Goal: Task Accomplishment & Management: Complete application form

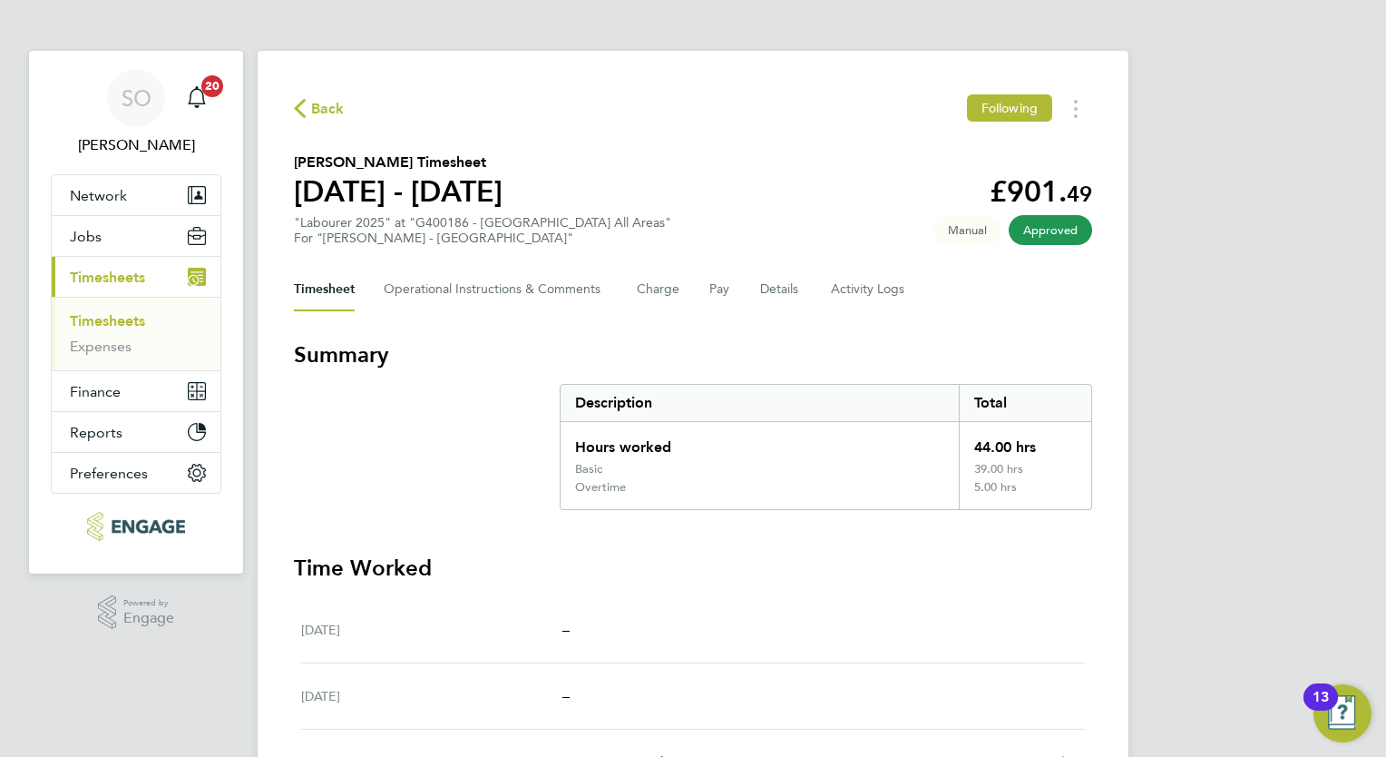
click at [72, 270] on span "Timesheets" at bounding box center [107, 277] width 75 height 17
click at [123, 279] on span "Timesheets" at bounding box center [107, 277] width 75 height 17
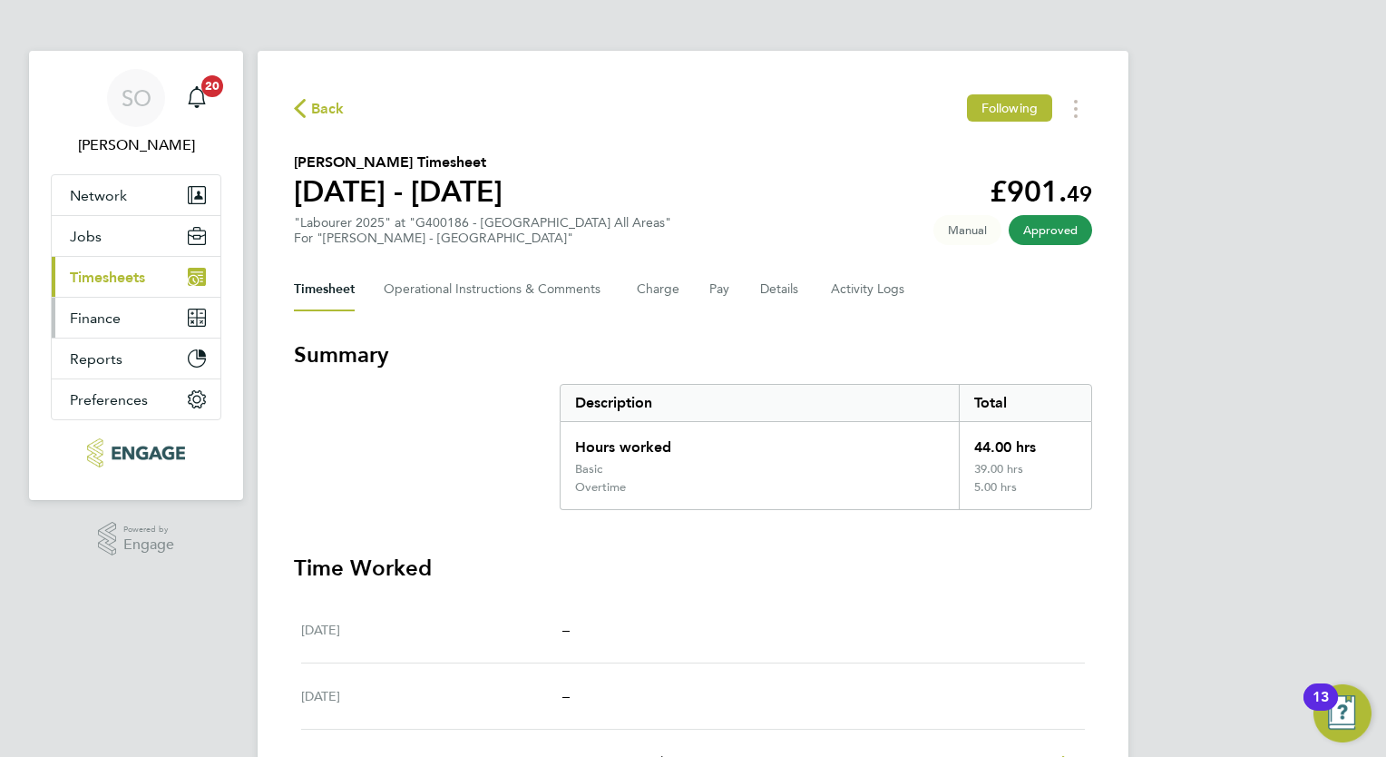
click at [125, 325] on button "Finance" at bounding box center [136, 318] width 169 height 40
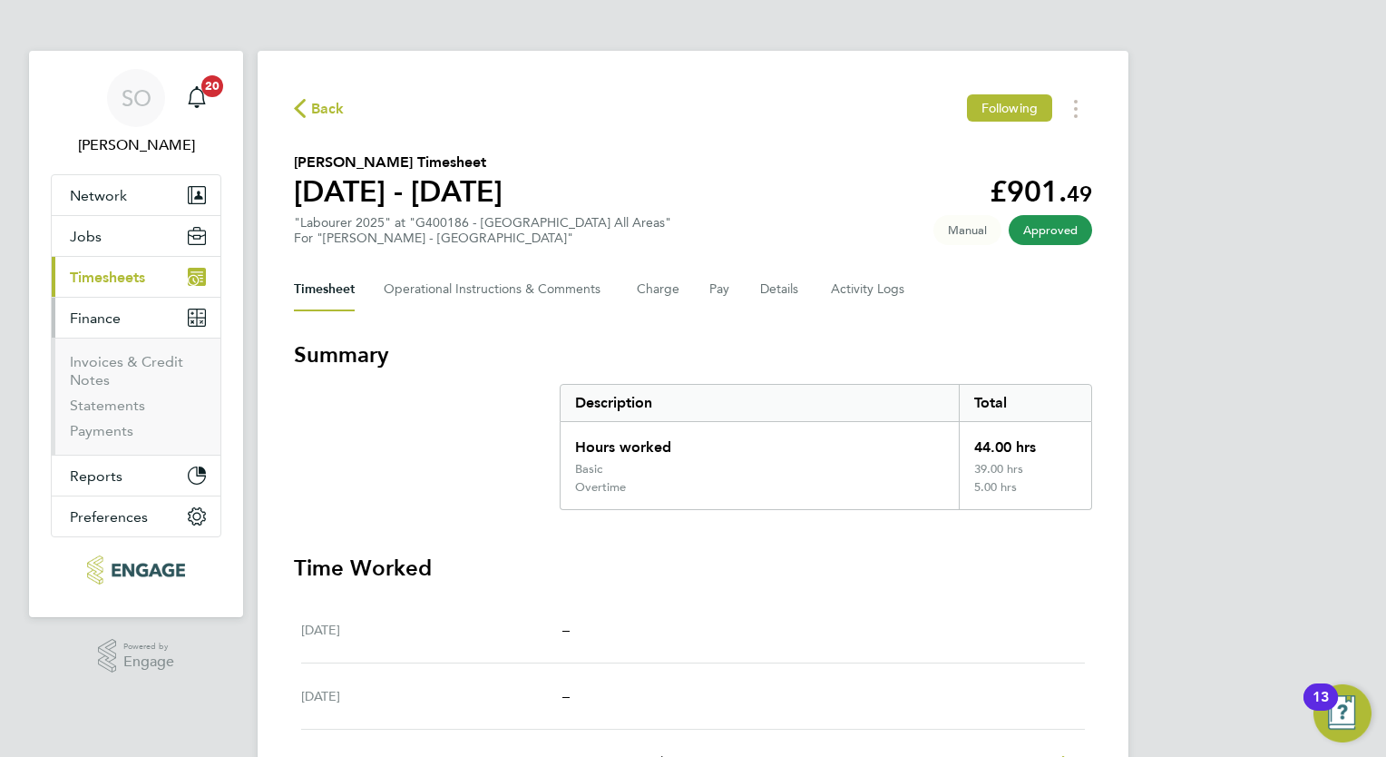
click at [116, 278] on span "Timesheets" at bounding box center [107, 277] width 75 height 17
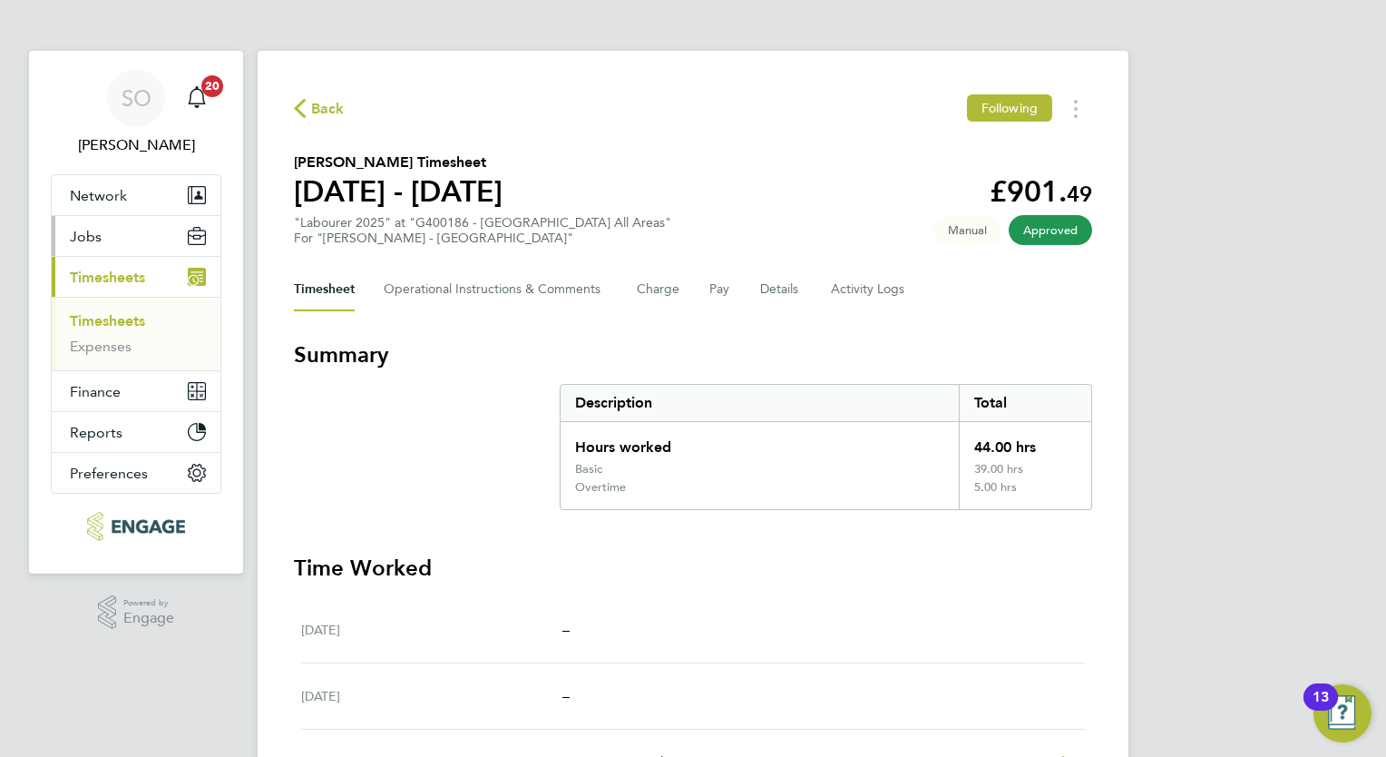
click at [89, 241] on span "Jobs" at bounding box center [86, 236] width 32 height 17
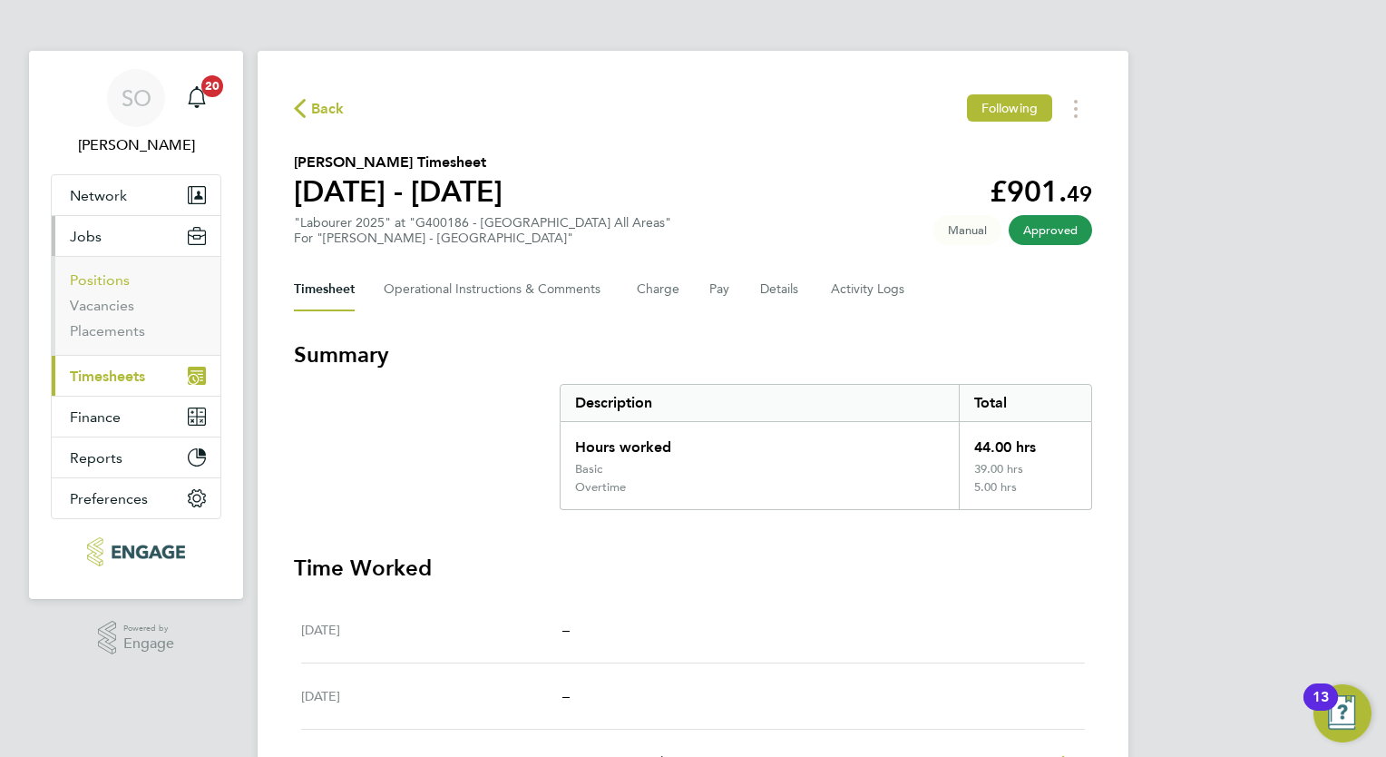
click at [93, 279] on link "Positions" at bounding box center [100, 279] width 60 height 17
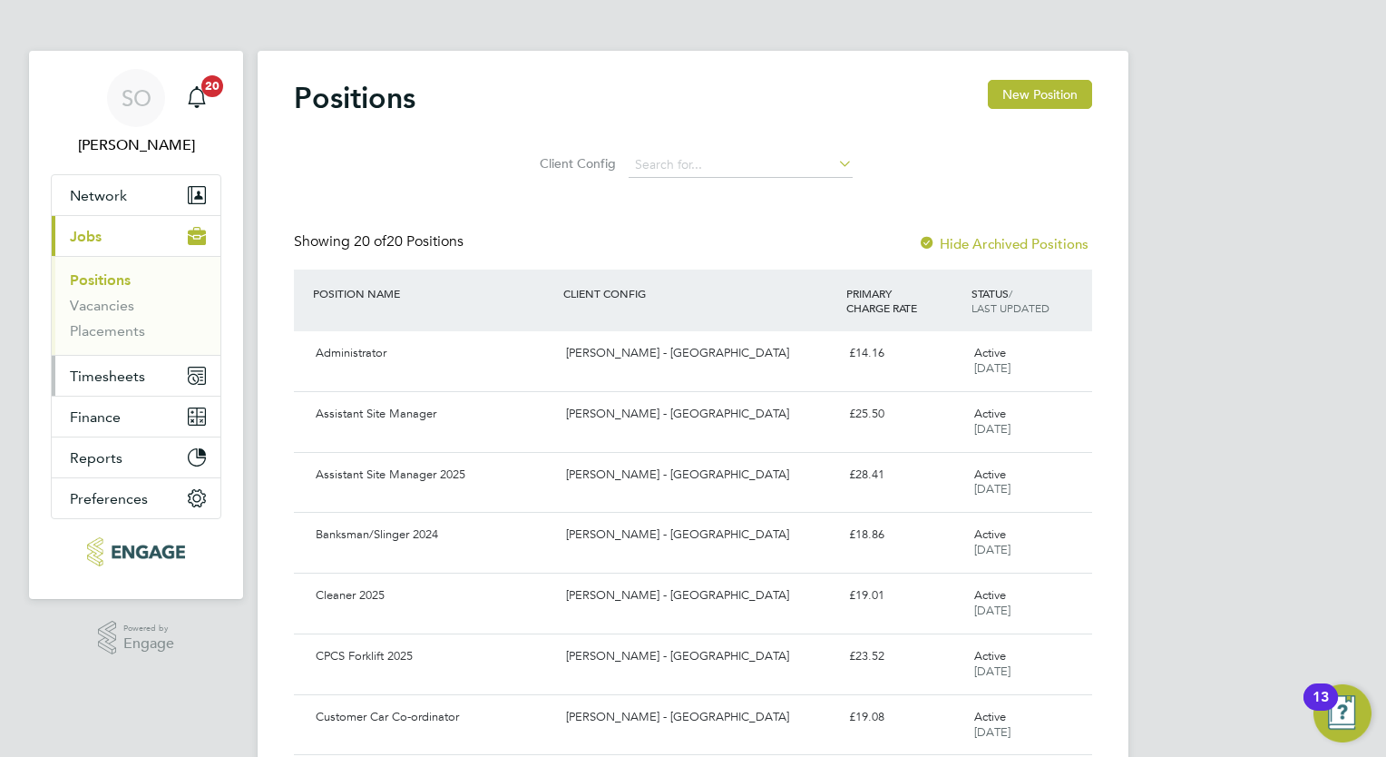
click at [101, 368] on span "Timesheets" at bounding box center [107, 375] width 75 height 17
click at [195, 375] on icon "Main navigation" at bounding box center [194, 379] width 8 height 8
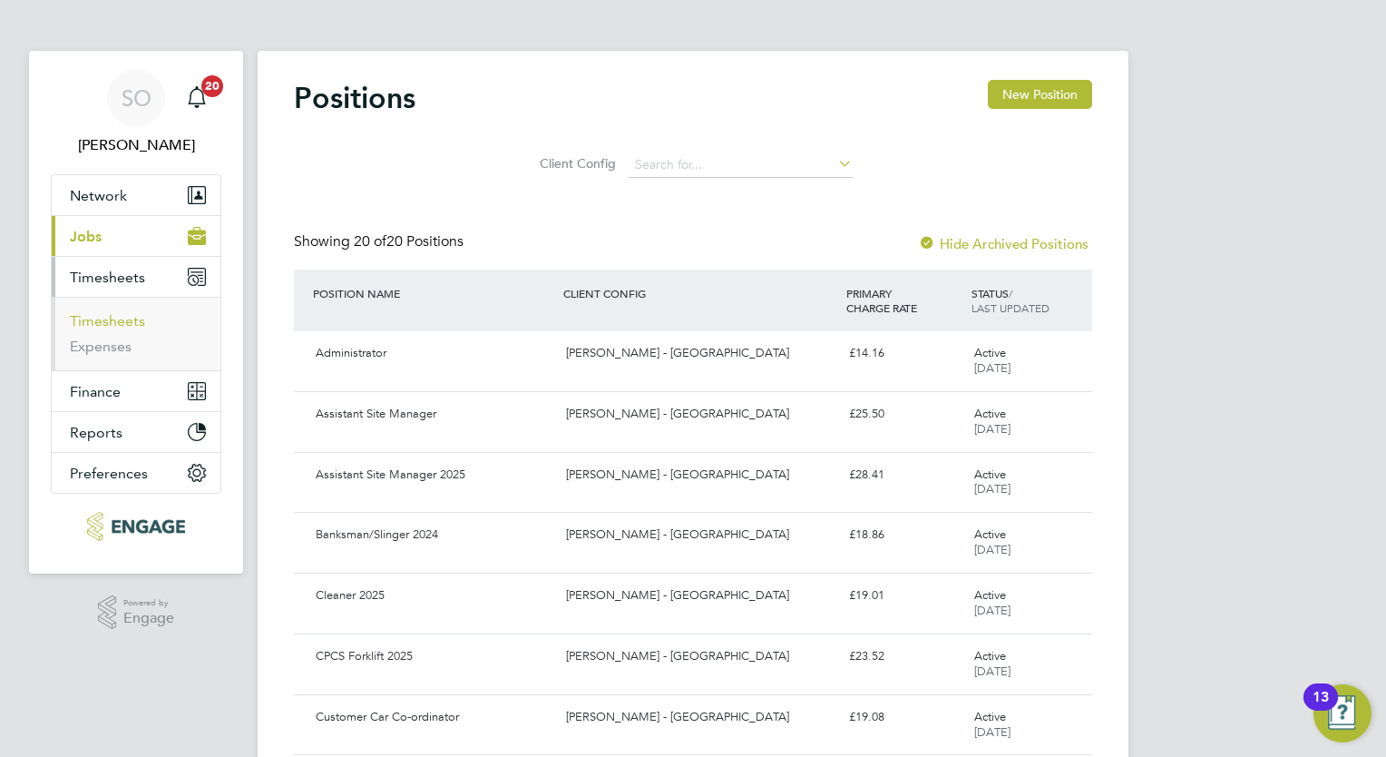
click at [106, 325] on link "Timesheets" at bounding box center [107, 320] width 75 height 17
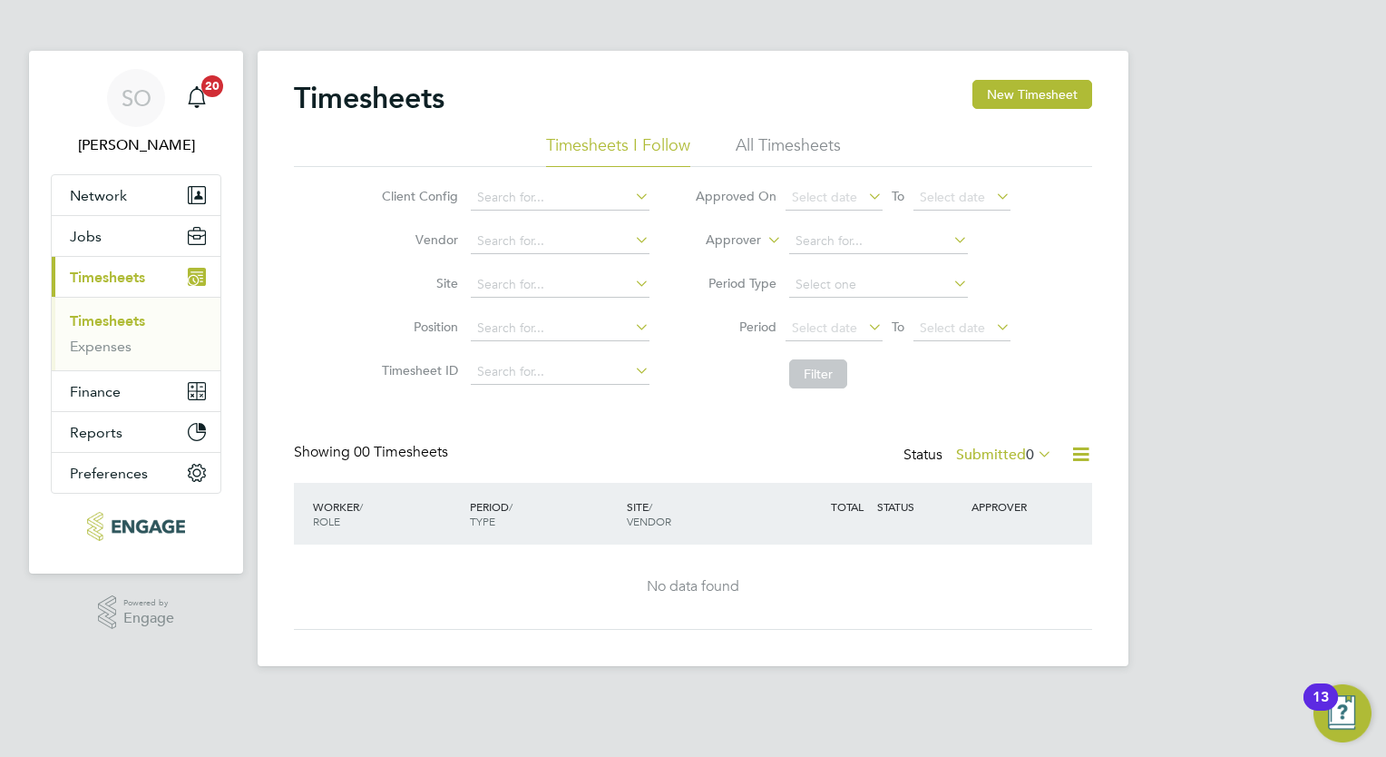
click at [1034, 451] on icon at bounding box center [1034, 453] width 0 height 25
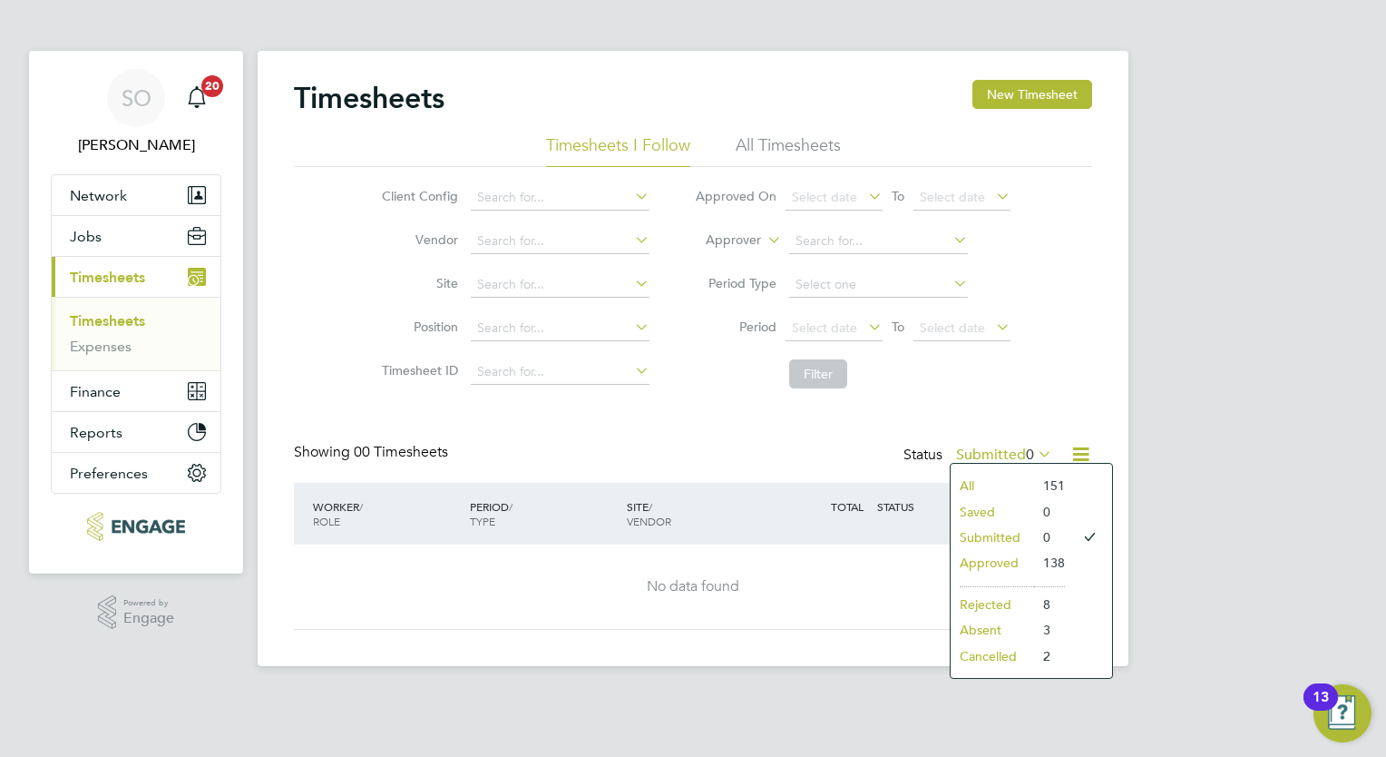
click at [1014, 558] on li "Approved" at bounding box center [992, 562] width 83 height 25
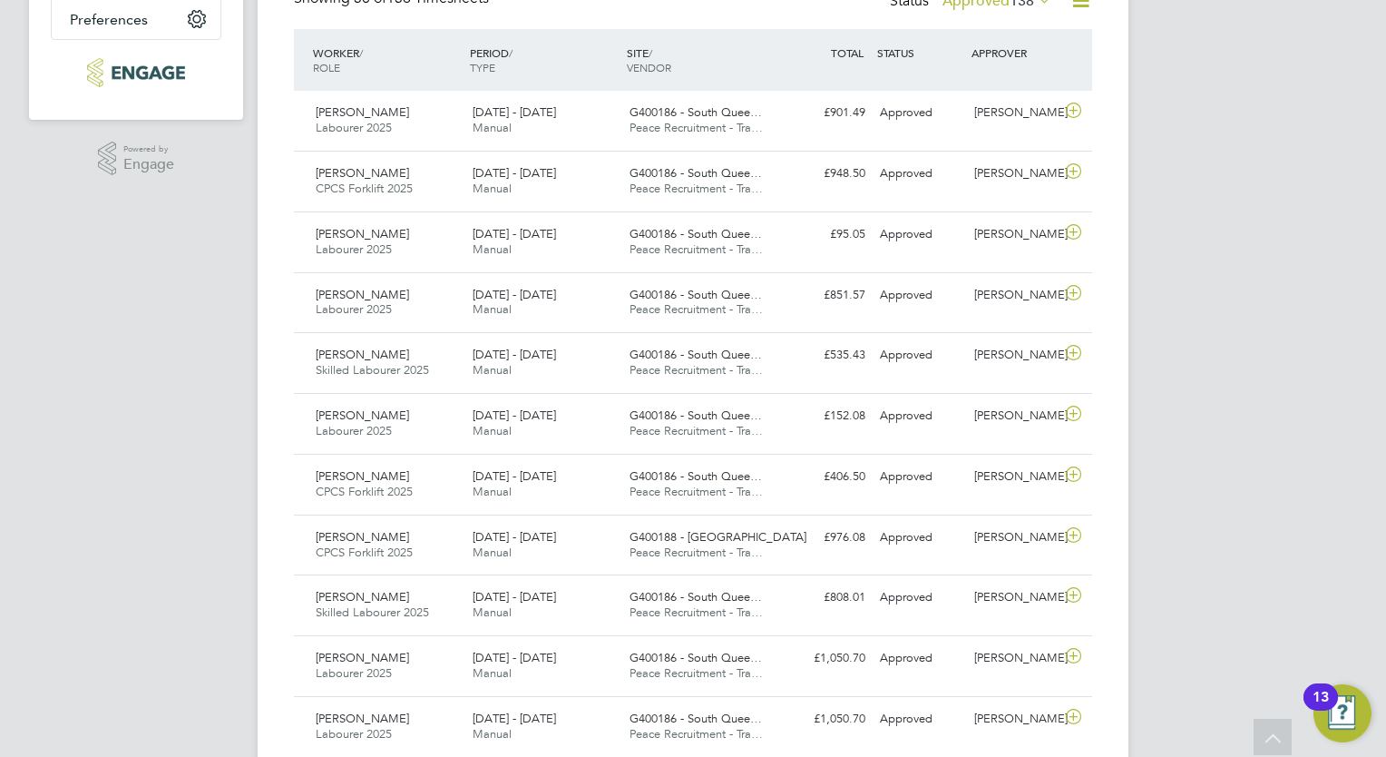
click at [492, 57] on div "PERIOD / TYPE" at bounding box center [543, 59] width 157 height 47
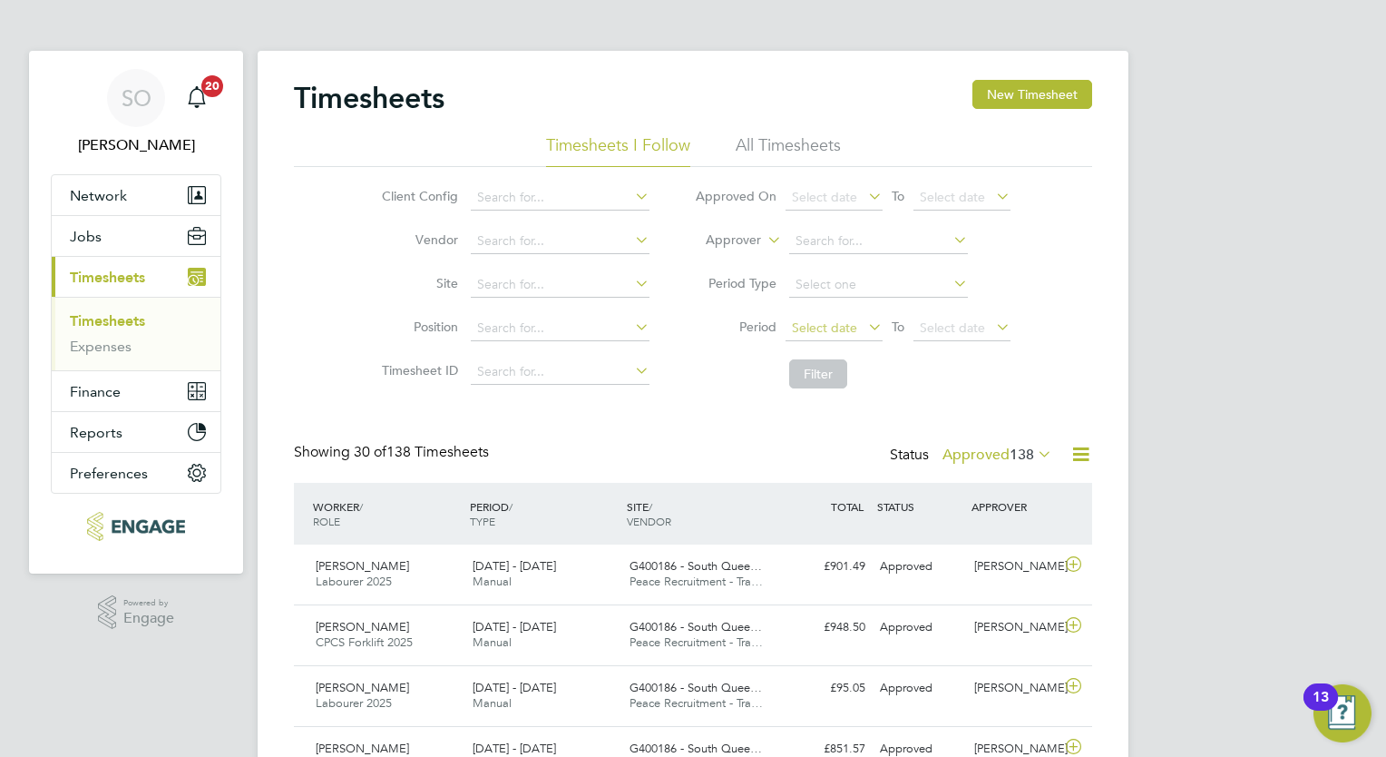
click at [836, 323] on span "Select date" at bounding box center [824, 327] width 65 height 16
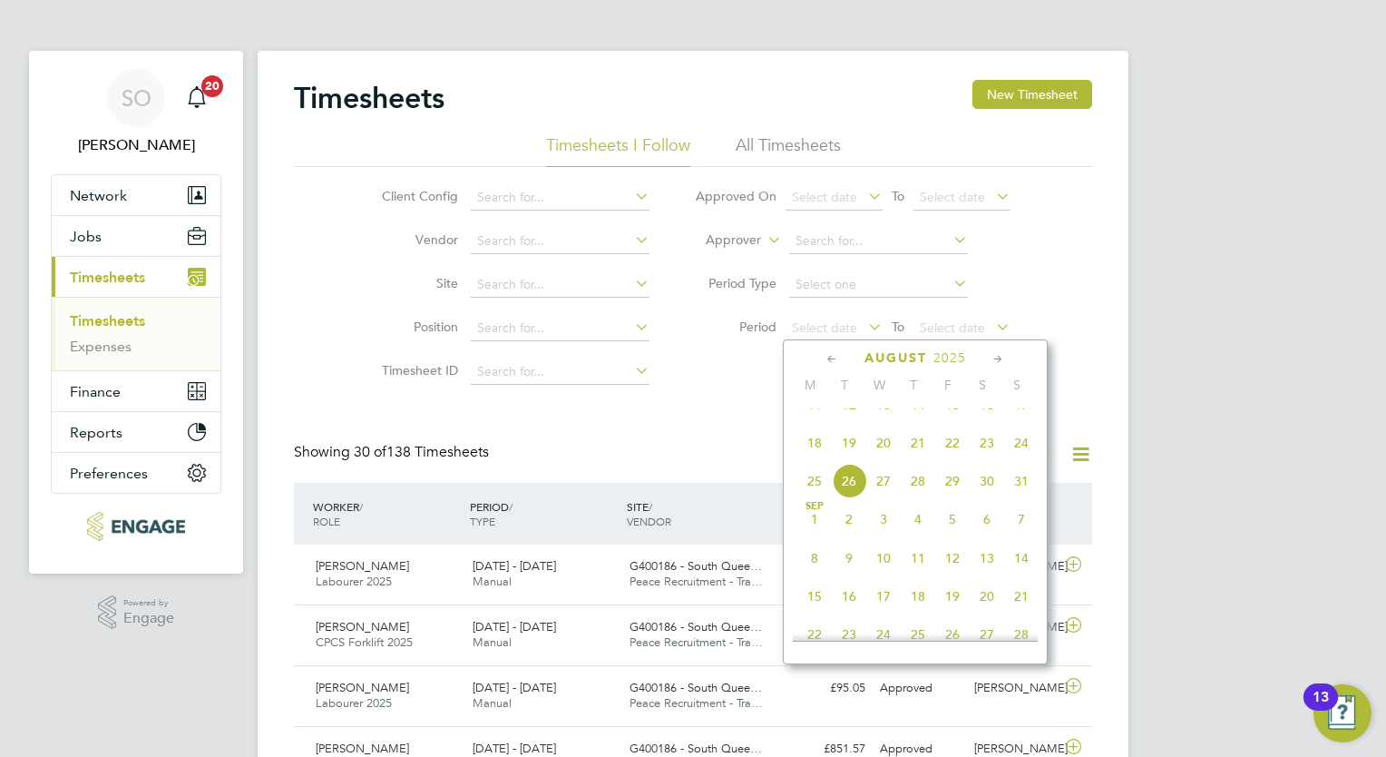
click at [994, 419] on span "16" at bounding box center [987, 404] width 34 height 34
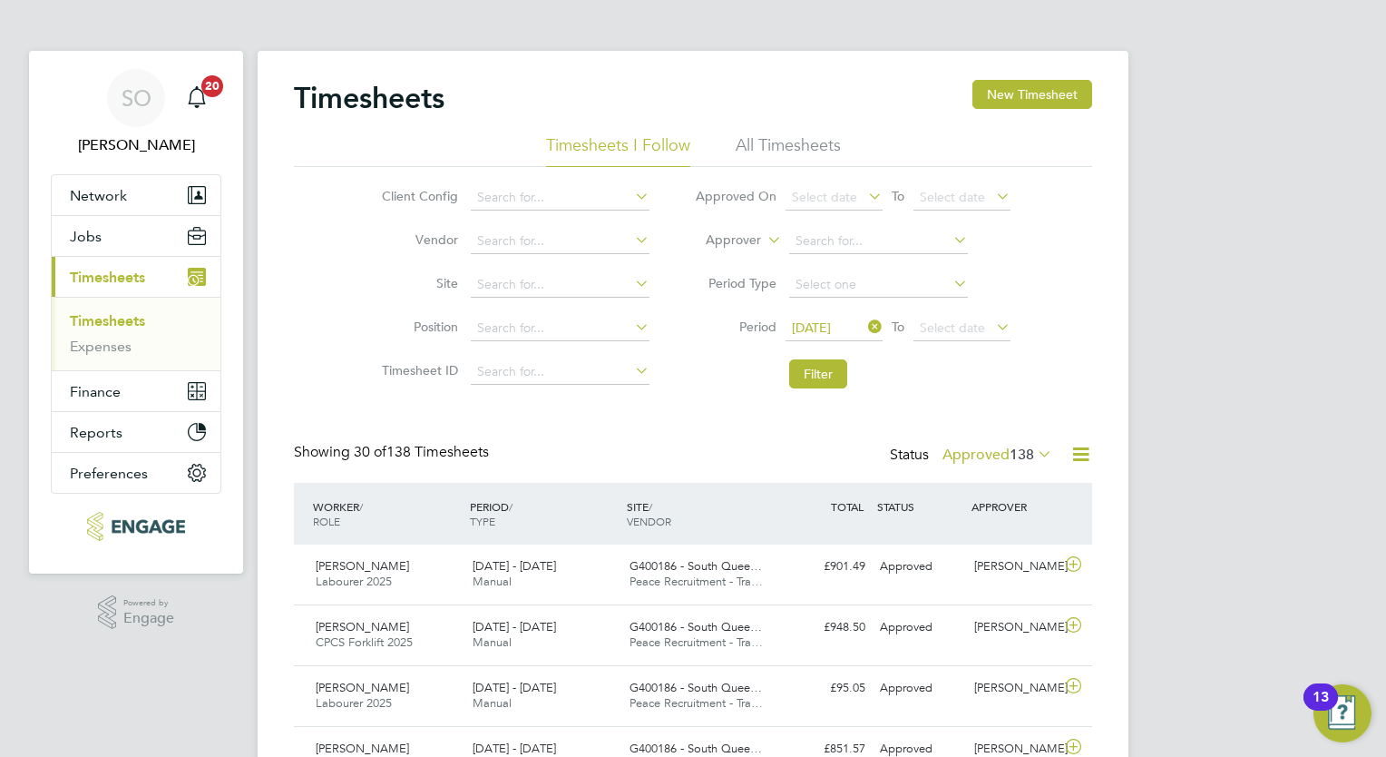
click at [993, 329] on icon at bounding box center [993, 326] width 0 height 25
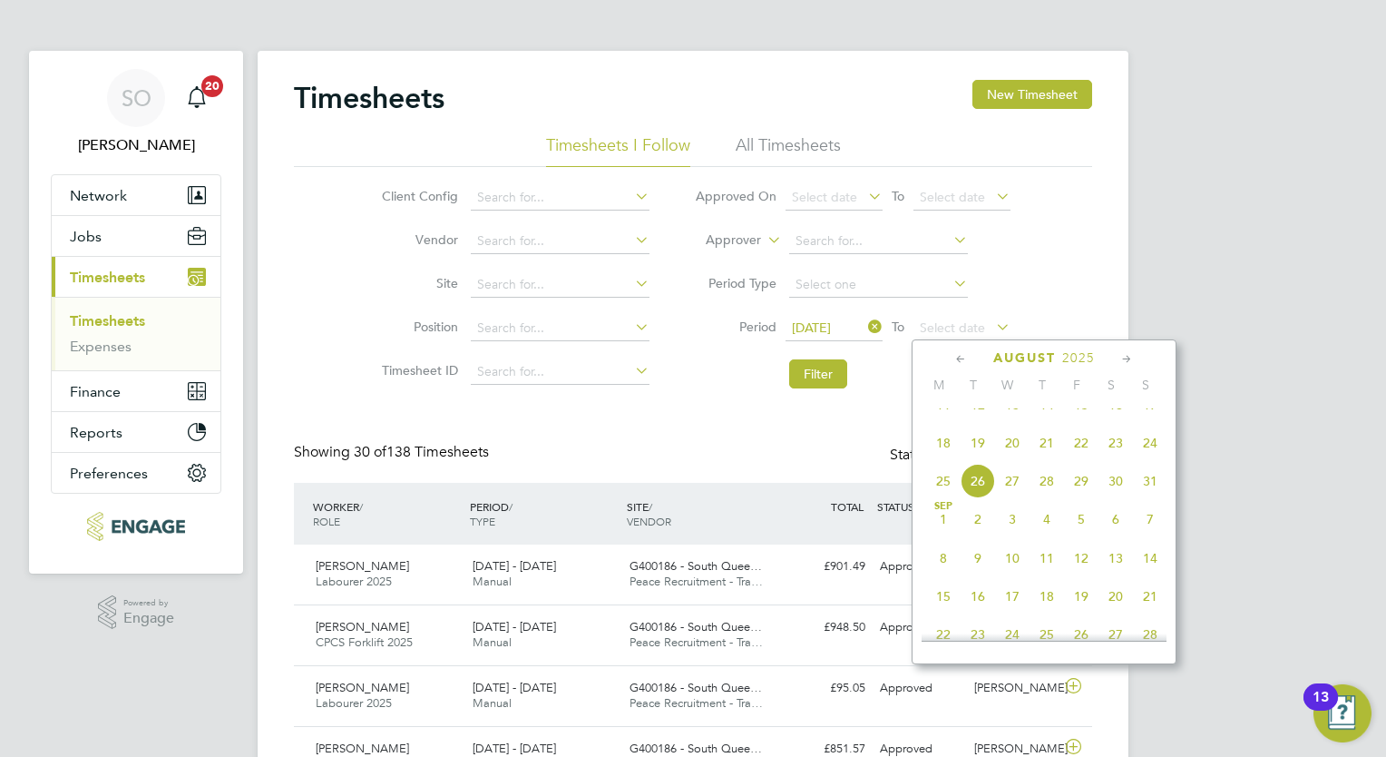
click at [1088, 460] on span "22" at bounding box center [1081, 443] width 34 height 34
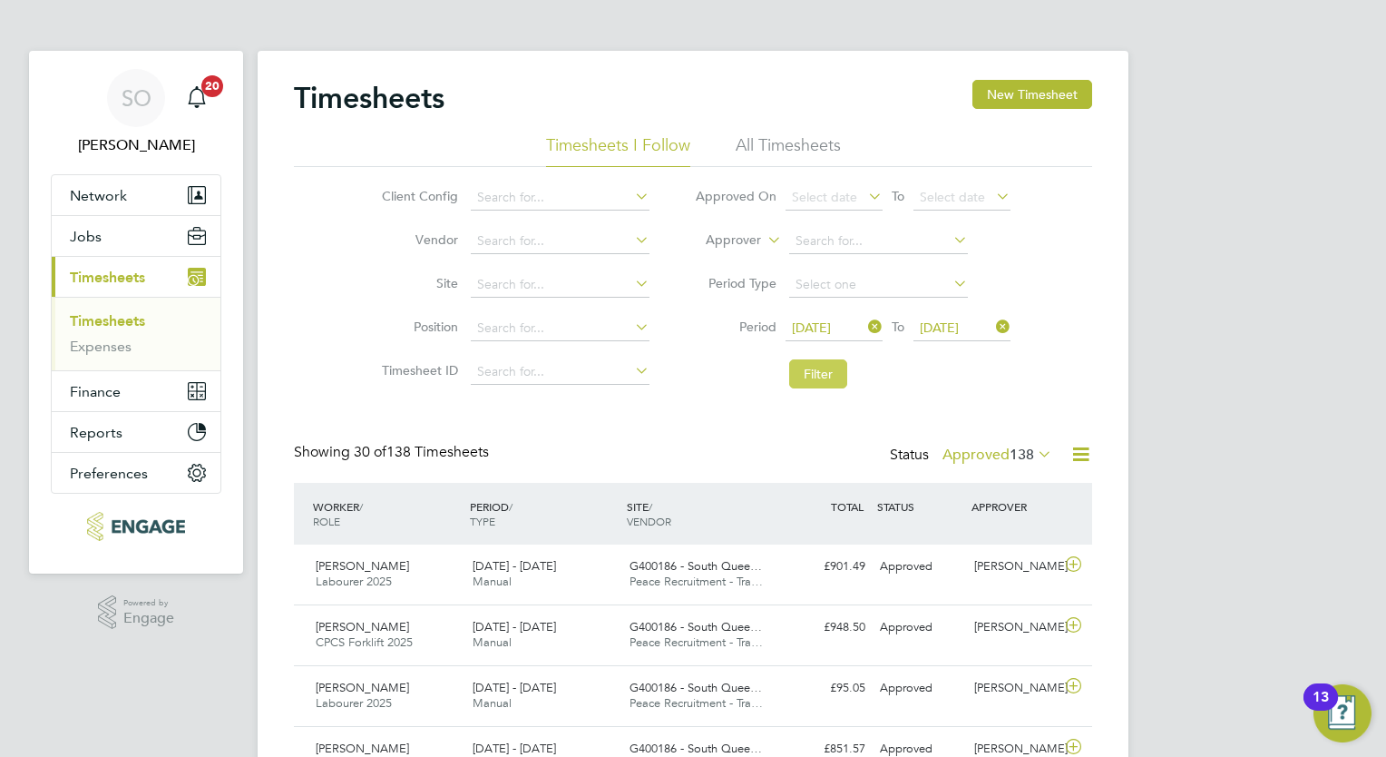
click at [819, 374] on button "Filter" at bounding box center [818, 373] width 58 height 29
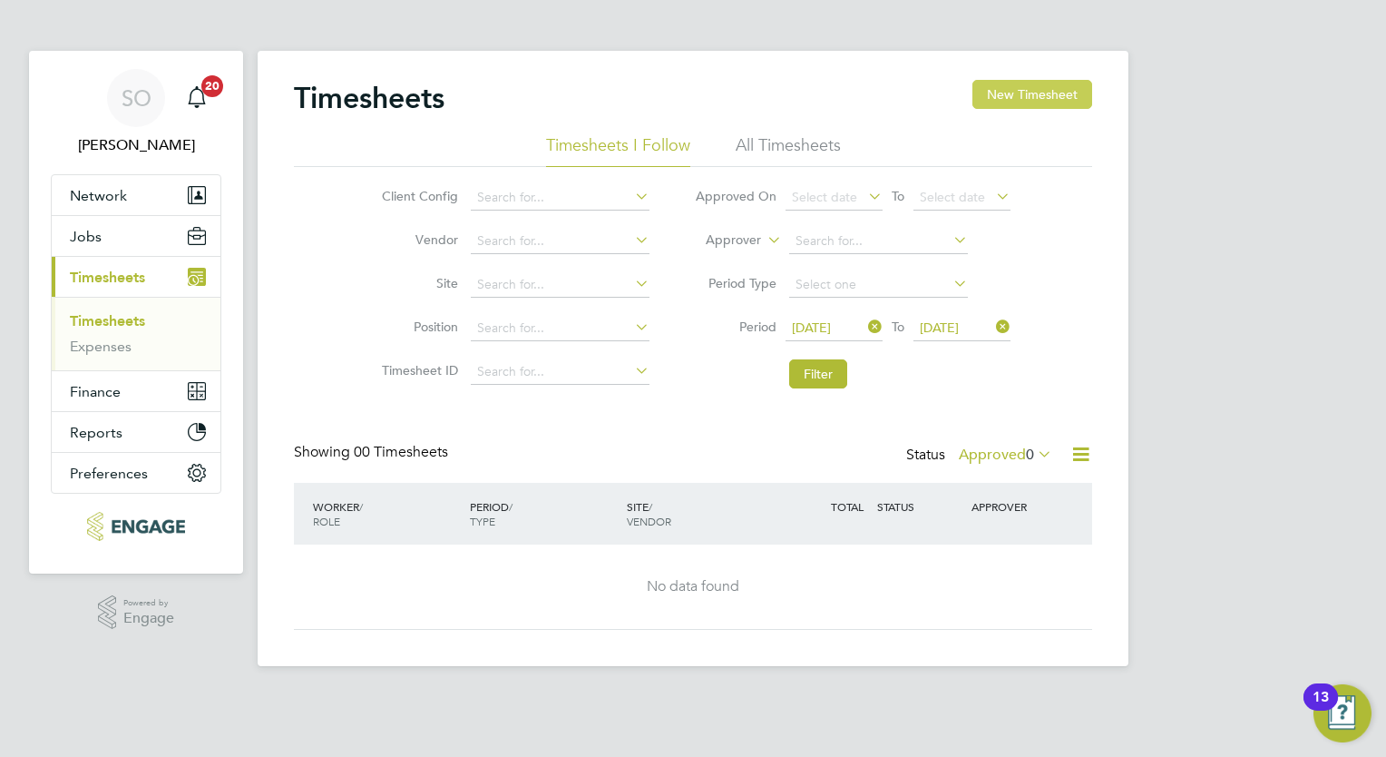
click at [1052, 93] on button "New Timesheet" at bounding box center [1033, 94] width 120 height 29
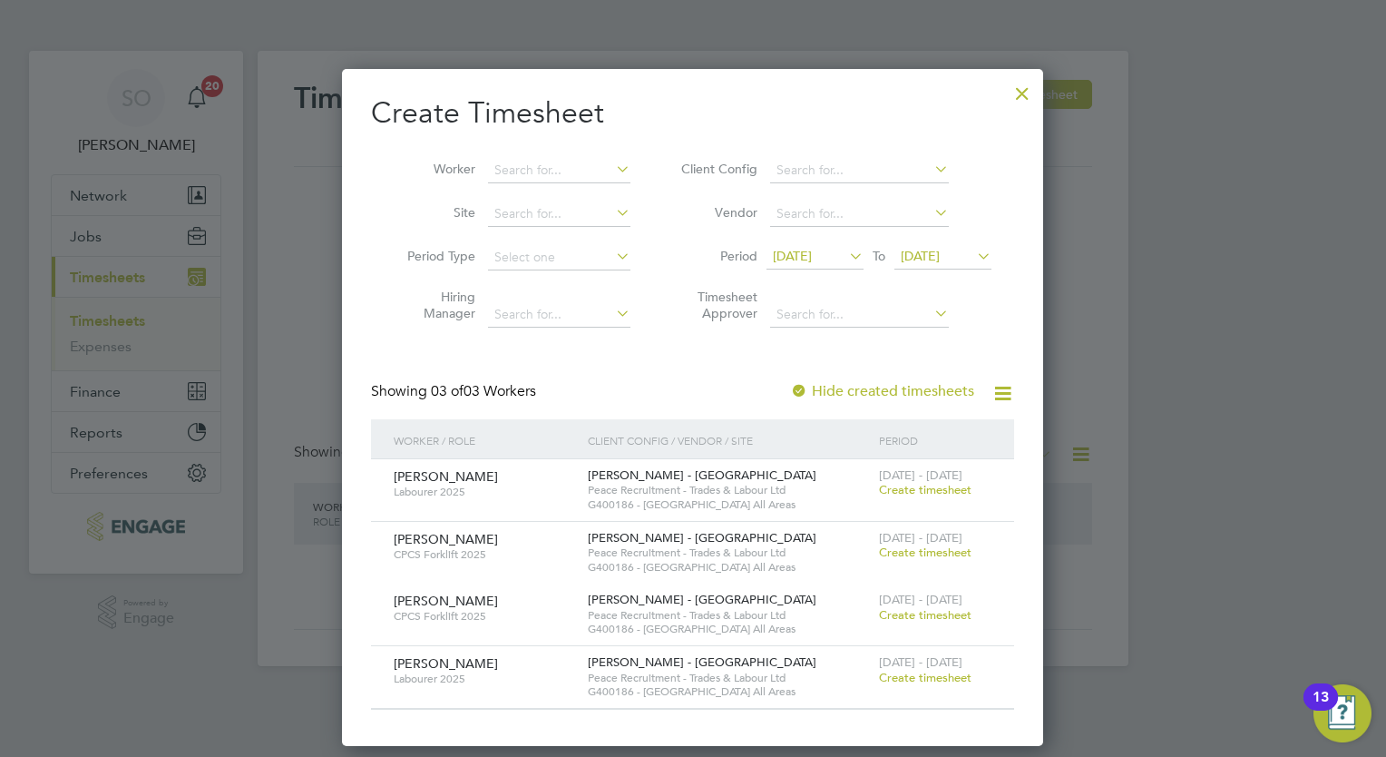
click at [958, 493] on span "Create timesheet" at bounding box center [925, 489] width 93 height 15
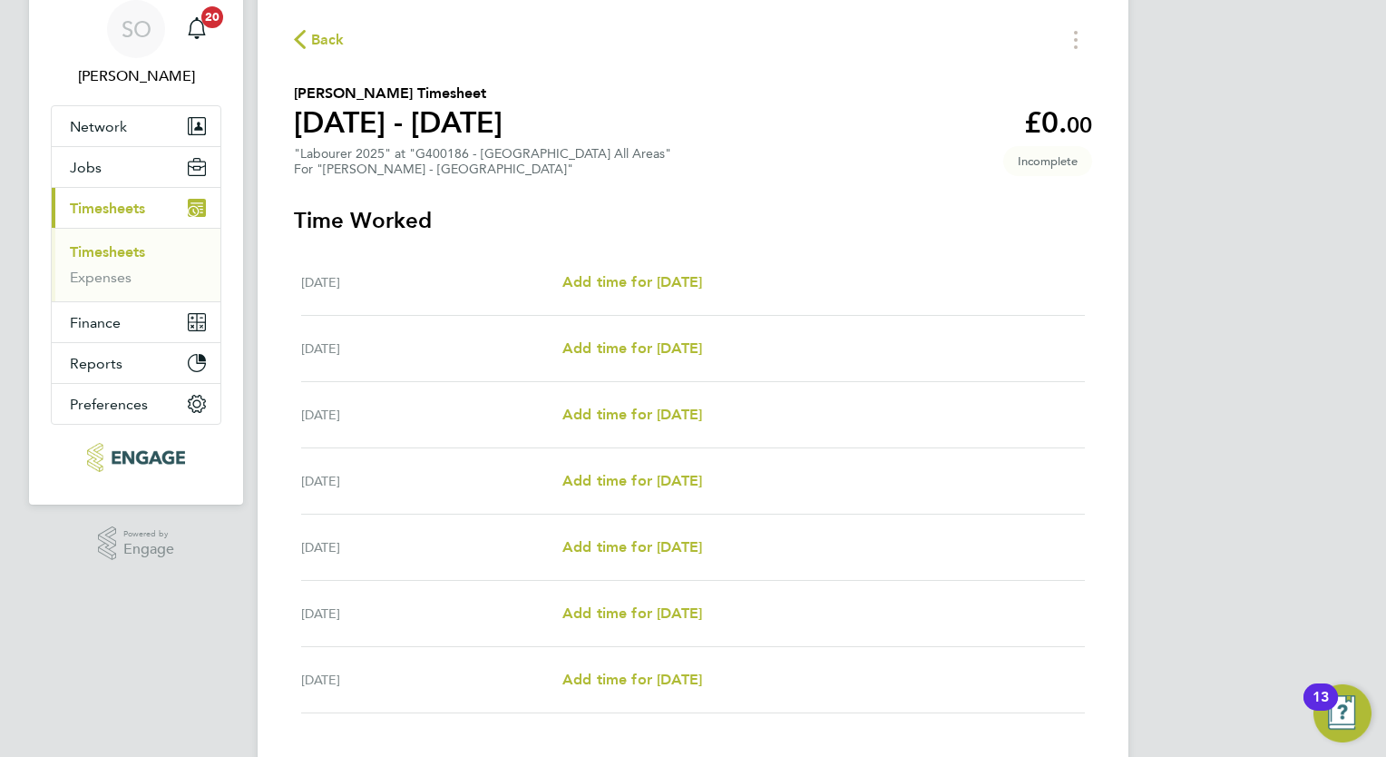
scroll to position [181, 0]
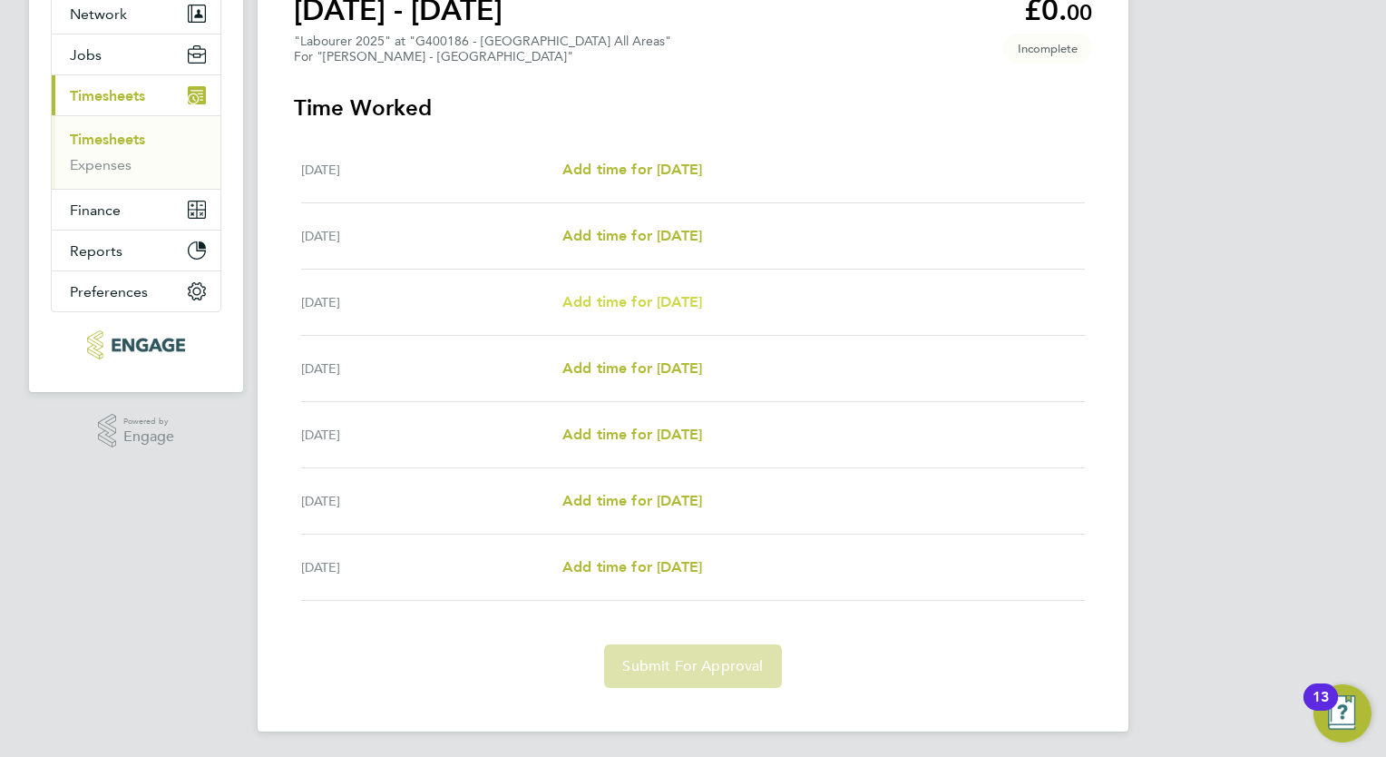
click at [660, 306] on span "Add time for Mon 18 Aug" at bounding box center [633, 301] width 140 height 17
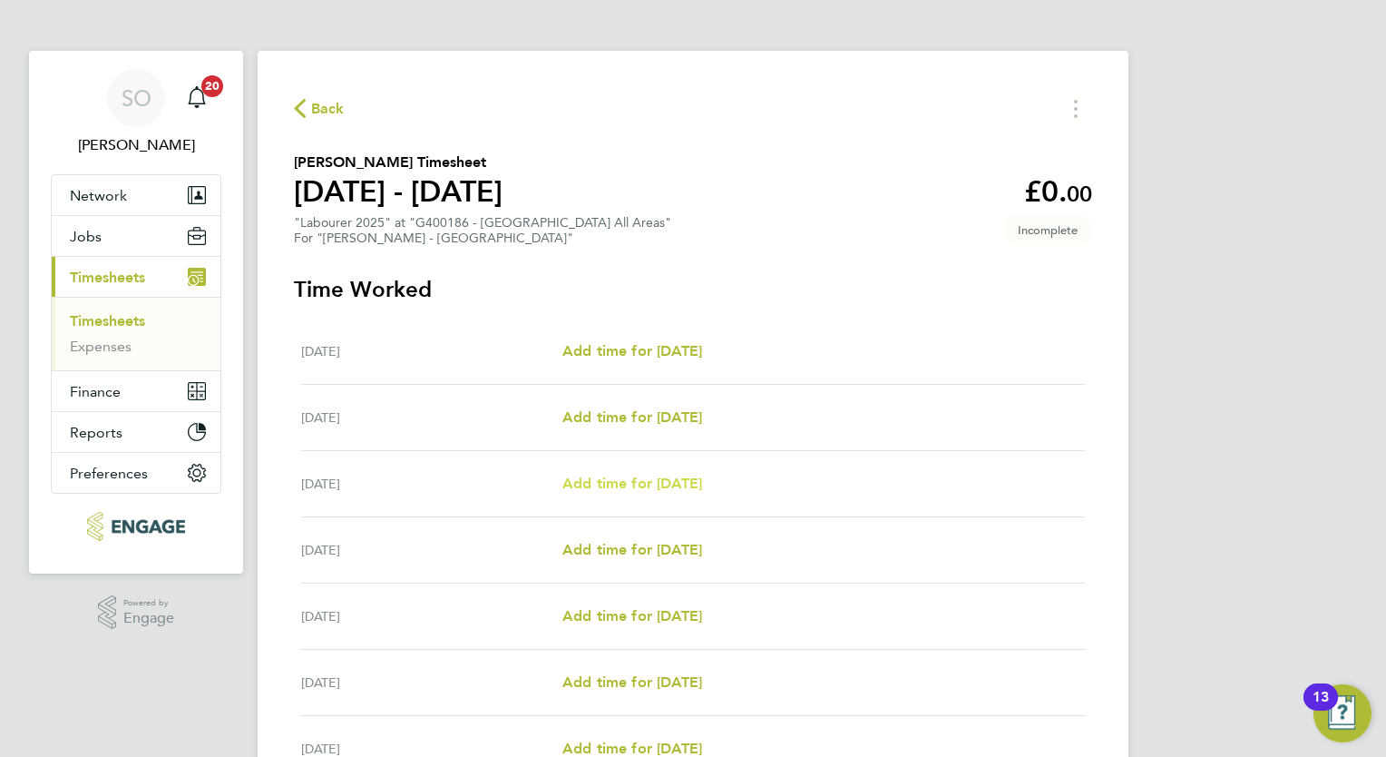
select select "30"
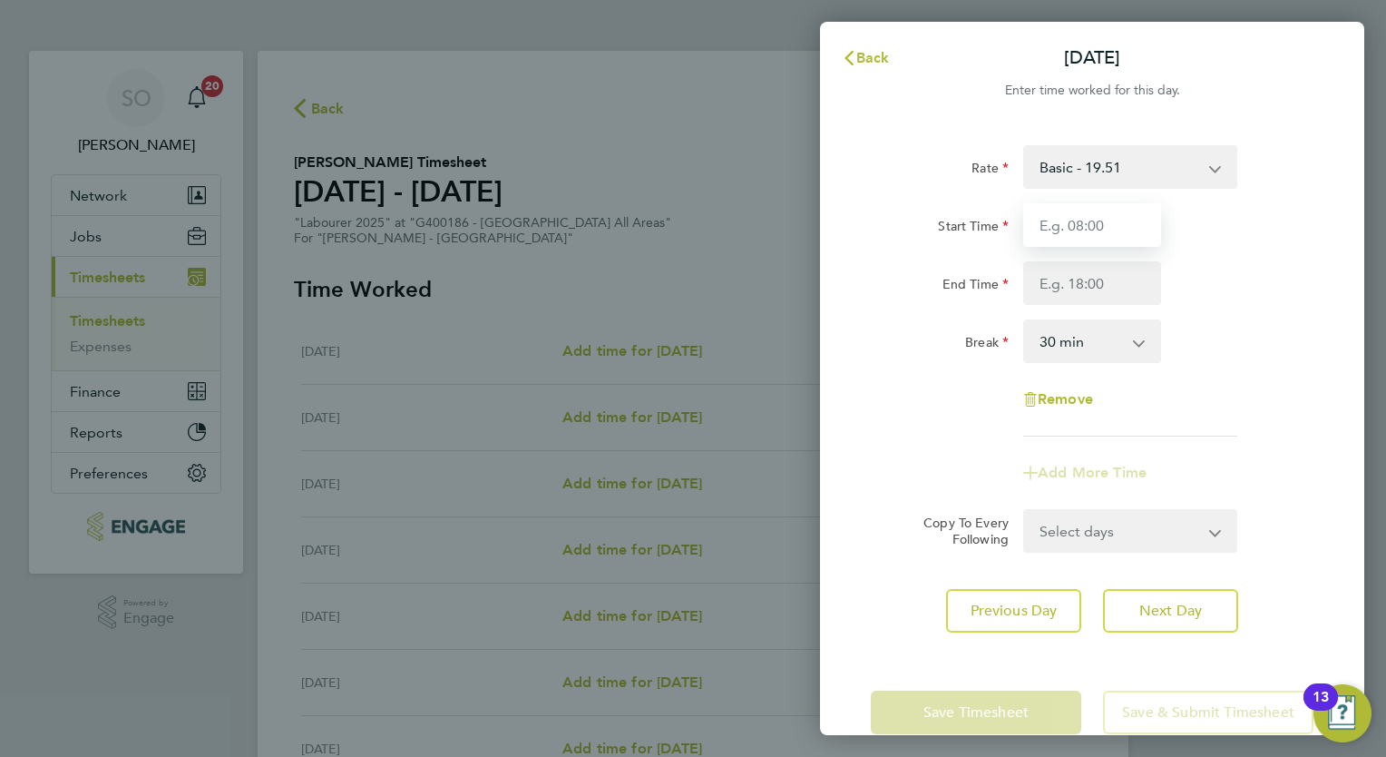
click at [1115, 213] on input "Start Time" at bounding box center [1092, 225] width 138 height 44
type input "07:00"
click at [1072, 282] on input "End Time" at bounding box center [1092, 283] width 138 height 44
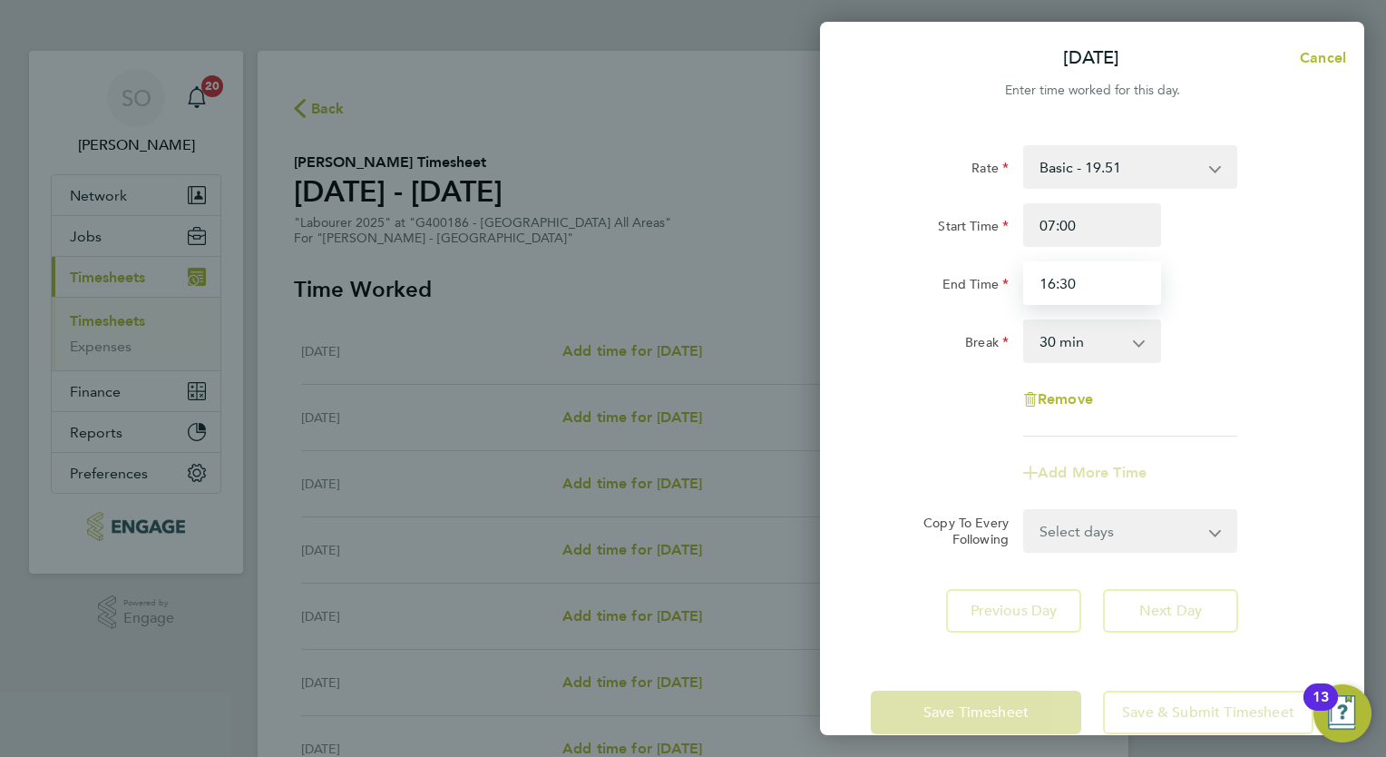
type input "16:30"
click at [1188, 435] on app-timesheet-line-form-group "Rate Basic - 19.51 Overtime - 28.12 After 4 Hrs Sunday and Bank Holiday - 36.73…" at bounding box center [1092, 319] width 443 height 349
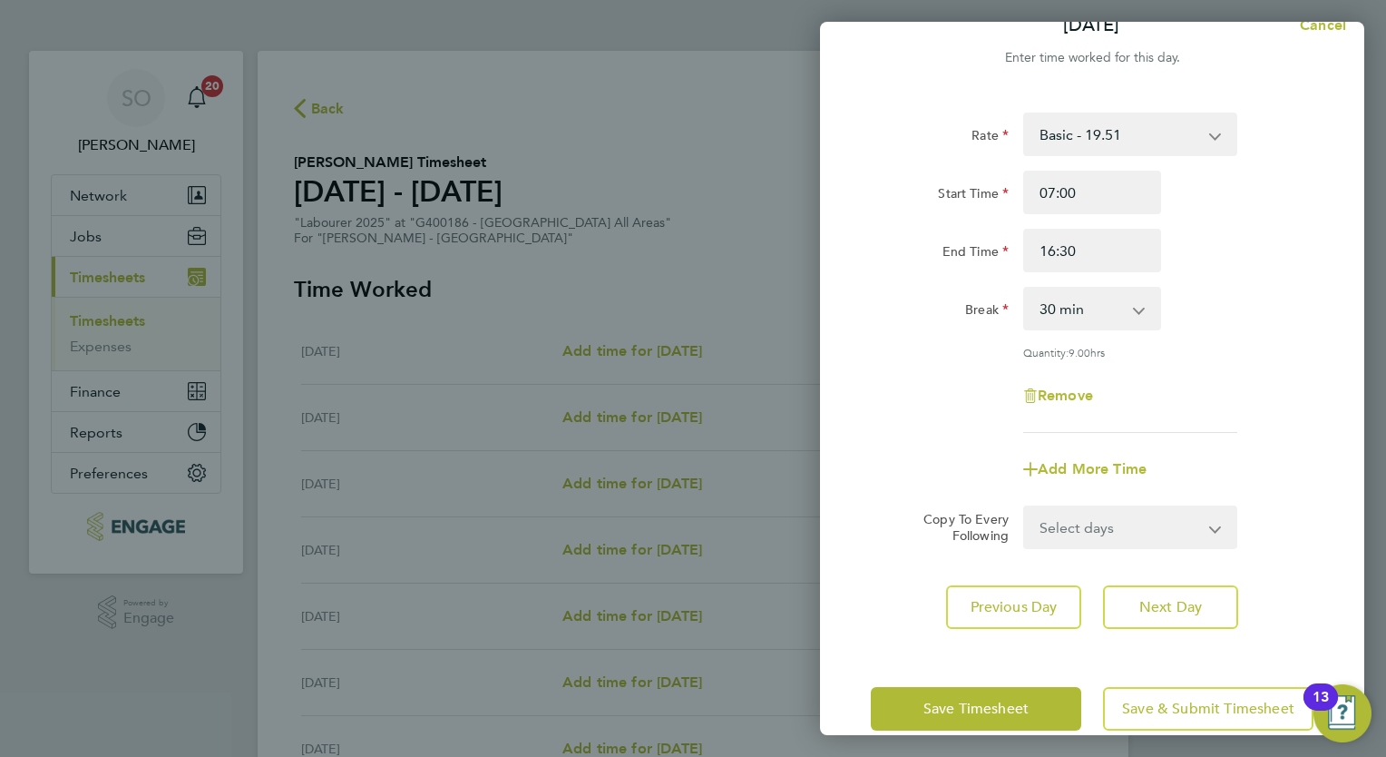
scroll to position [62, 0]
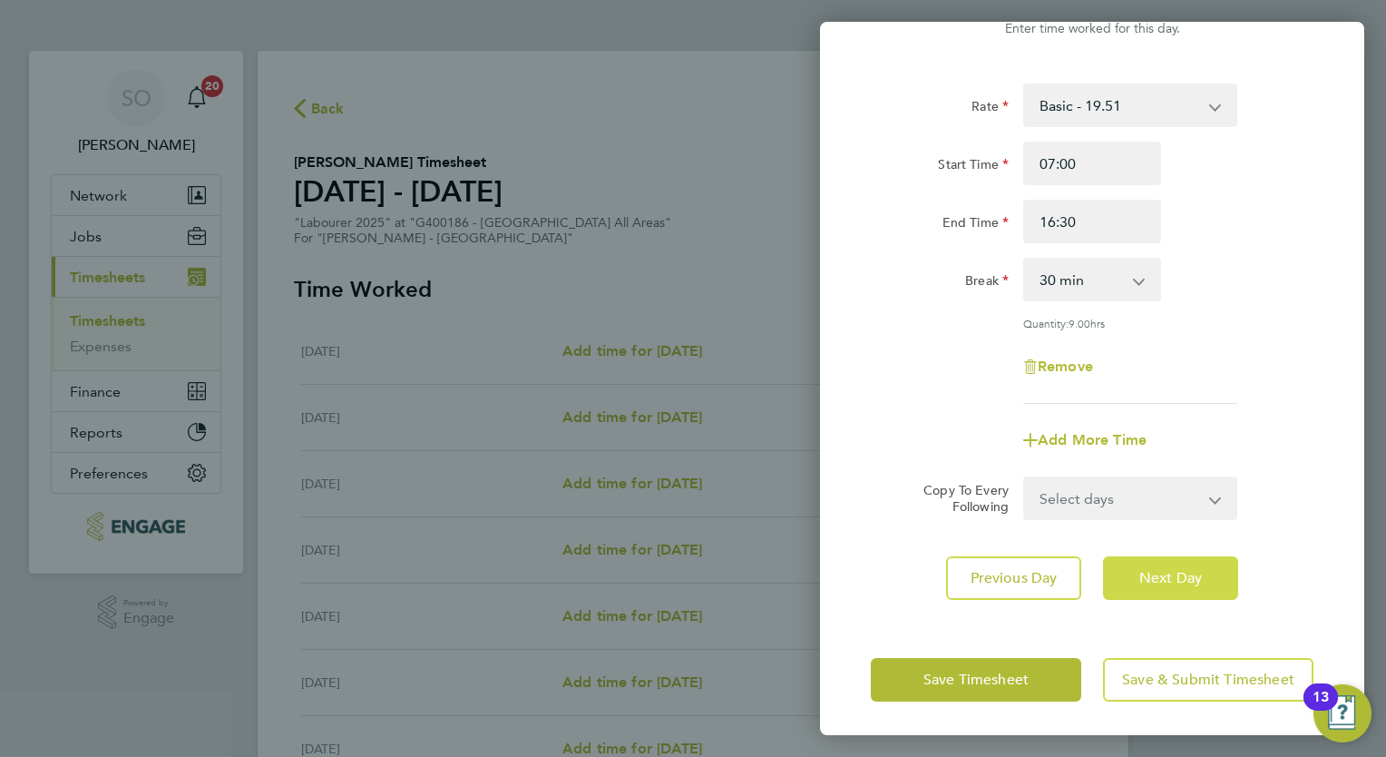
click at [1168, 578] on span "Next Day" at bounding box center [1171, 578] width 63 height 18
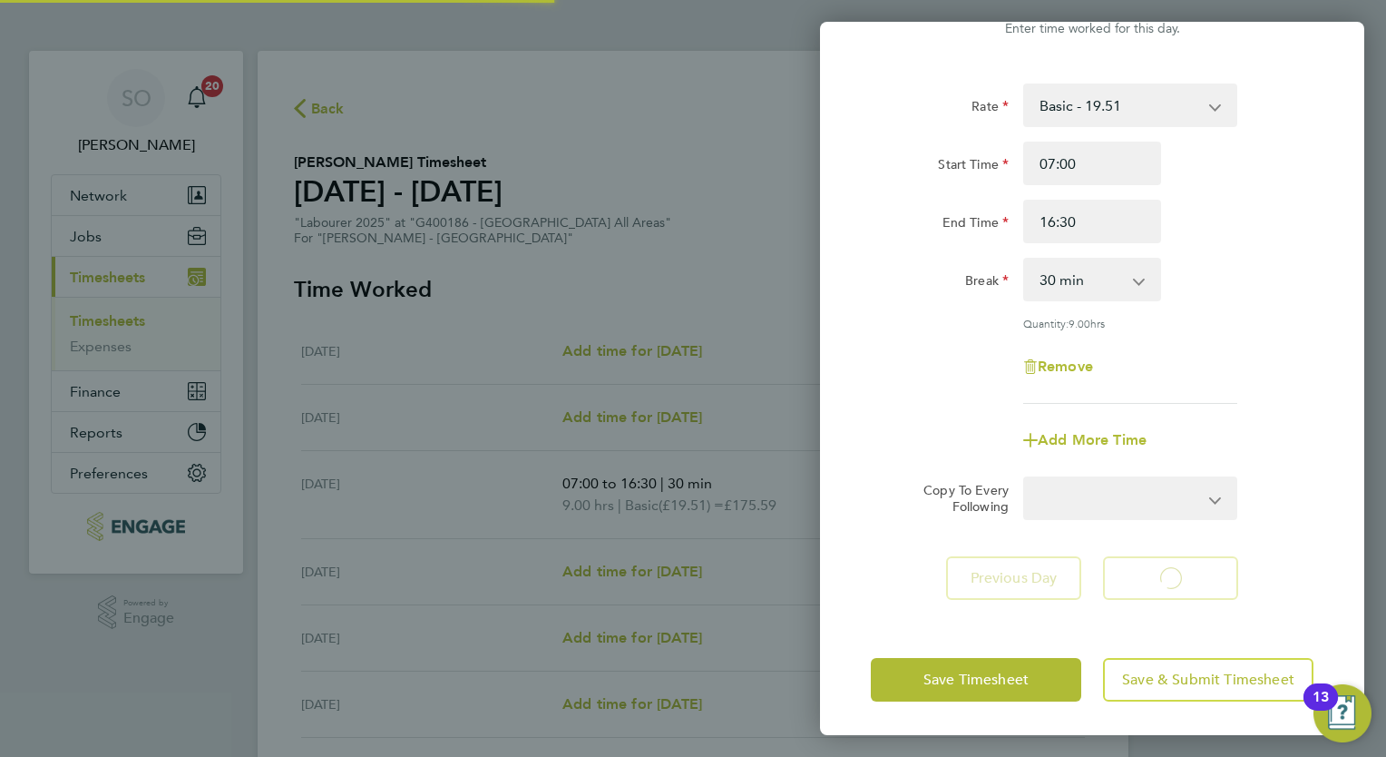
select select "30"
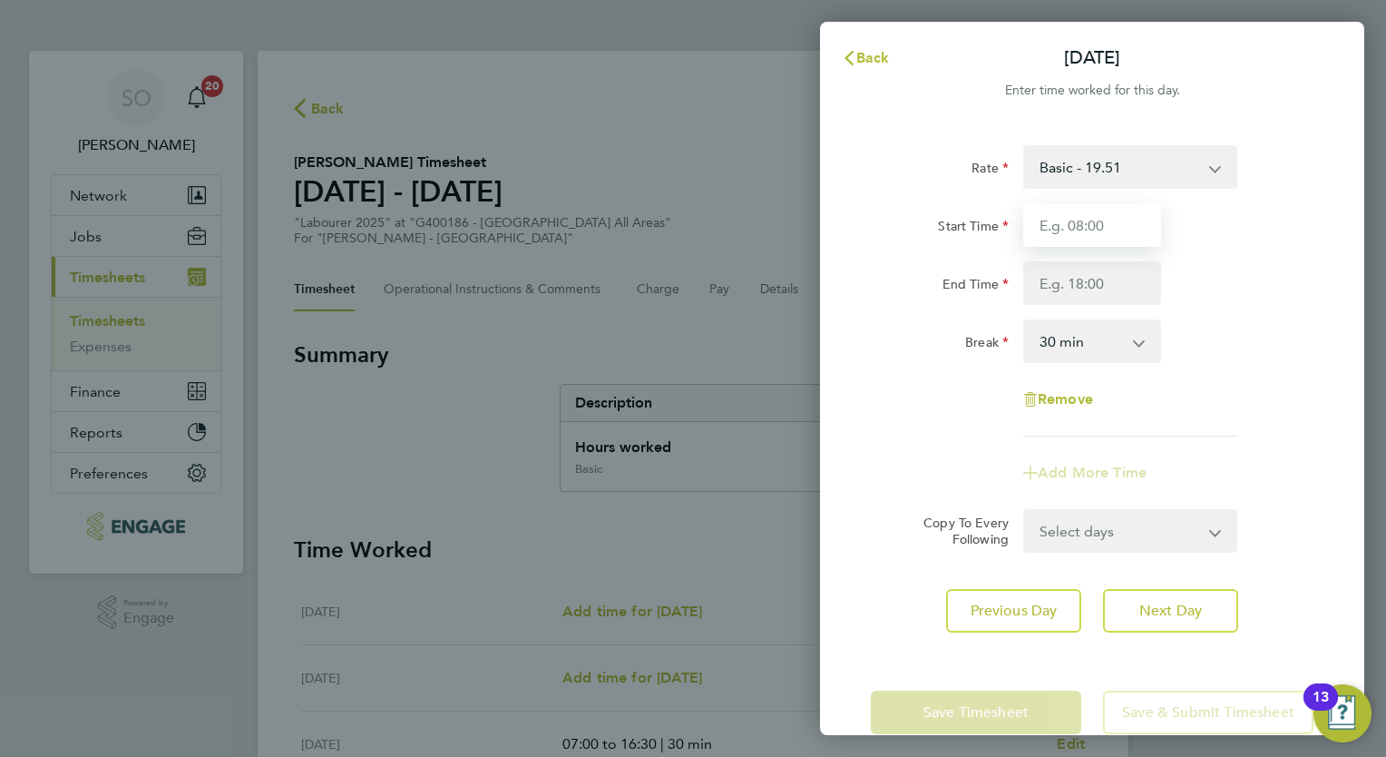
click at [1092, 233] on input "Start Time" at bounding box center [1092, 225] width 138 height 44
type input "07:00"
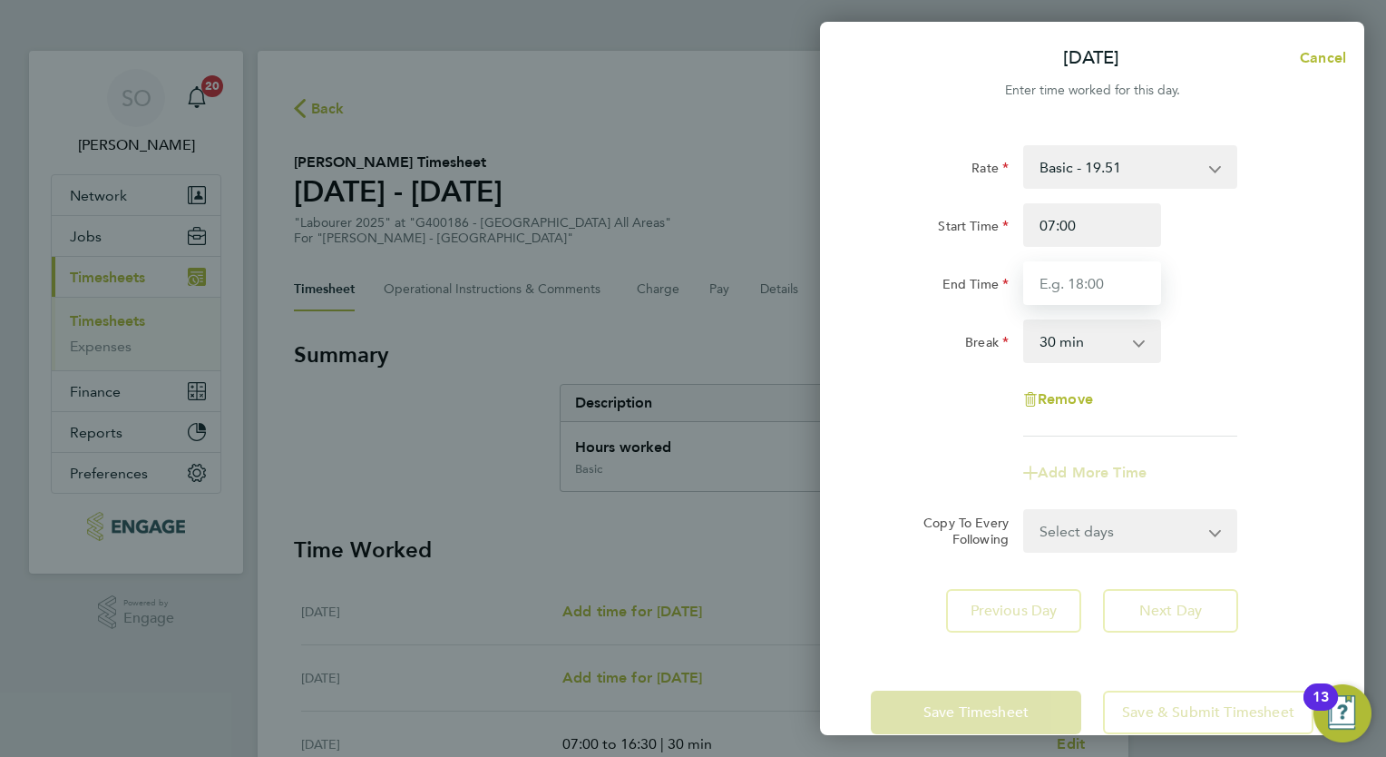
drag, startPoint x: 1056, startPoint y: 289, endPoint x: 1062, endPoint y: 297, distance: 9.8
click at [1056, 289] on input "End Time" at bounding box center [1092, 283] width 138 height 44
type input "10:30"
click at [1267, 367] on div "Rate Basic - 19.51 Overtime - 28.12 After 4 Hrs Sunday and Bank Holiday - 36.73…" at bounding box center [1092, 290] width 443 height 291
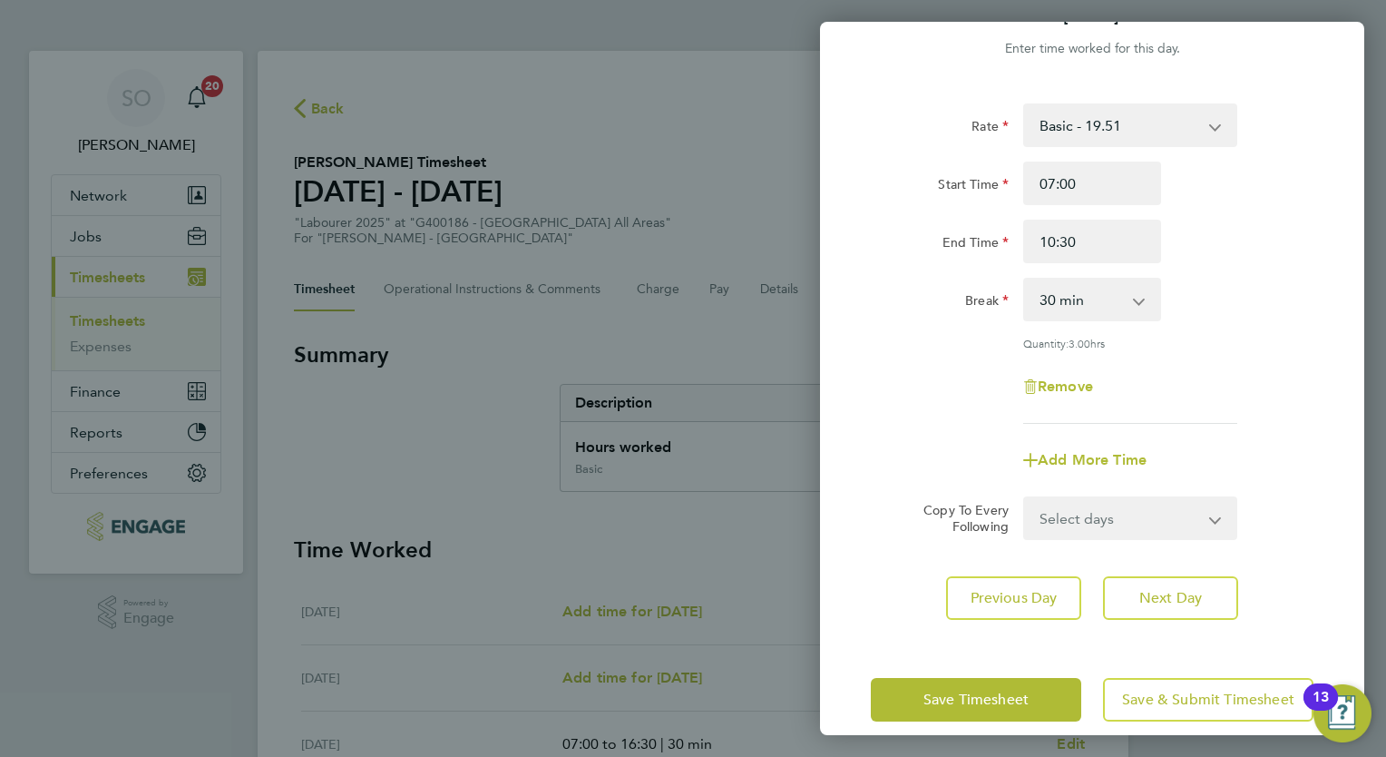
scroll to position [62, 0]
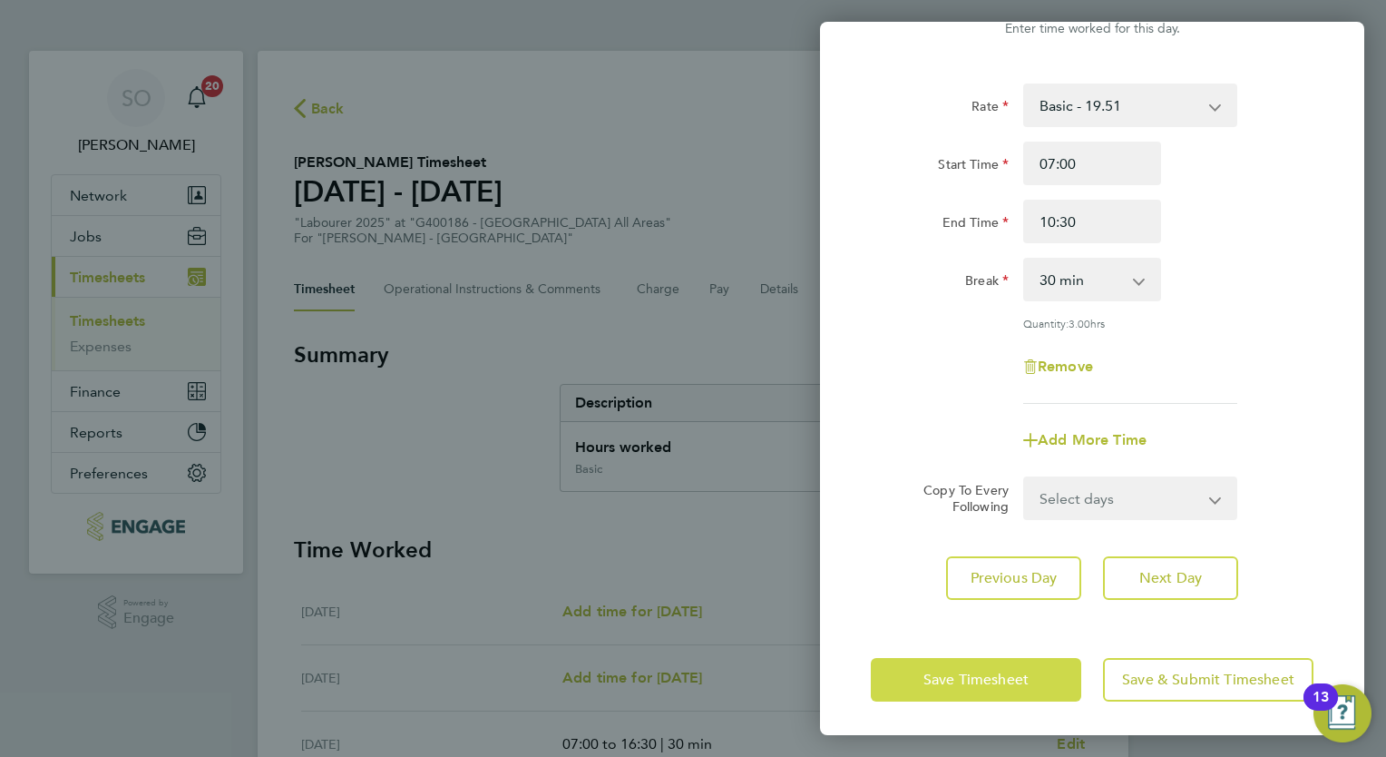
click at [1014, 682] on span "Save Timesheet" at bounding box center [976, 679] width 105 height 18
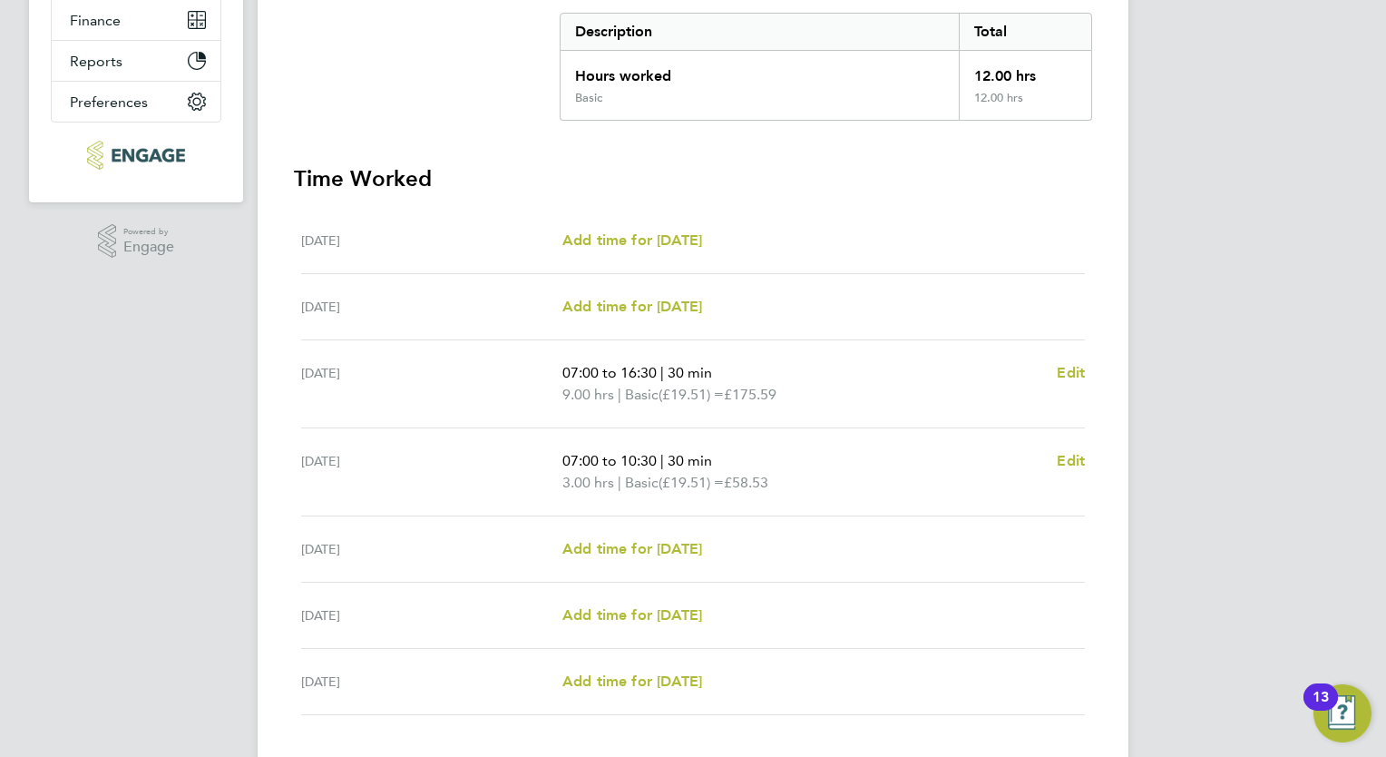
scroll to position [486, 0]
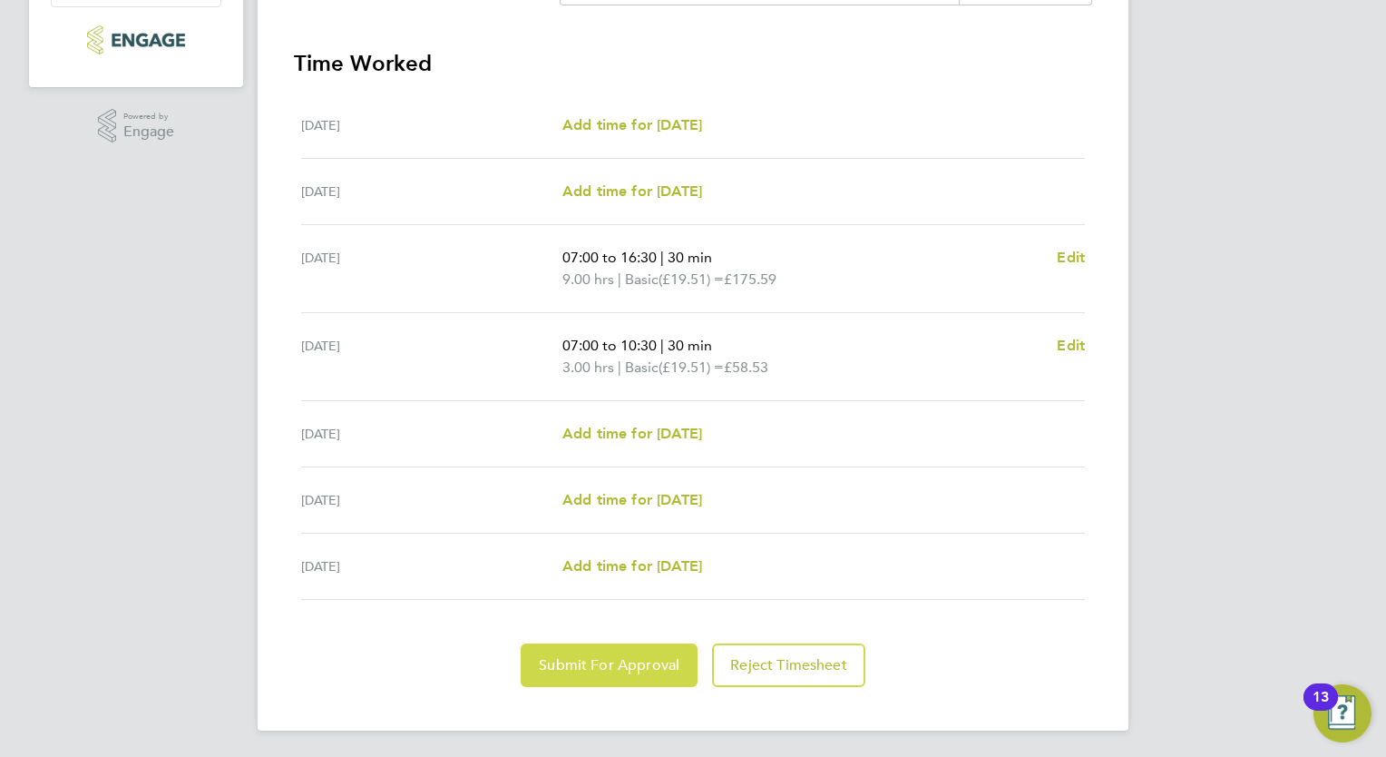
click at [624, 670] on span "Submit For Approval" at bounding box center [609, 665] width 141 height 18
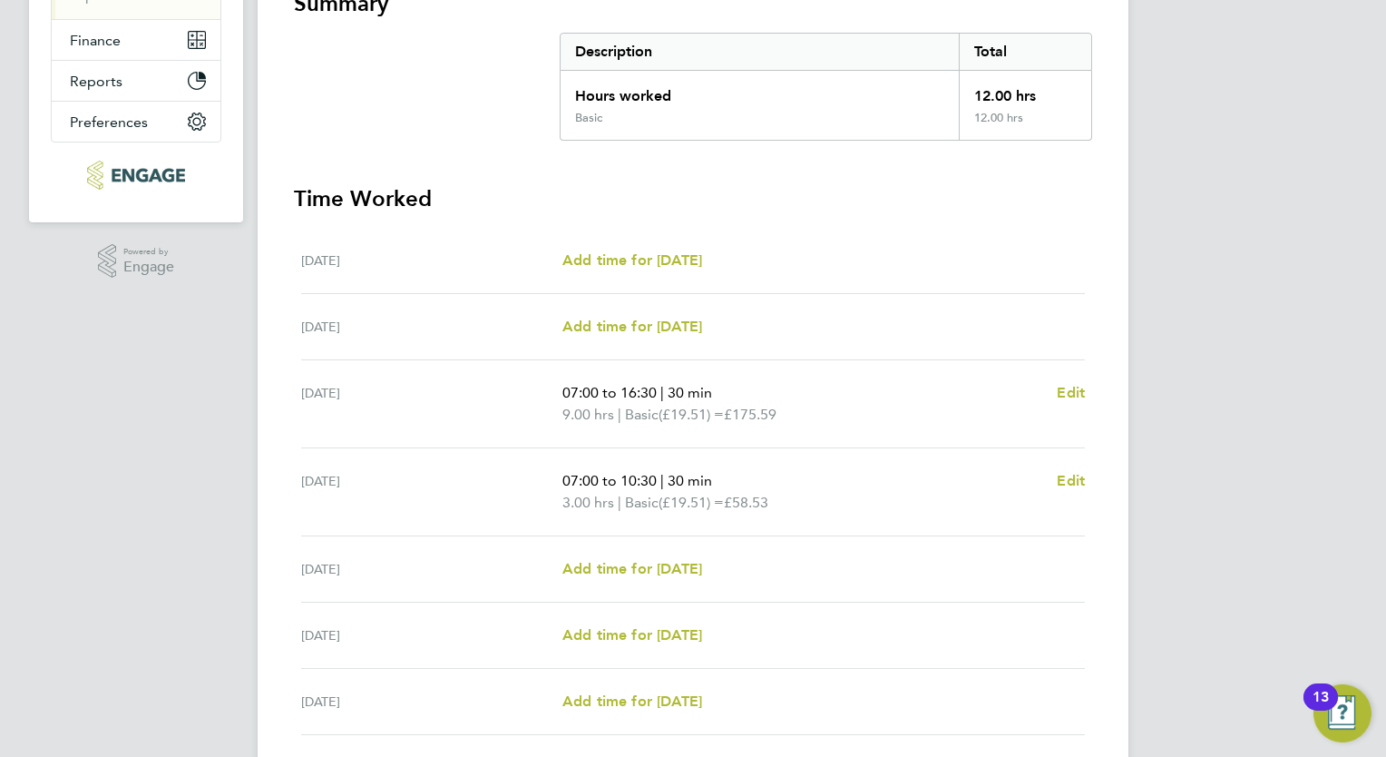
scroll to position [357, 0]
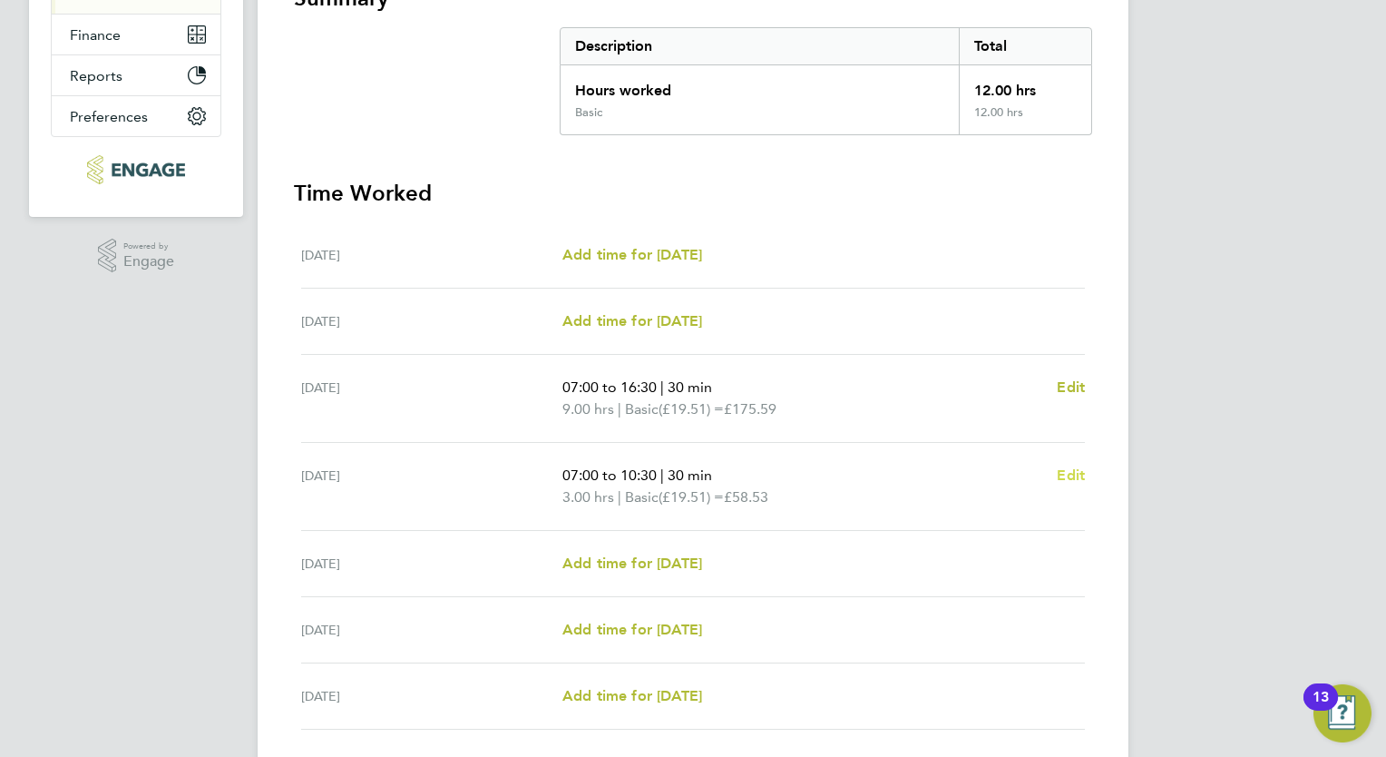
click at [1076, 474] on span "Edit" at bounding box center [1071, 474] width 28 height 17
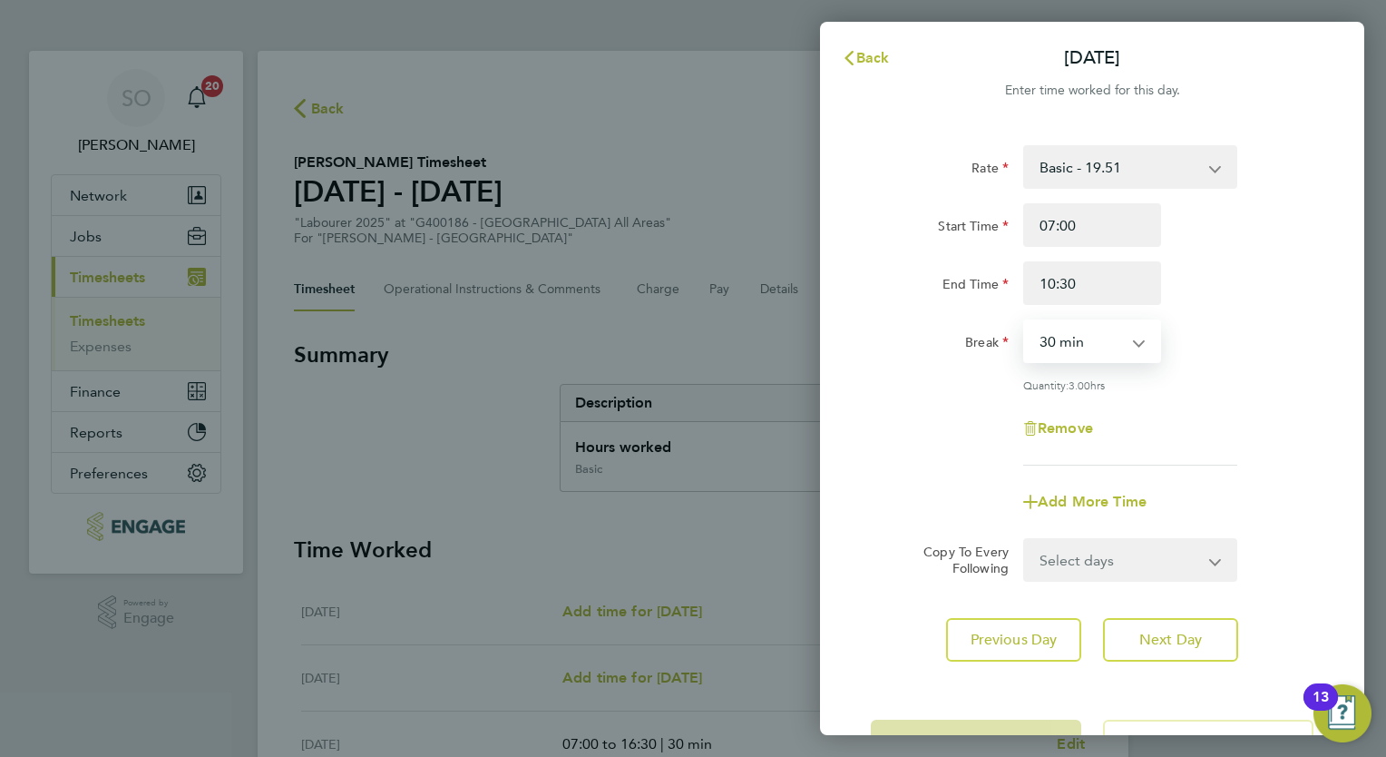
click at [1136, 340] on select "0 min 15 min 30 min 45 min 60 min 75 min 90 min" at bounding box center [1081, 341] width 113 height 40
select select "0"
click at [1025, 321] on select "0 min 15 min 30 min 45 min 60 min 75 min 90 min" at bounding box center [1081, 341] width 113 height 40
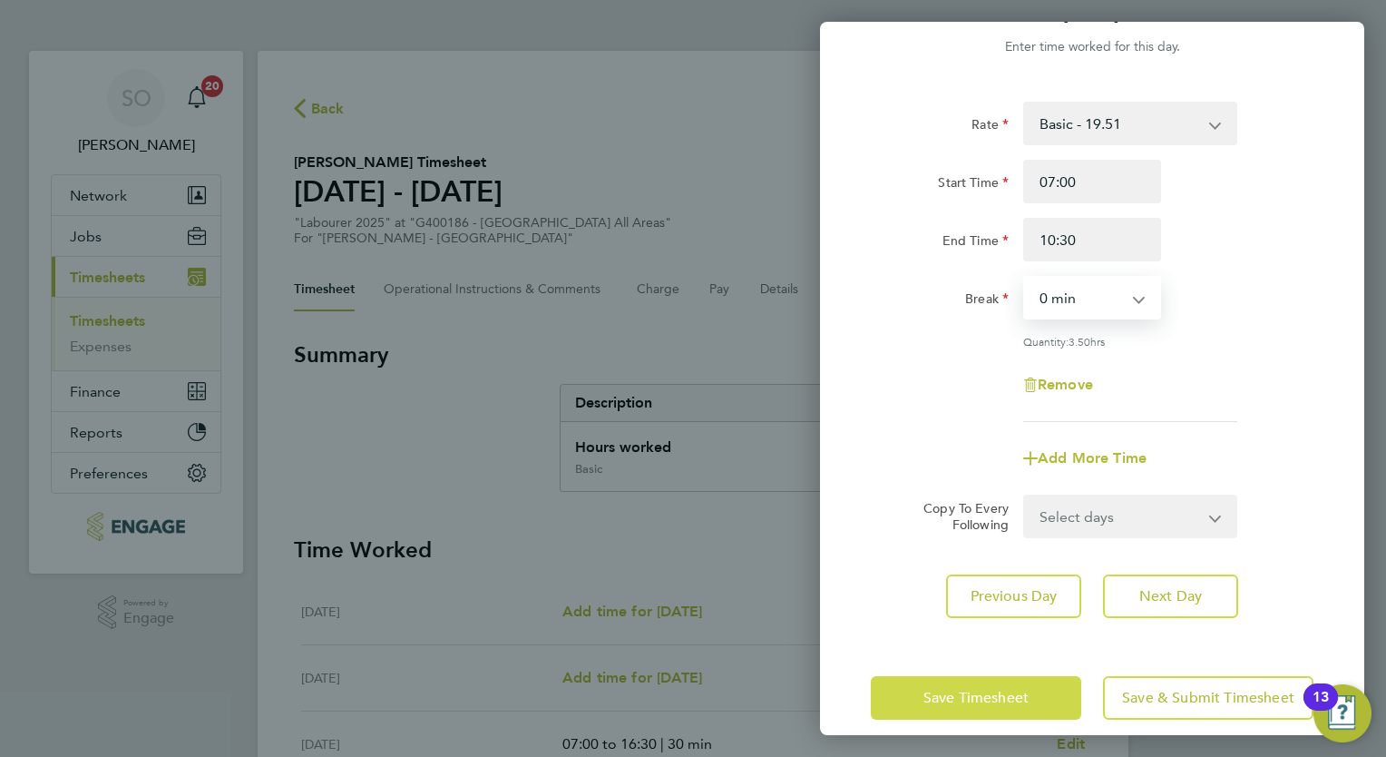
scroll to position [62, 0]
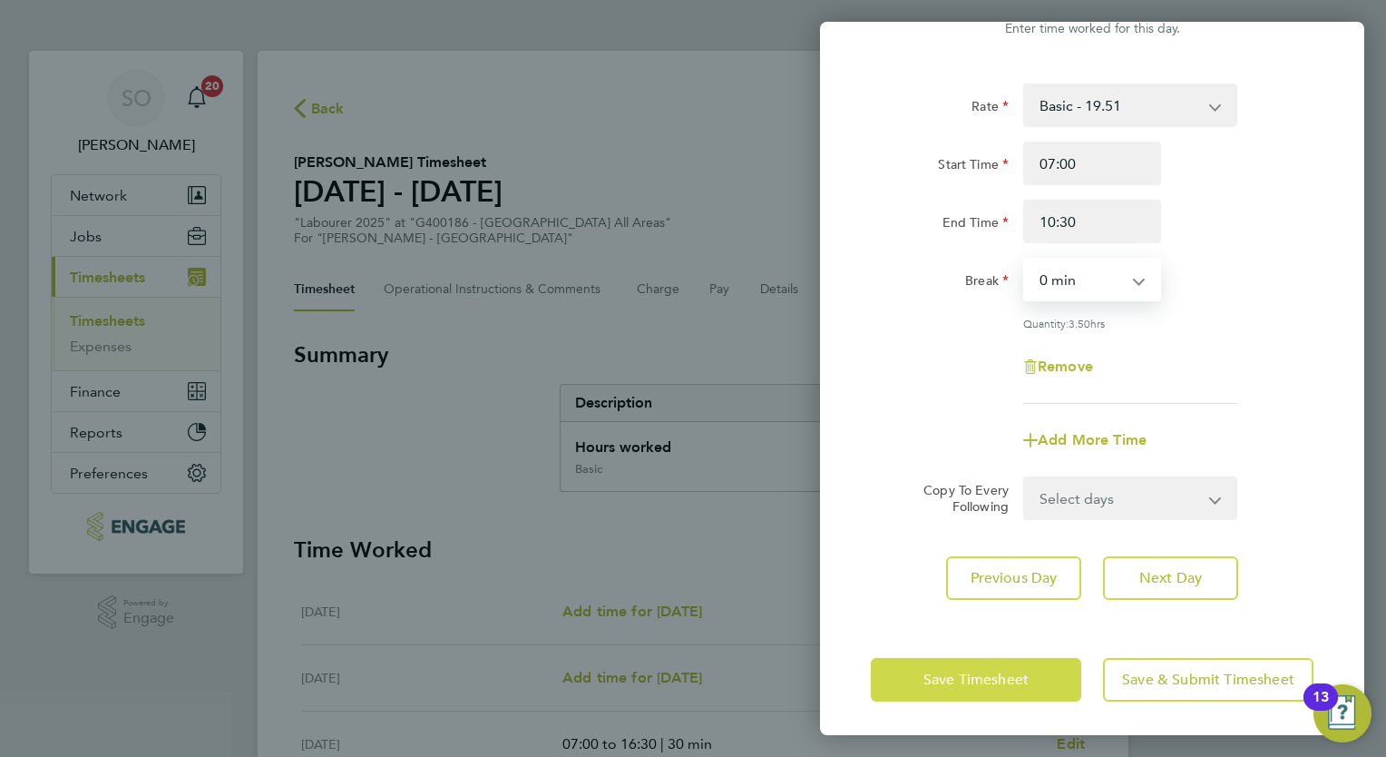
click at [1016, 684] on span "Save Timesheet" at bounding box center [976, 679] width 105 height 18
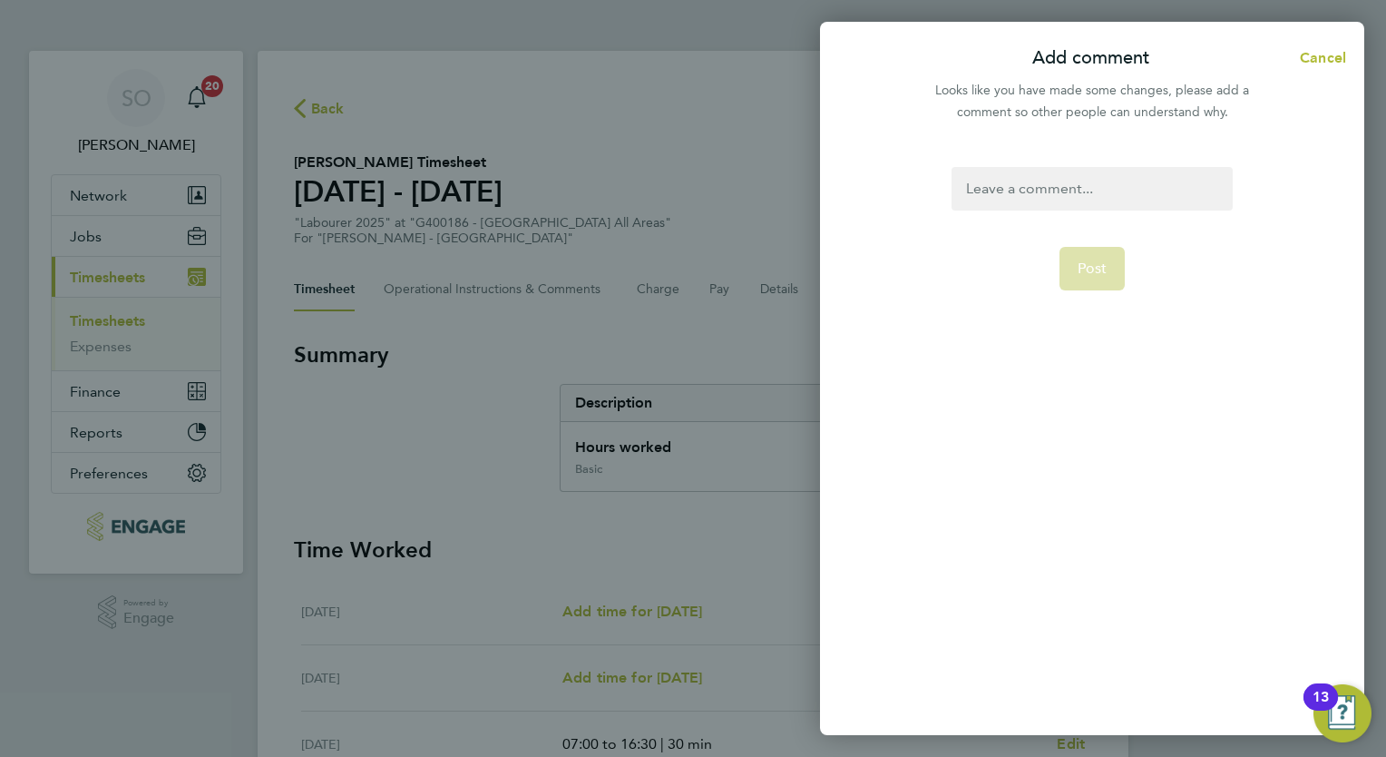
click at [1023, 187] on div at bounding box center [1092, 189] width 280 height 44
click at [969, 201] on div at bounding box center [1092, 189] width 280 height 44
drag, startPoint x: 1068, startPoint y: 256, endPoint x: 1112, endPoint y: 275, distance: 48.4
click at [1073, 259] on button "Post" at bounding box center [1093, 269] width 66 height 44
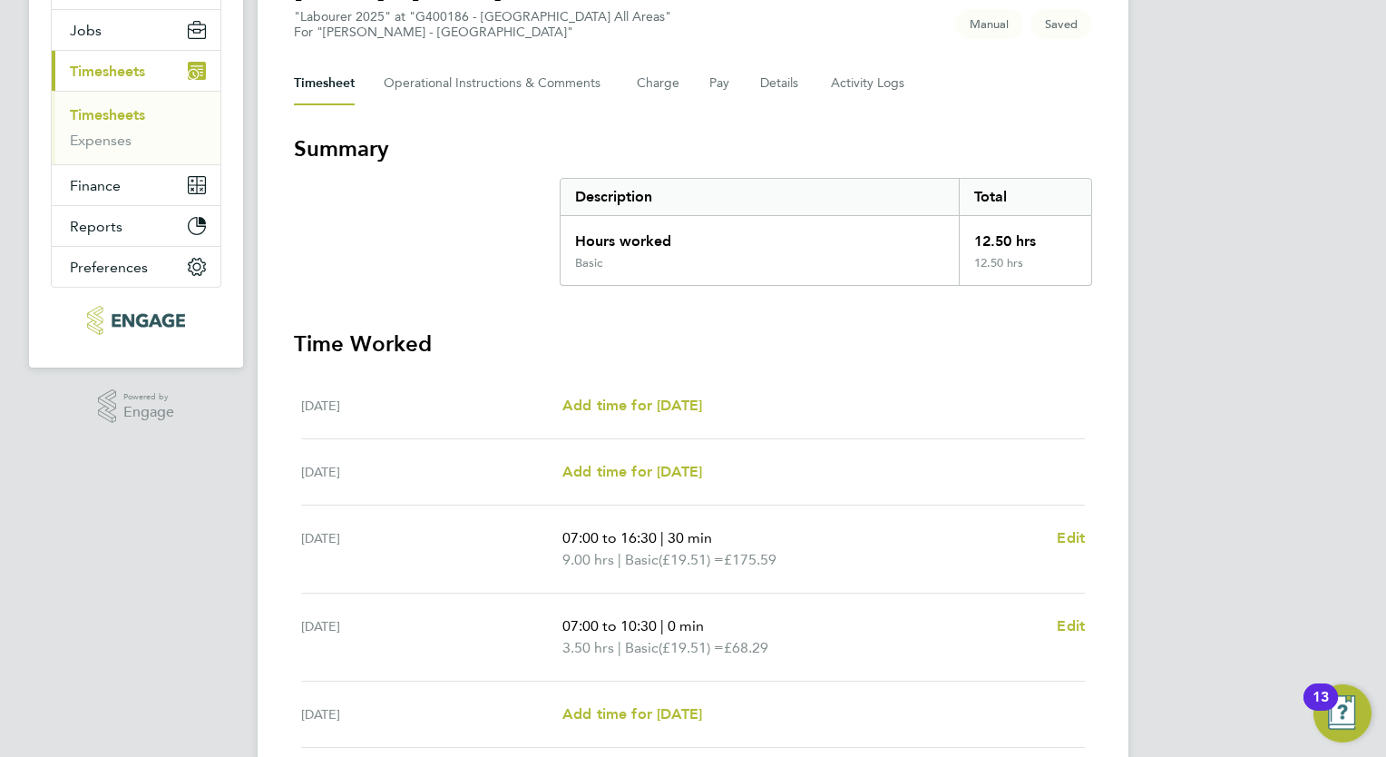
scroll to position [363, 0]
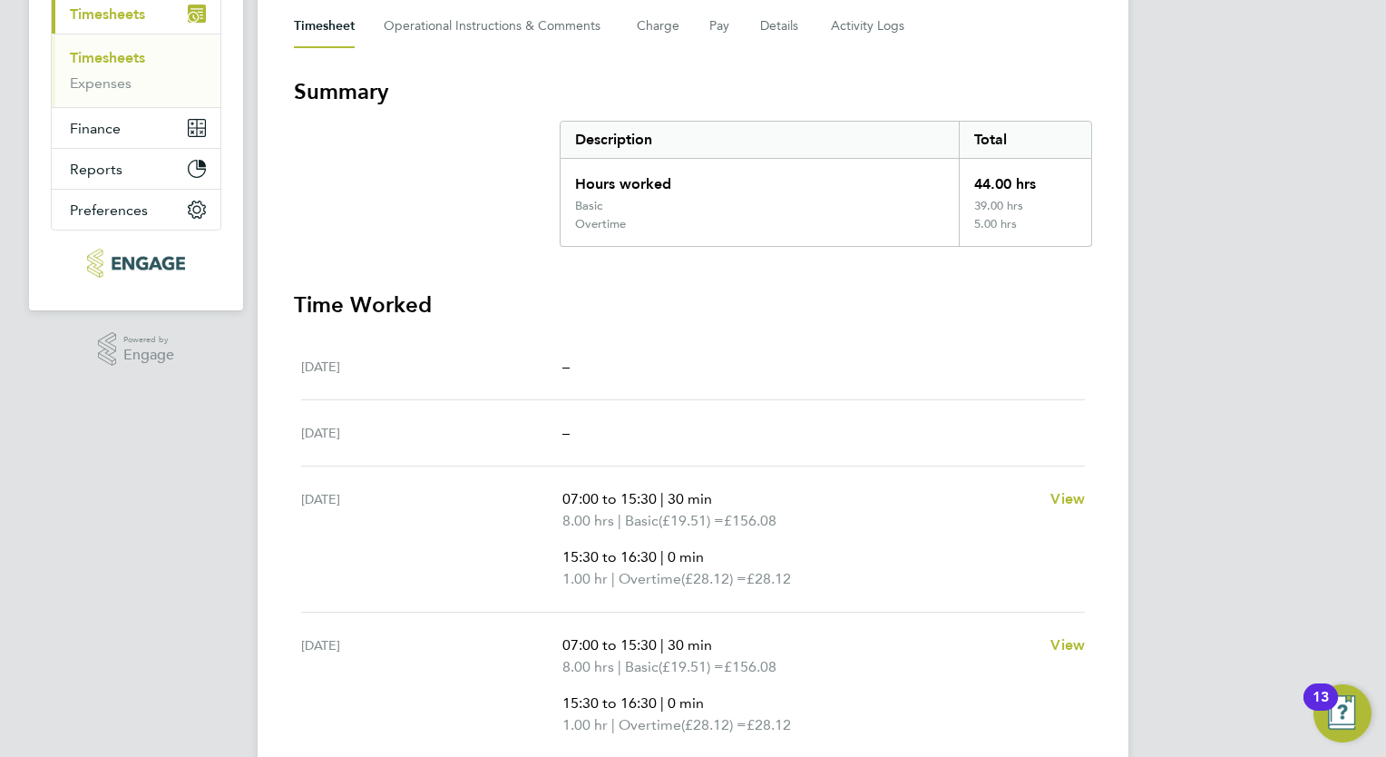
scroll to position [272, 0]
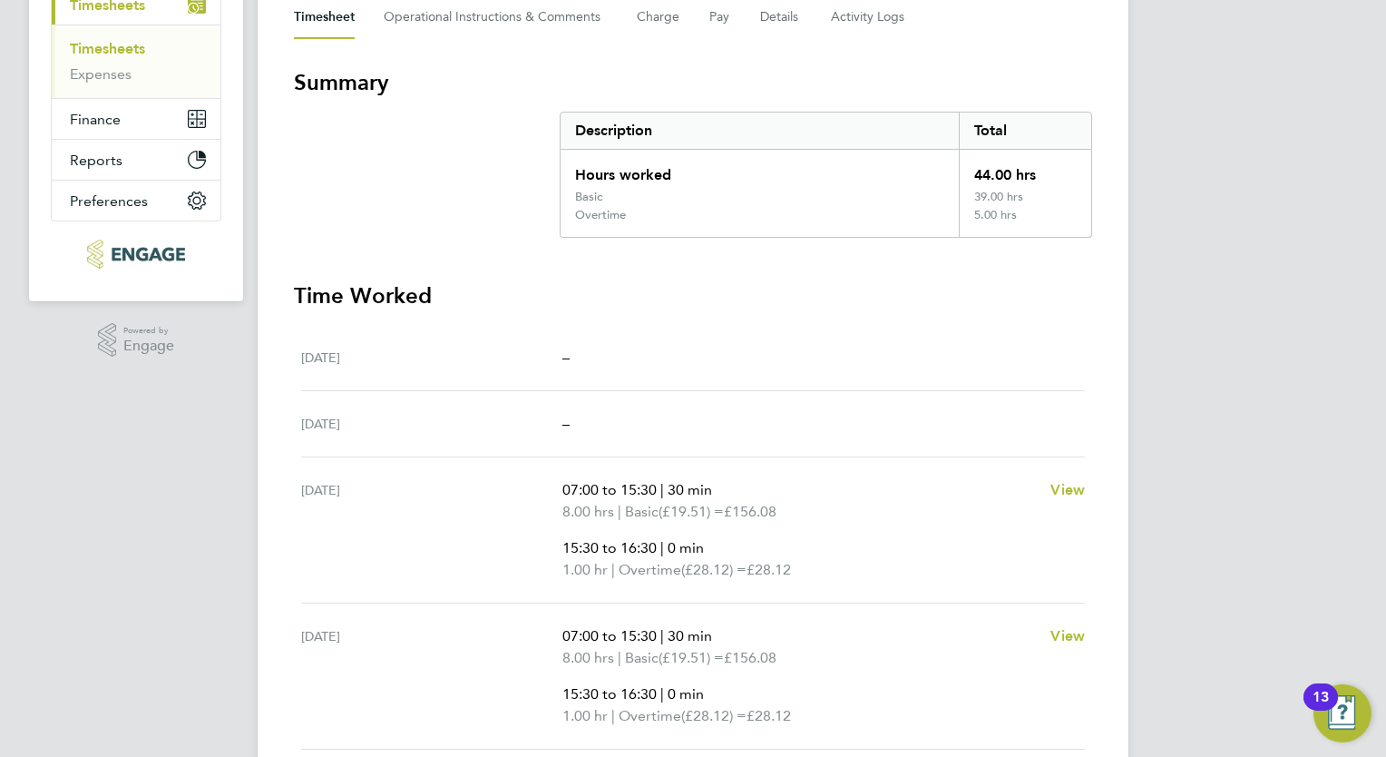
click at [132, 54] on link "Timesheets" at bounding box center [107, 48] width 75 height 17
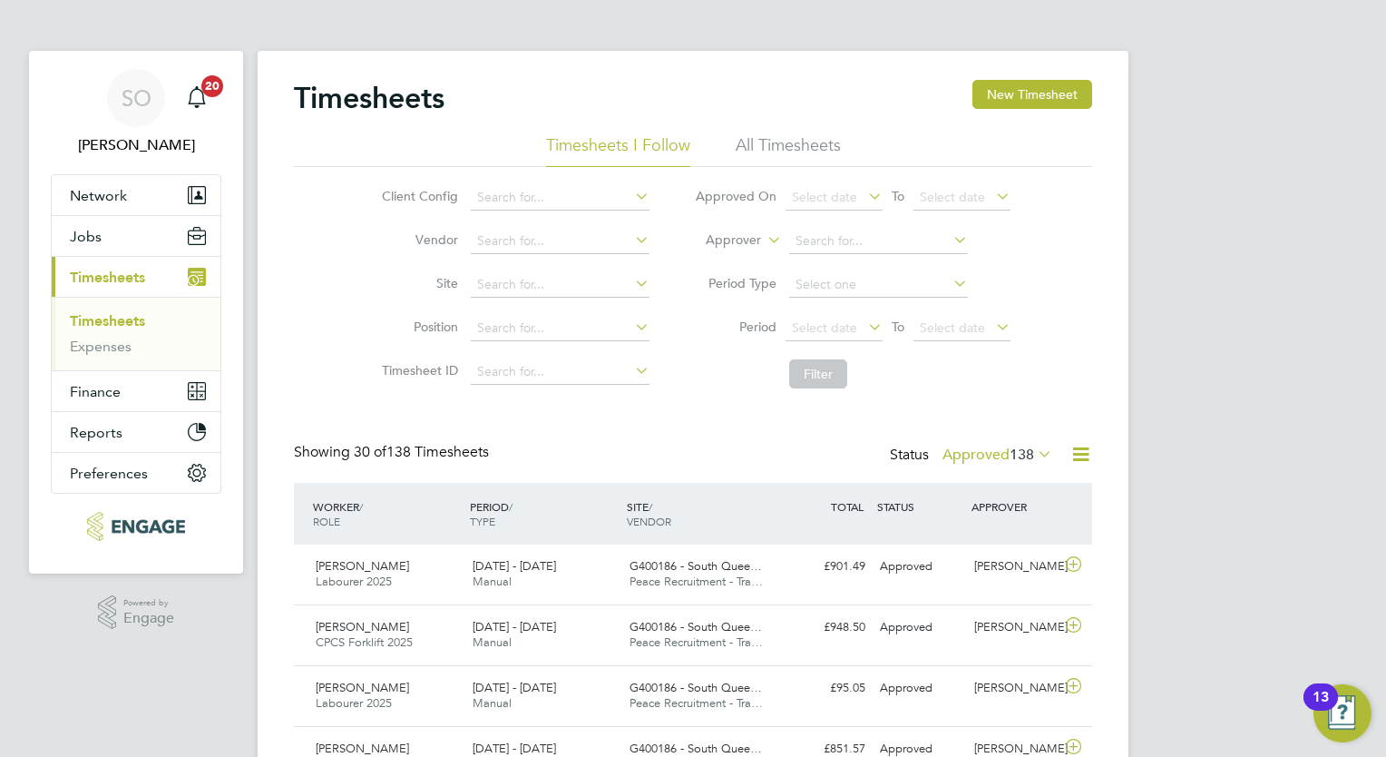
click at [865, 198] on icon at bounding box center [865, 195] width 0 height 25
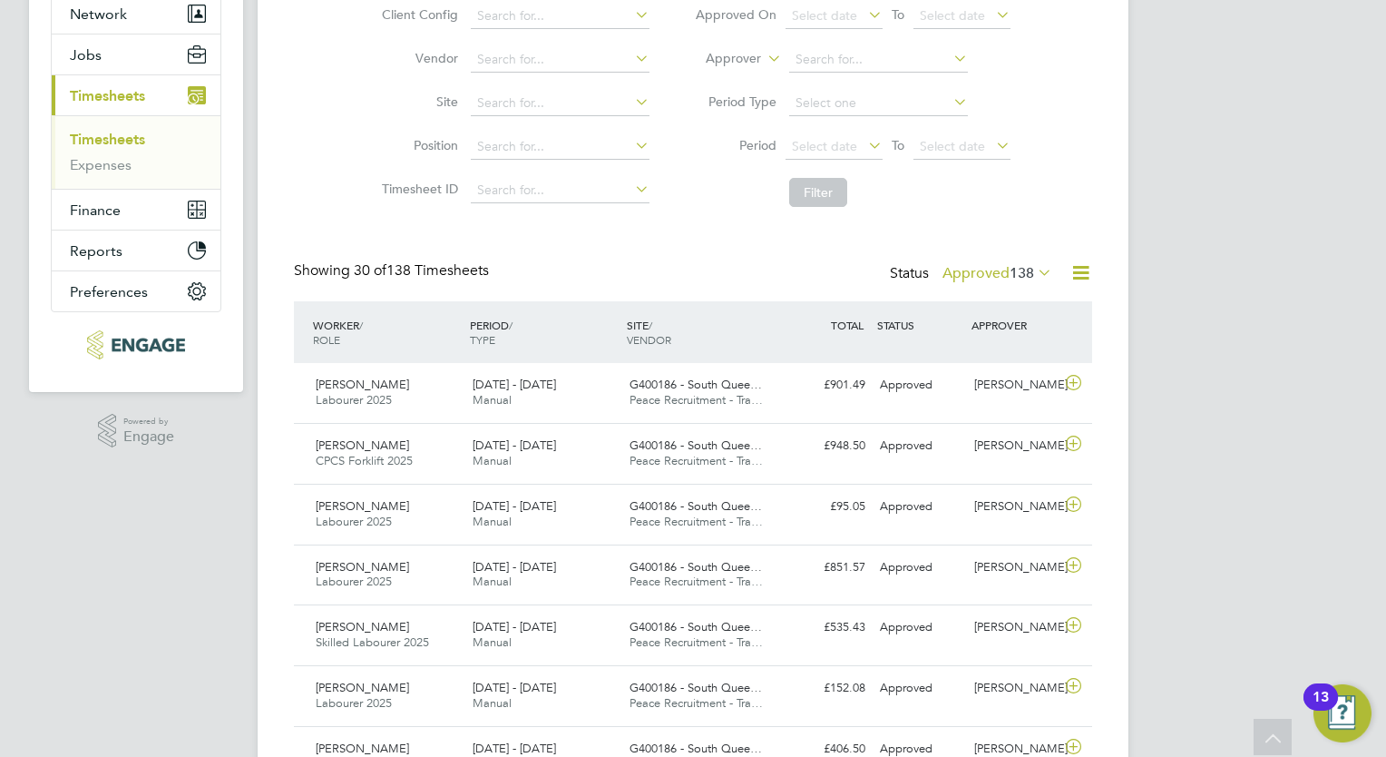
click at [865, 14] on icon at bounding box center [865, 14] width 0 height 25
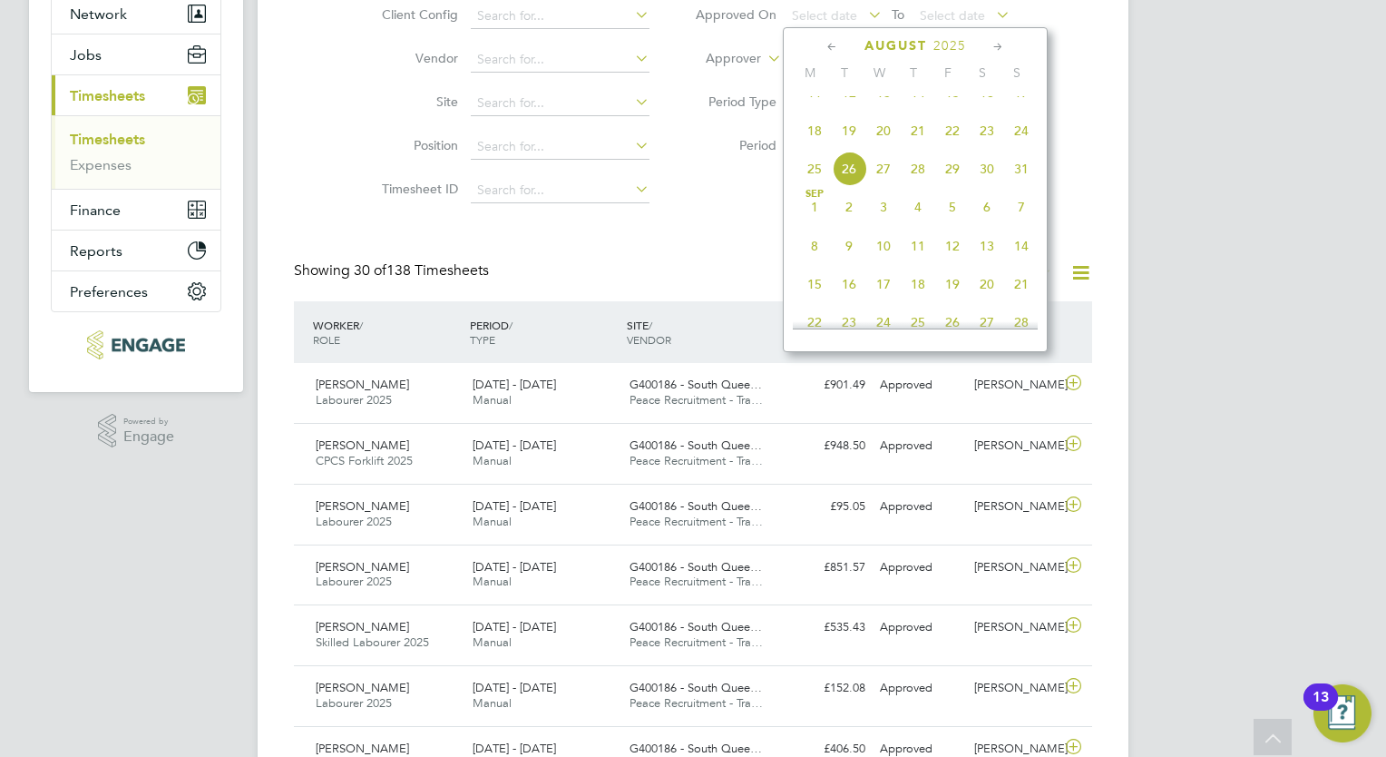
click at [788, 44] on div "August 2025 M T W T F S S May 1 2 3 4 5 6 7 8 9 10 11 12 13 14 15 16 17 18 19 2…" at bounding box center [915, 189] width 265 height 325
click at [764, 56] on icon at bounding box center [764, 53] width 0 height 16
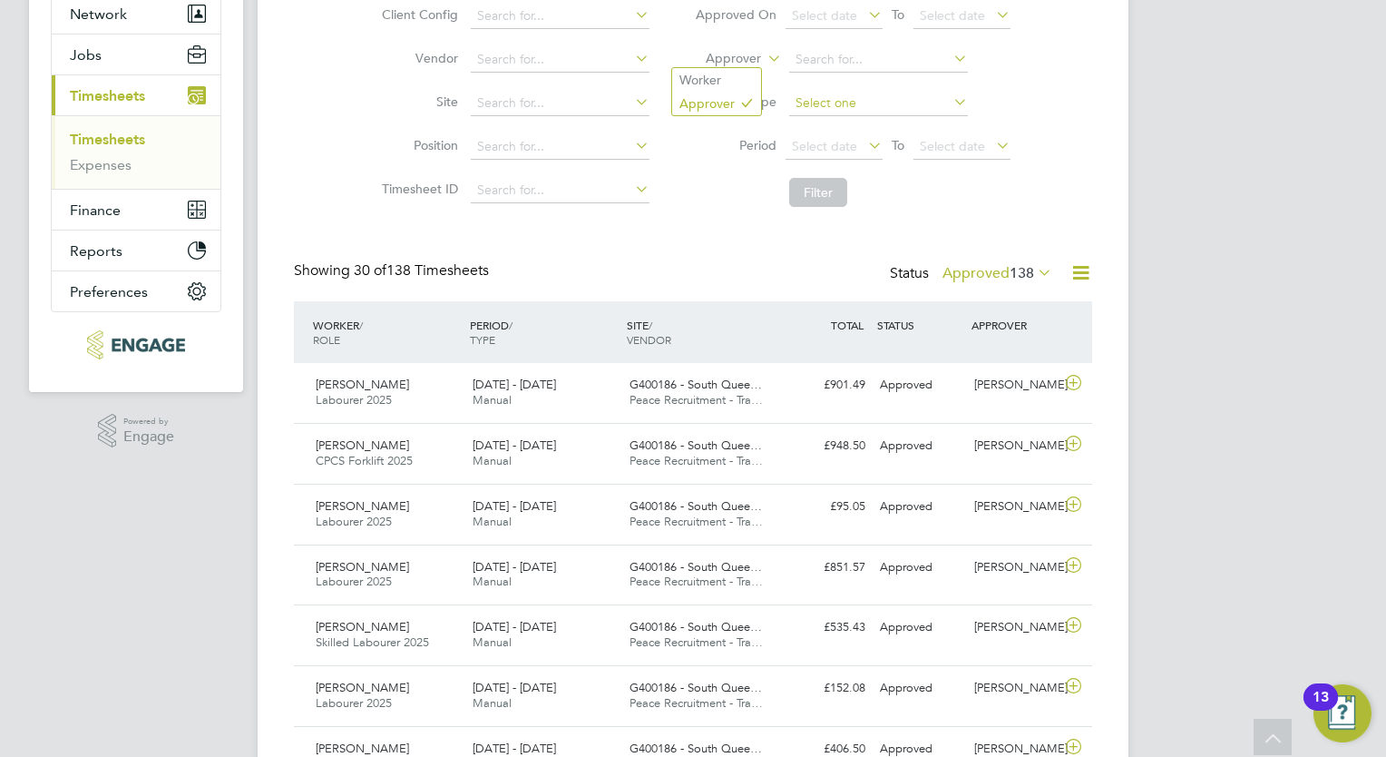
click at [791, 110] on input at bounding box center [878, 103] width 179 height 25
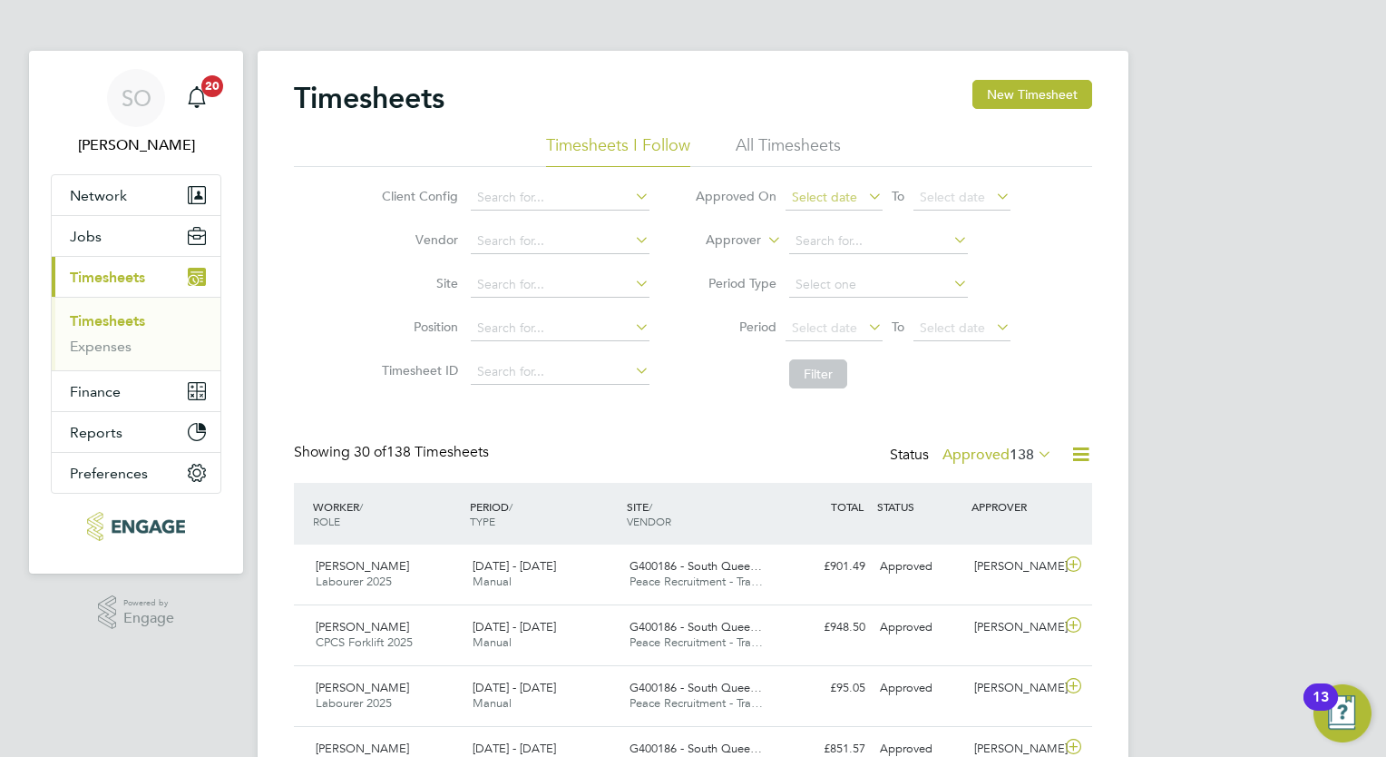
click at [821, 205] on span "Select date" at bounding box center [834, 198] width 97 height 24
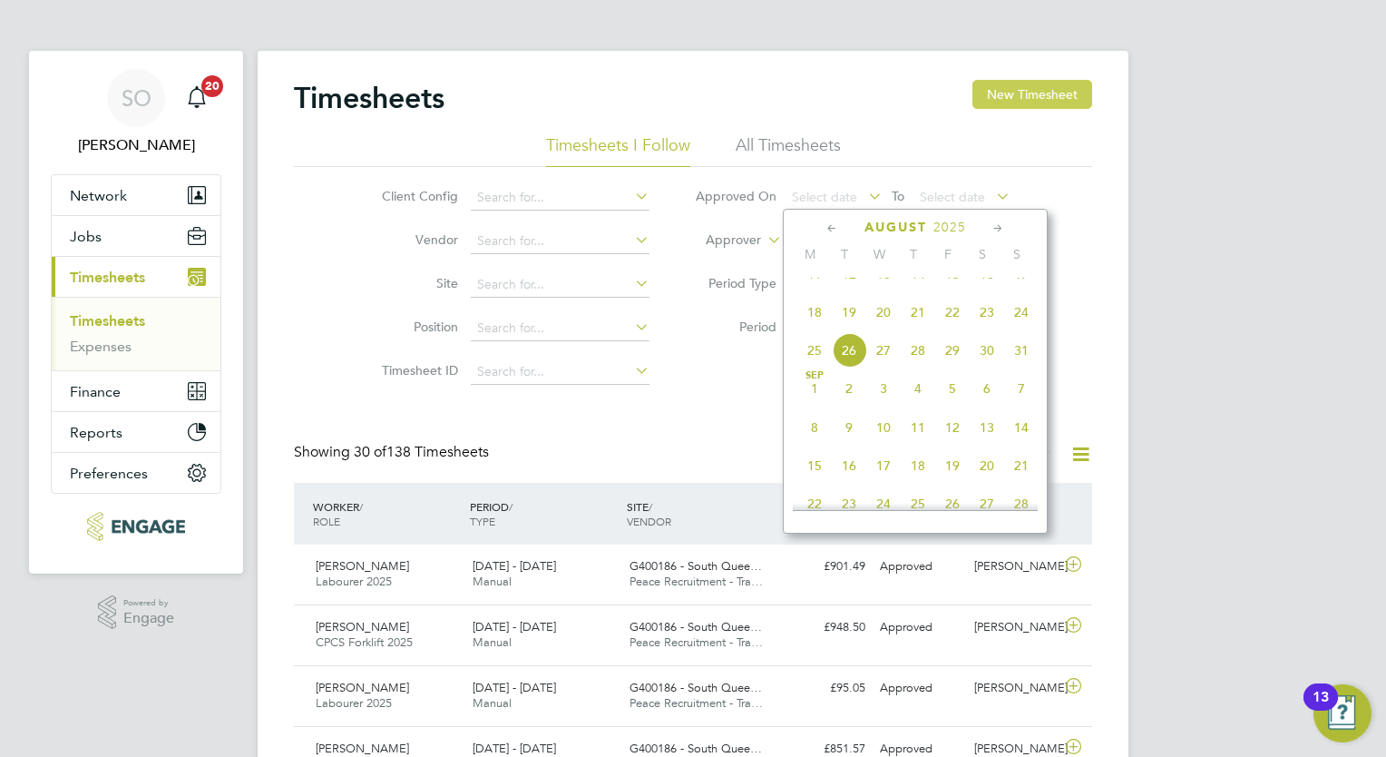
click at [1002, 93] on button "New Timesheet" at bounding box center [1033, 94] width 120 height 29
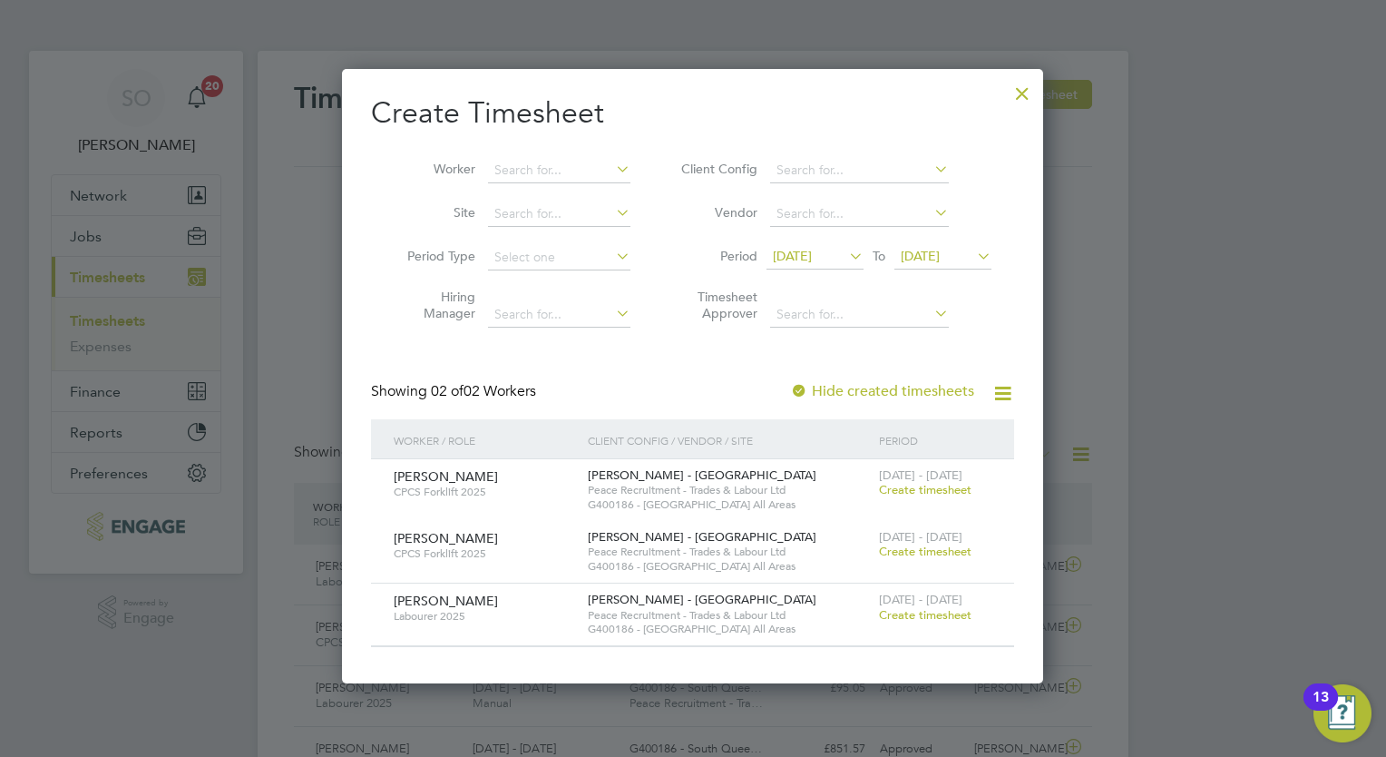
click at [1032, 99] on div at bounding box center [1022, 89] width 33 height 33
click at [1018, 83] on div at bounding box center [1022, 89] width 33 height 33
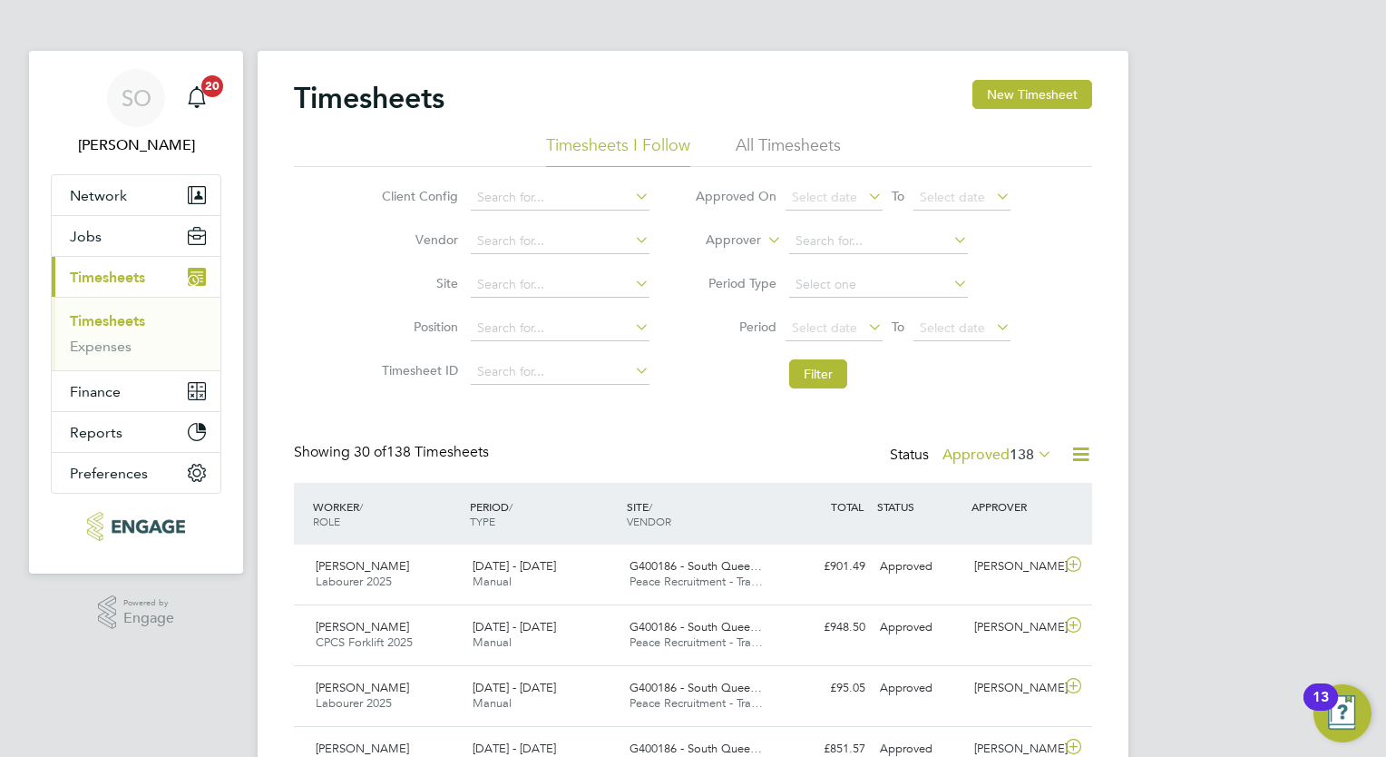
scroll to position [45, 158]
click at [85, 242] on span "Jobs" at bounding box center [86, 236] width 32 height 17
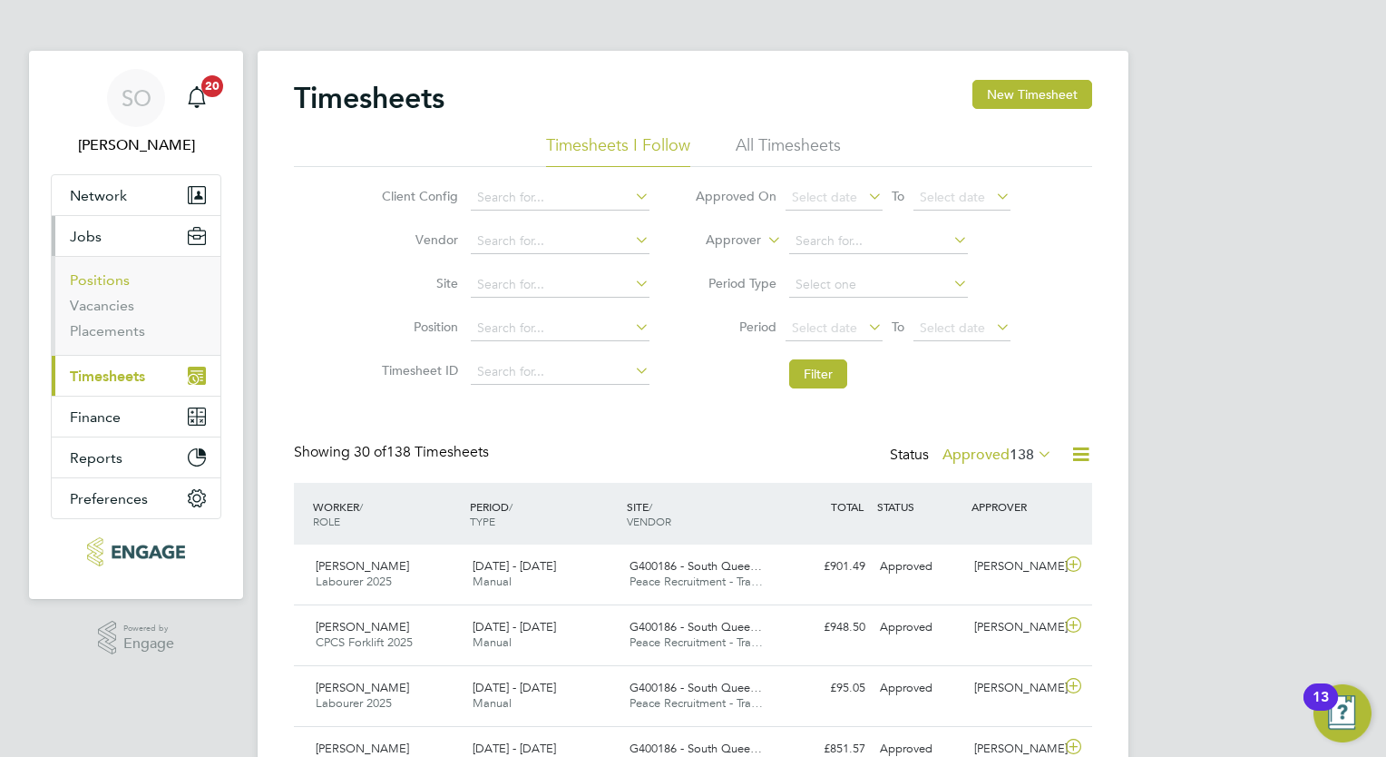
click at [105, 283] on link "Positions" at bounding box center [100, 279] width 60 height 17
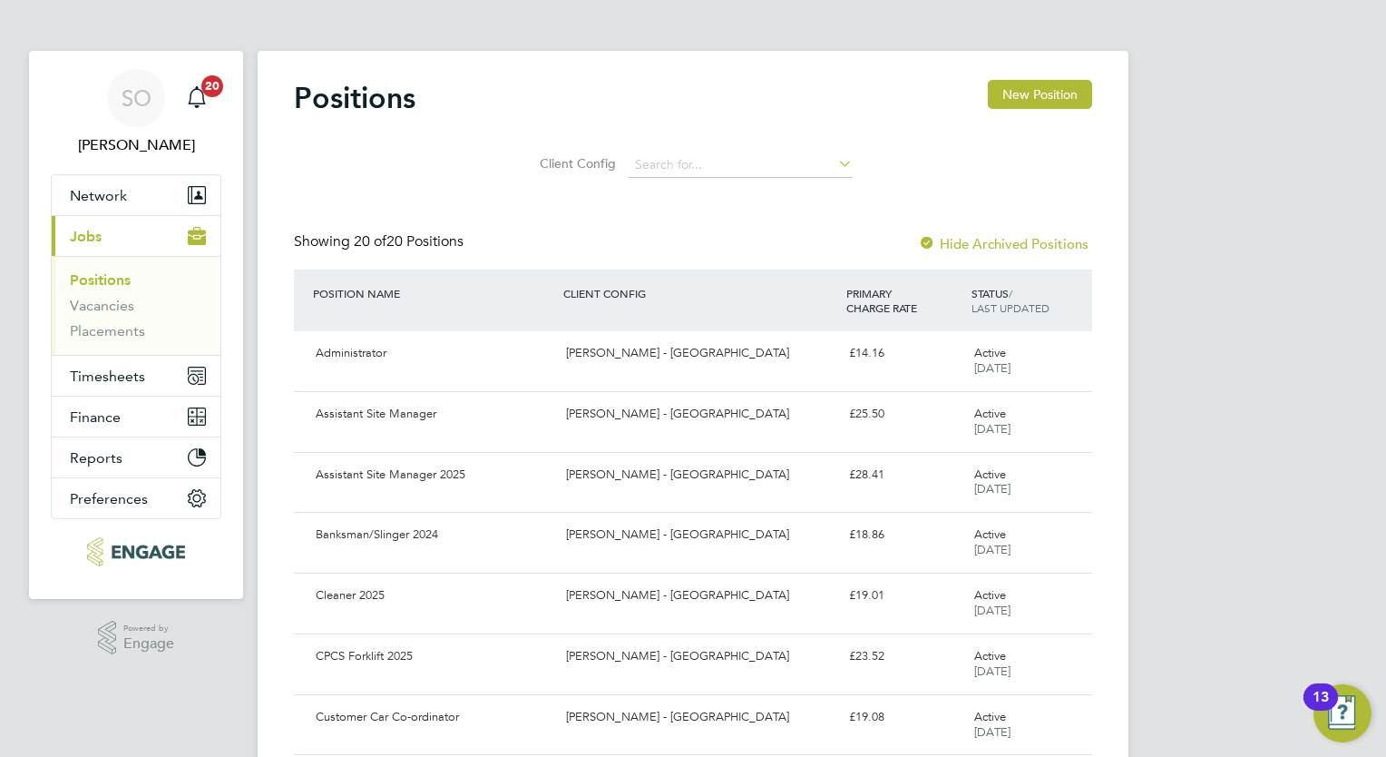
click at [120, 339] on ul "Positions Vacancies Placements" at bounding box center [136, 305] width 169 height 99
click at [132, 325] on link "Placements" at bounding box center [107, 330] width 75 height 17
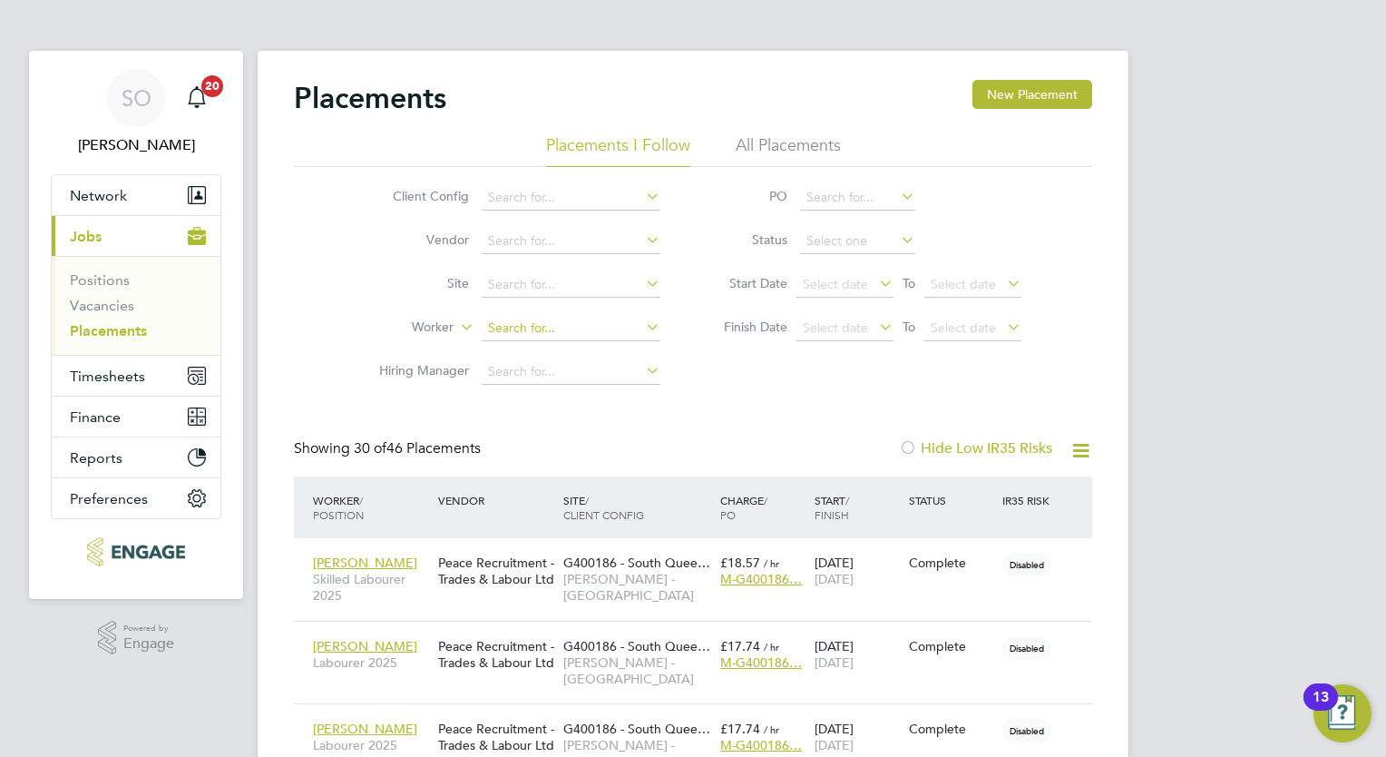
click at [498, 326] on input at bounding box center [571, 328] width 179 height 25
click at [593, 354] on b "Mcnab" at bounding box center [613, 352] width 41 height 15
type input "[PERSON_NAME]"
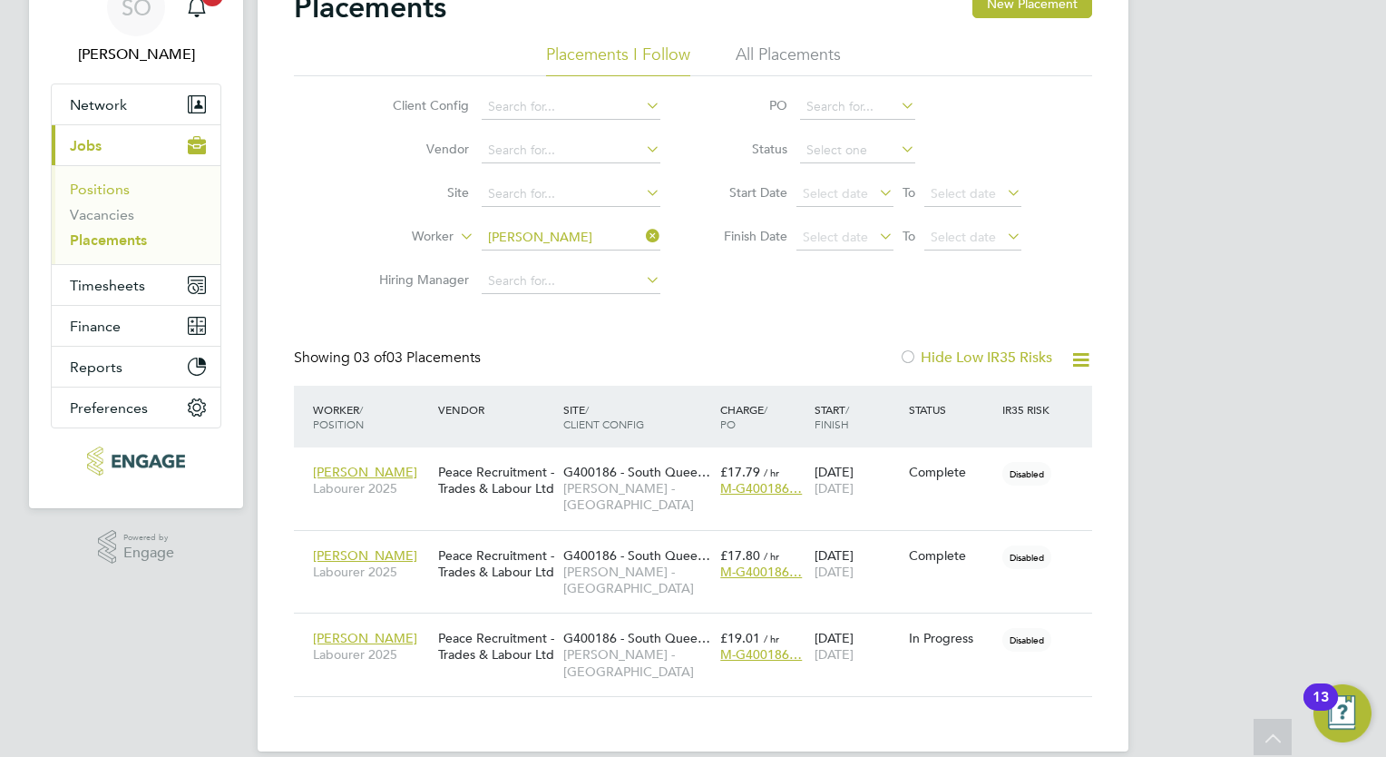
click at [101, 183] on link "Positions" at bounding box center [100, 189] width 60 height 17
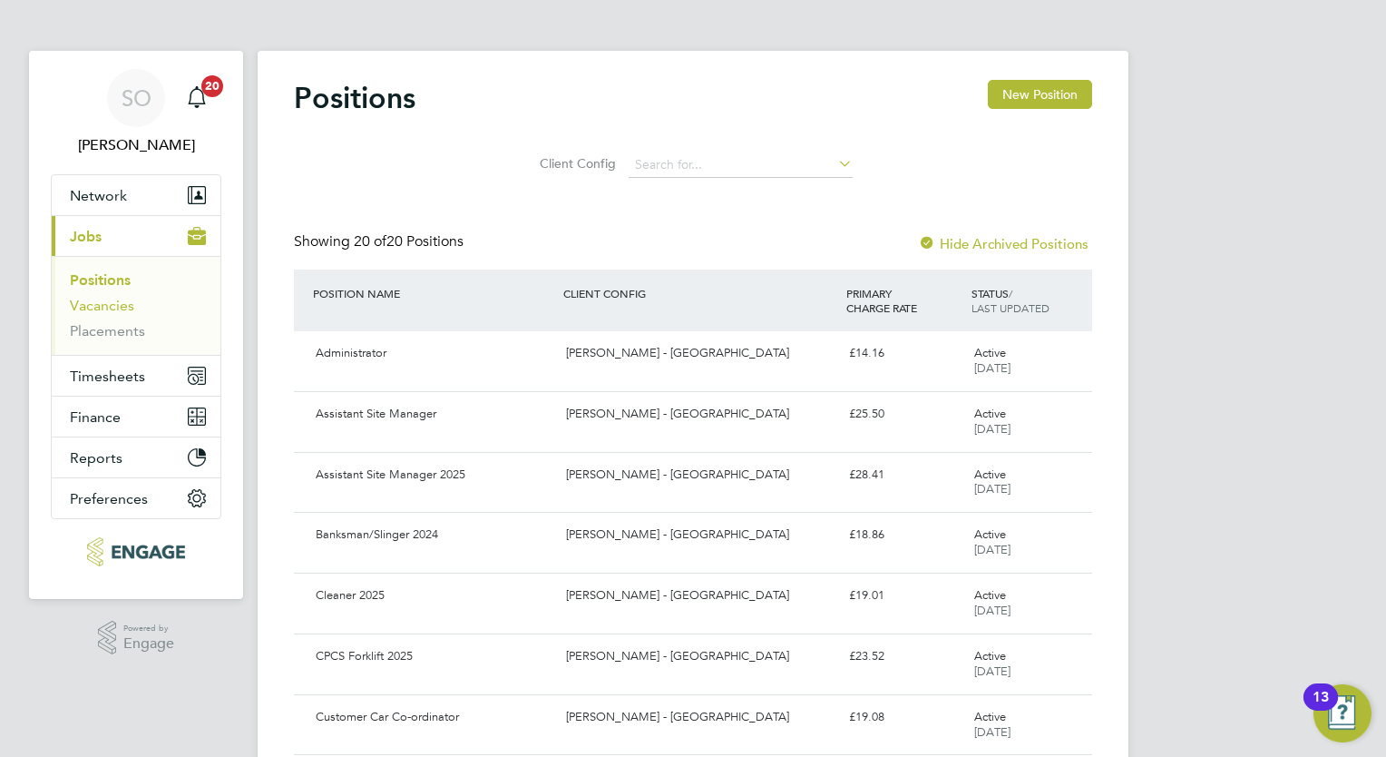
click at [76, 310] on link "Vacancies" at bounding box center [102, 305] width 64 height 17
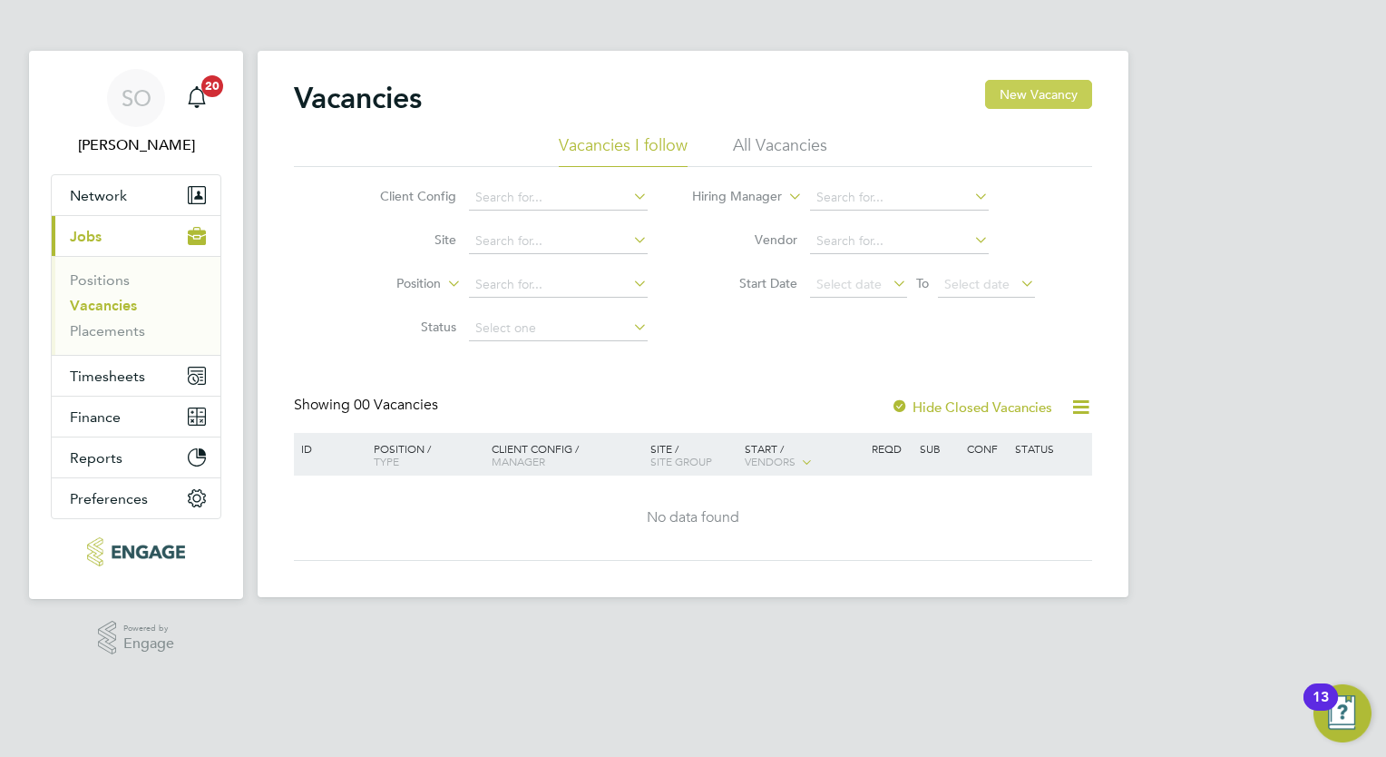
click at [1042, 96] on button "New Vacancy" at bounding box center [1038, 94] width 107 height 29
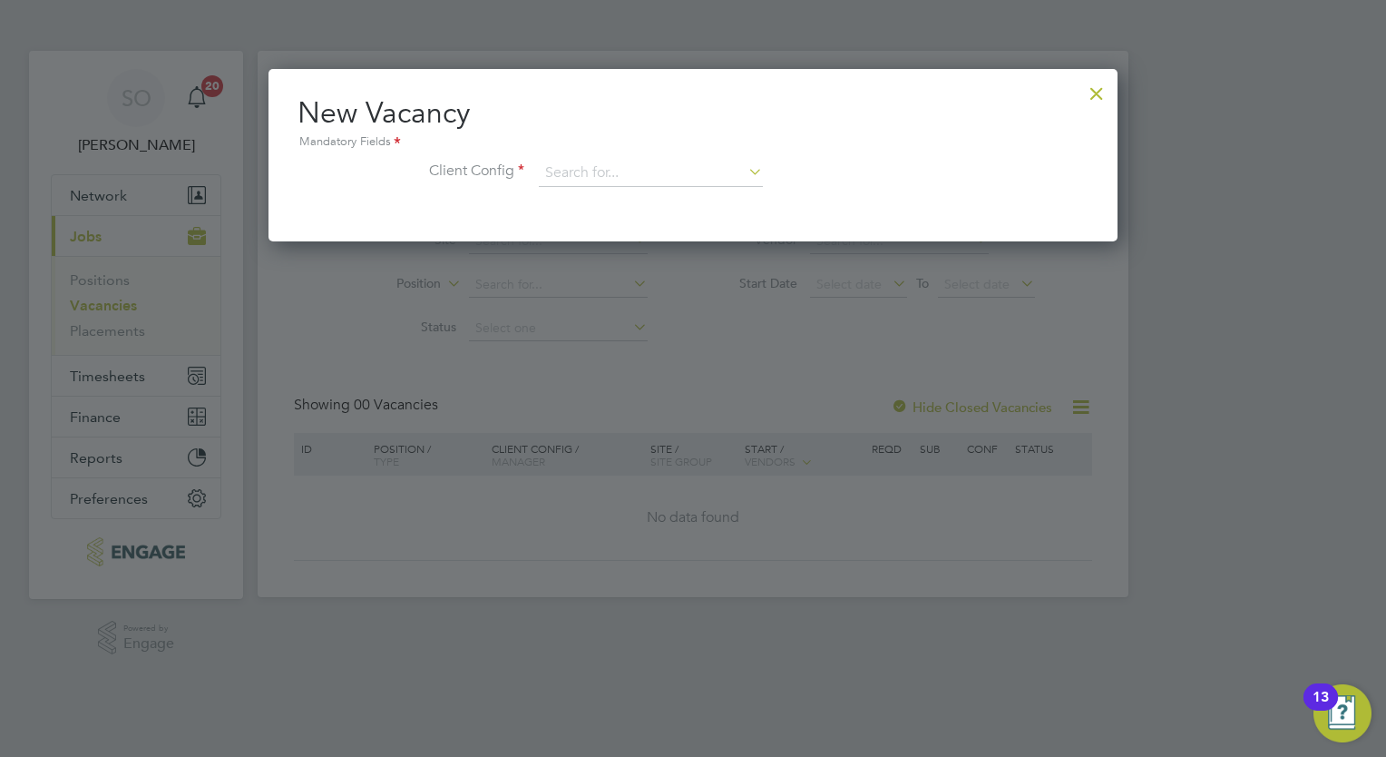
click at [745, 170] on icon at bounding box center [745, 171] width 0 height 25
click at [548, 162] on input at bounding box center [651, 173] width 224 height 27
click at [1093, 85] on div at bounding box center [1097, 89] width 33 height 33
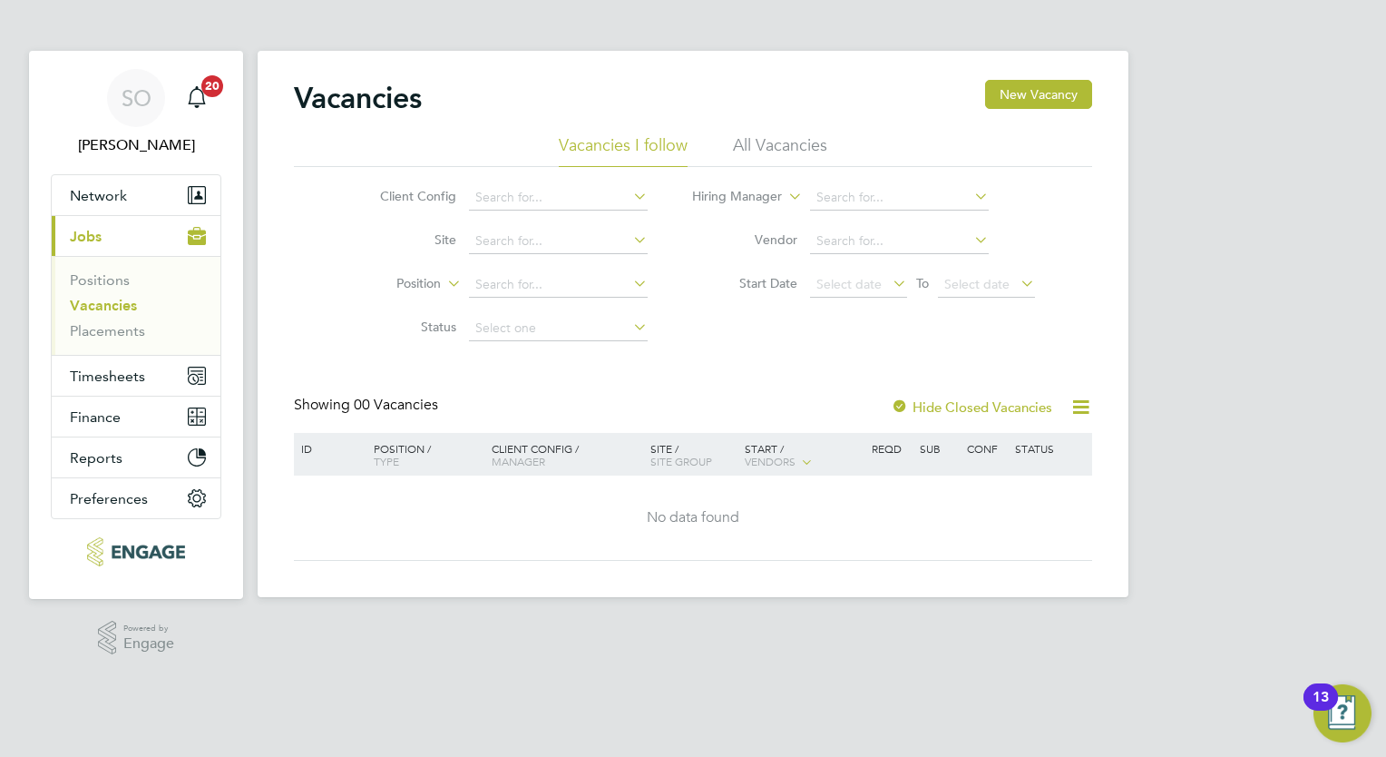
click at [763, 142] on li "All Vacancies" at bounding box center [780, 150] width 94 height 33
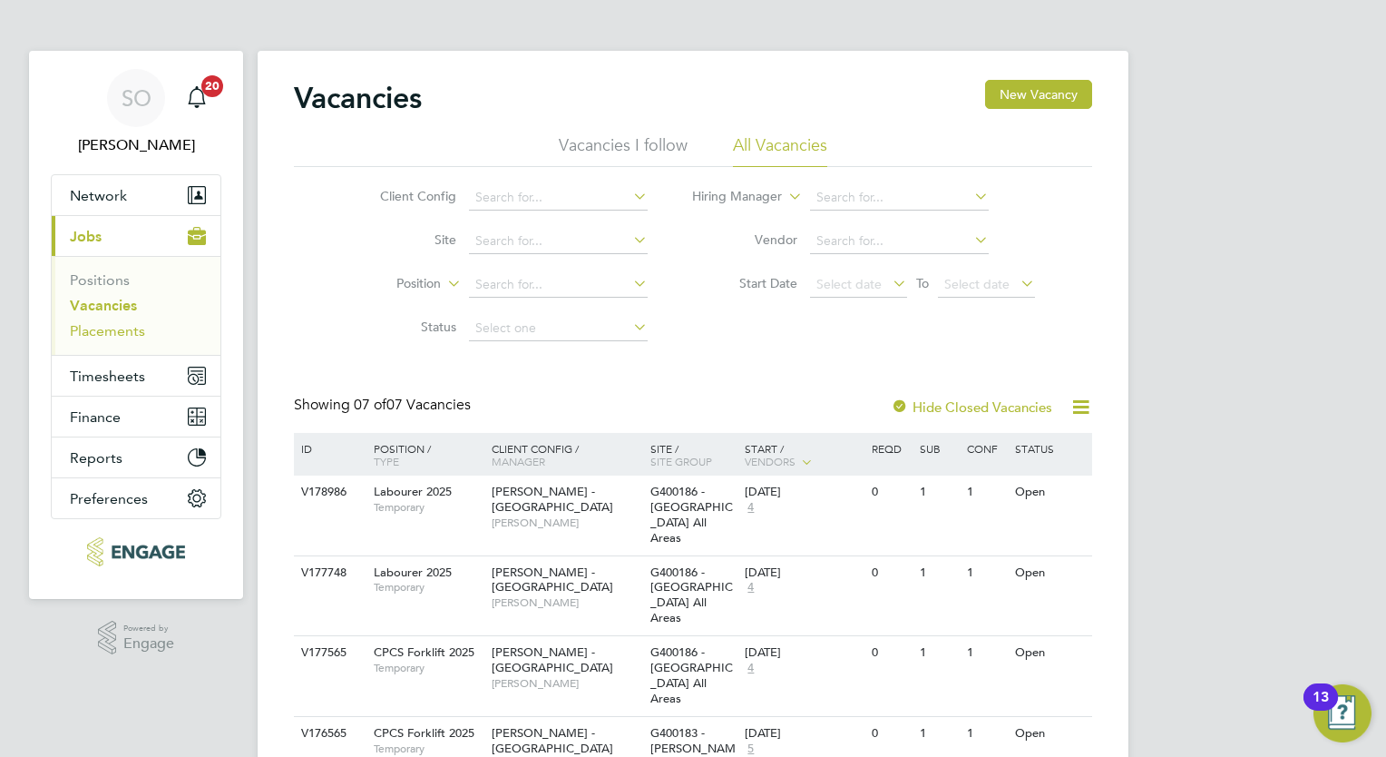
click at [116, 329] on link "Placements" at bounding box center [107, 330] width 75 height 17
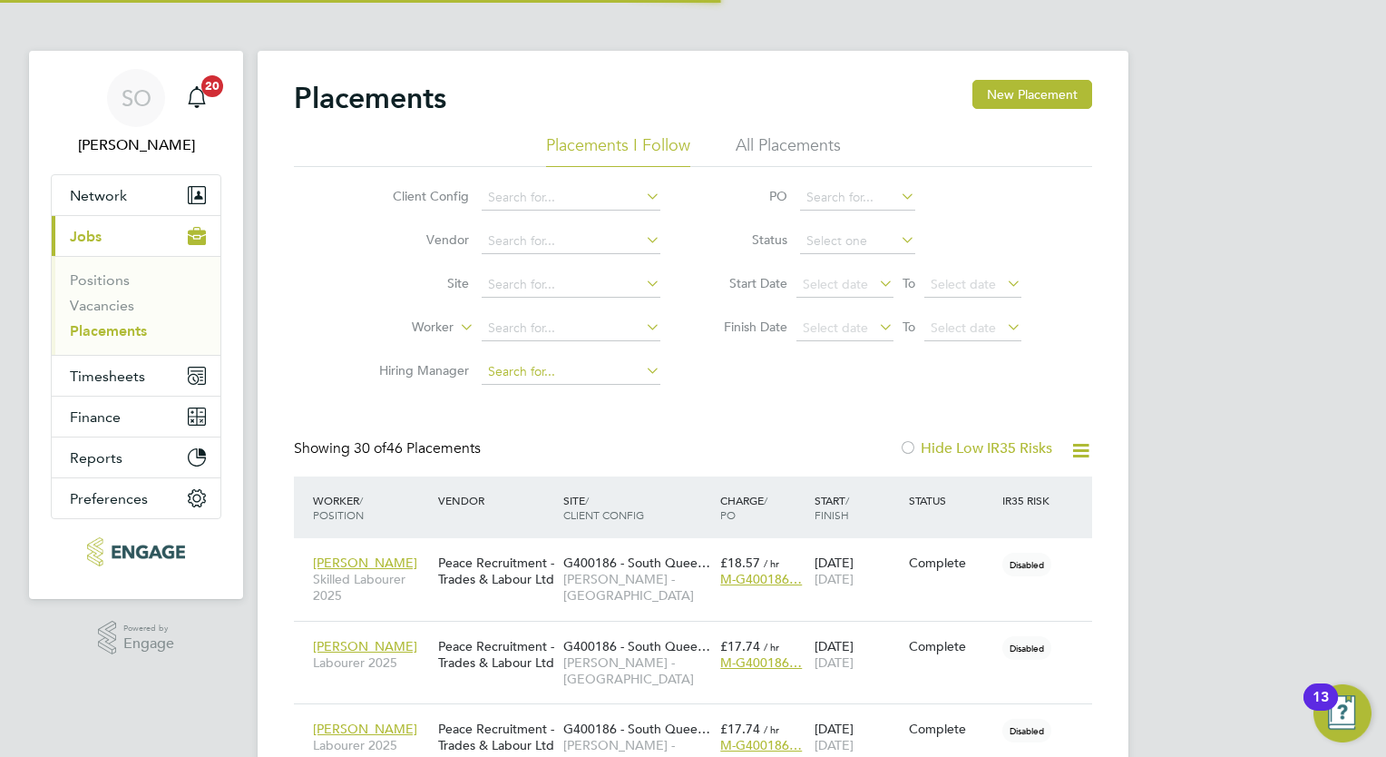
scroll to position [52, 126]
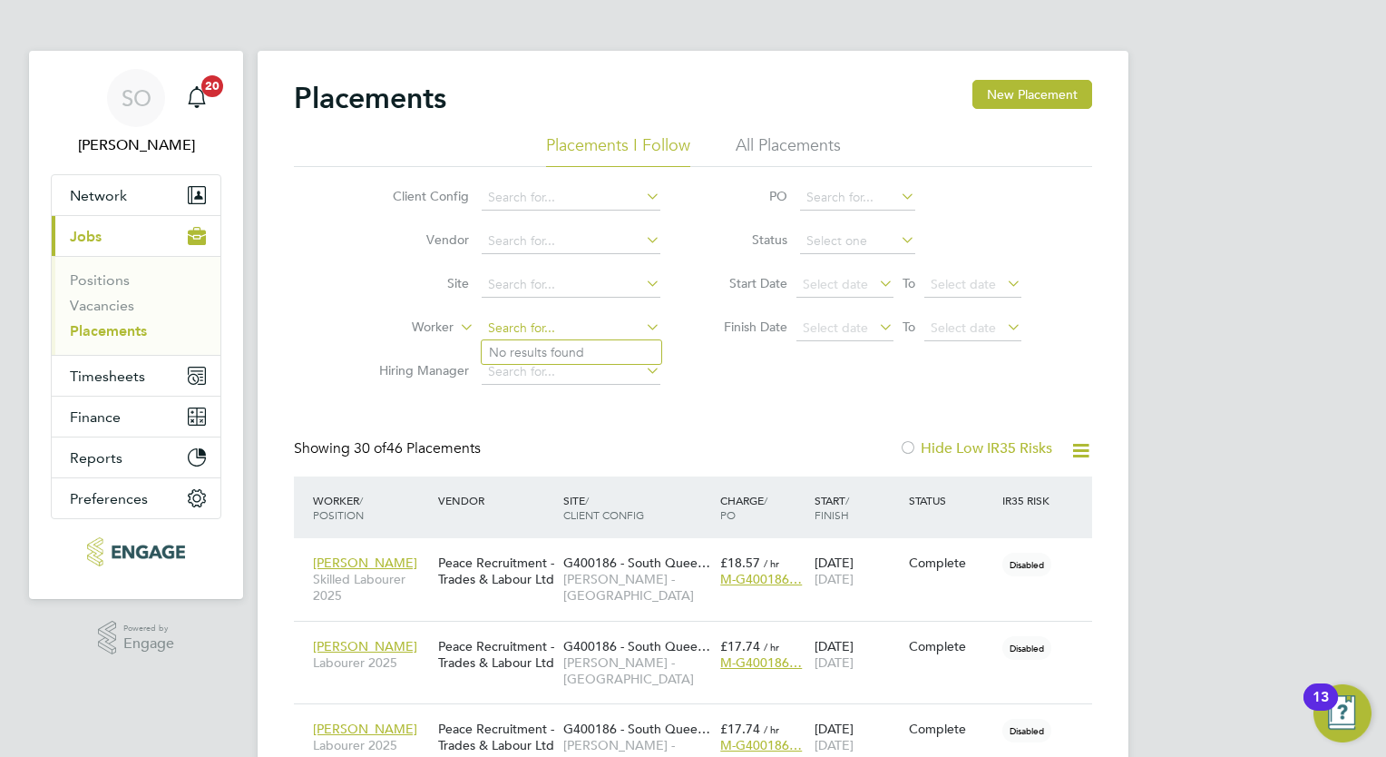
click at [508, 328] on input at bounding box center [571, 328] width 179 height 25
type input "[PERSON_NAME]"
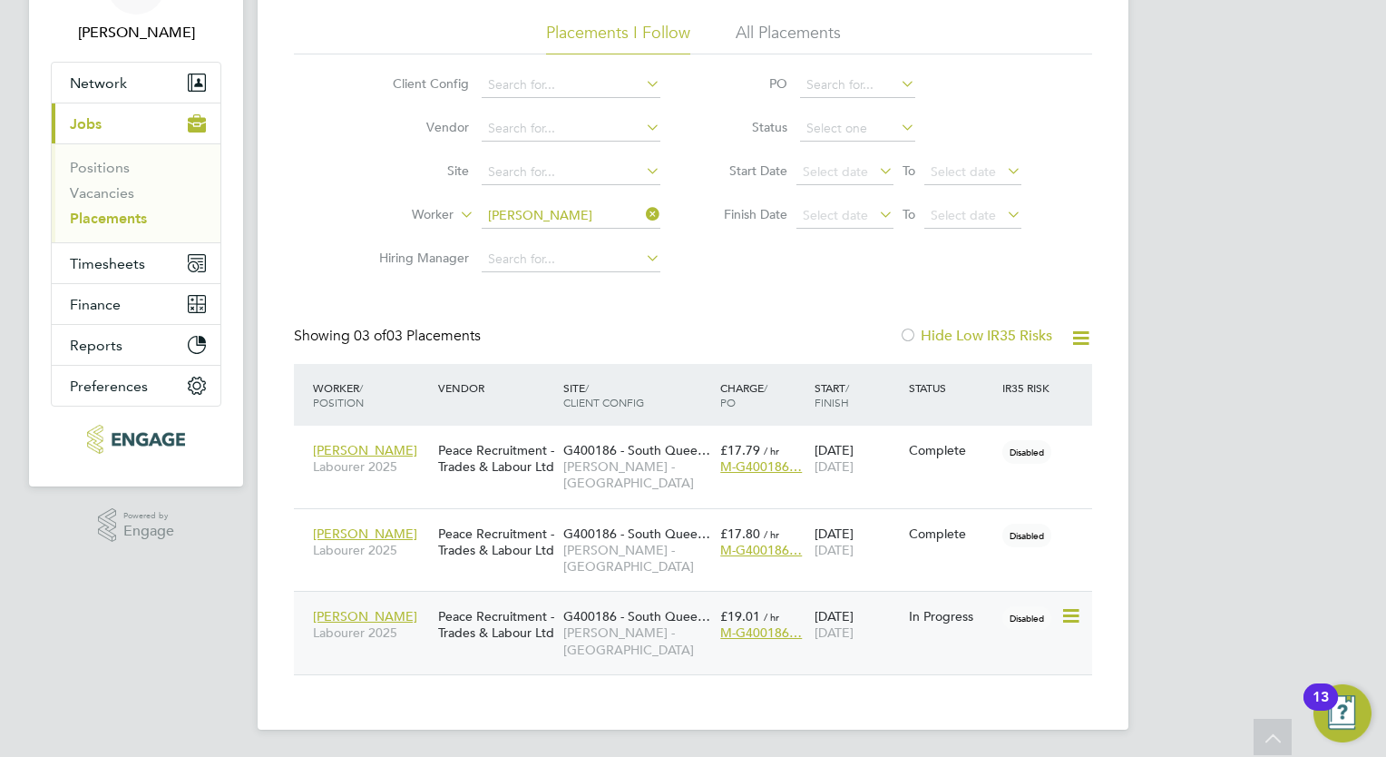
click at [1074, 605] on icon at bounding box center [1070, 616] width 18 height 22
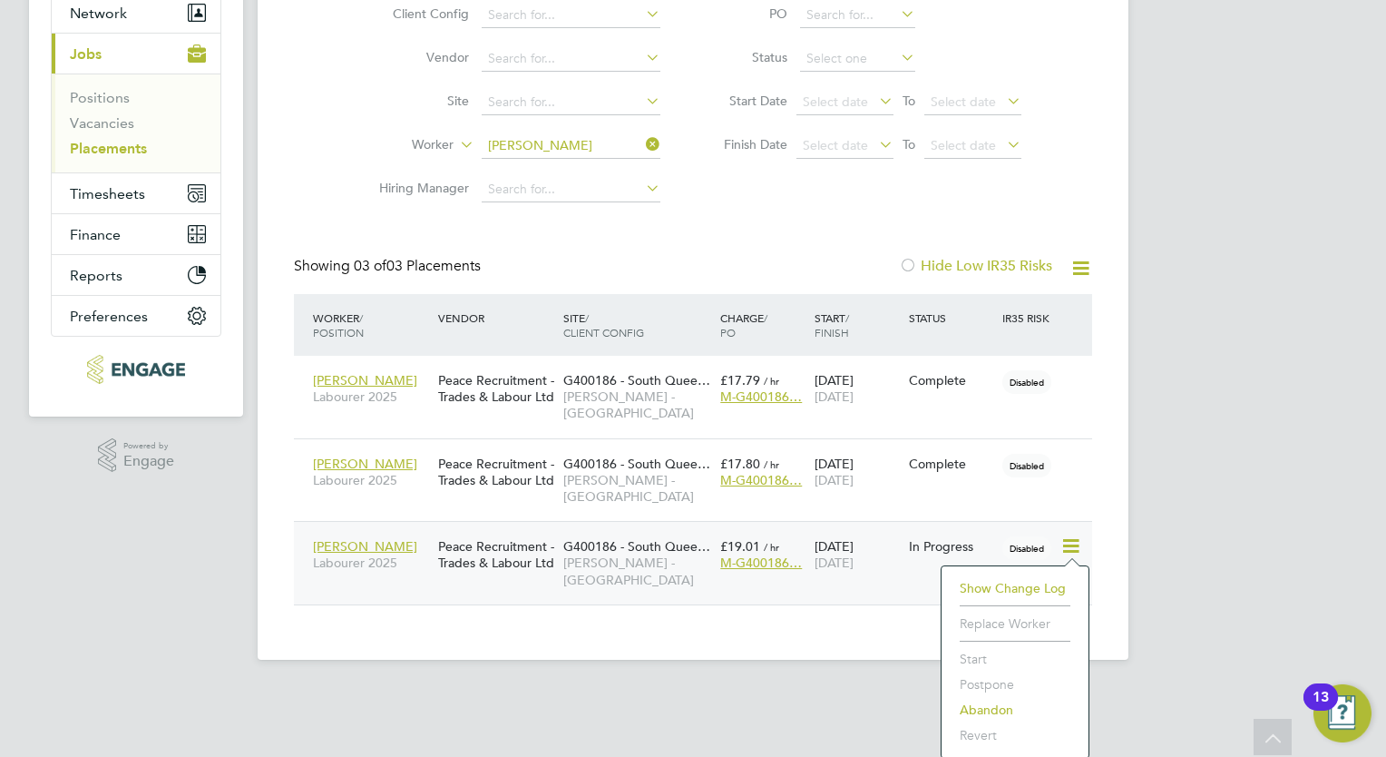
click at [975, 661] on li "Start" at bounding box center [1015, 658] width 129 height 25
click at [334, 551] on span "[PERSON_NAME]" at bounding box center [365, 546] width 104 height 16
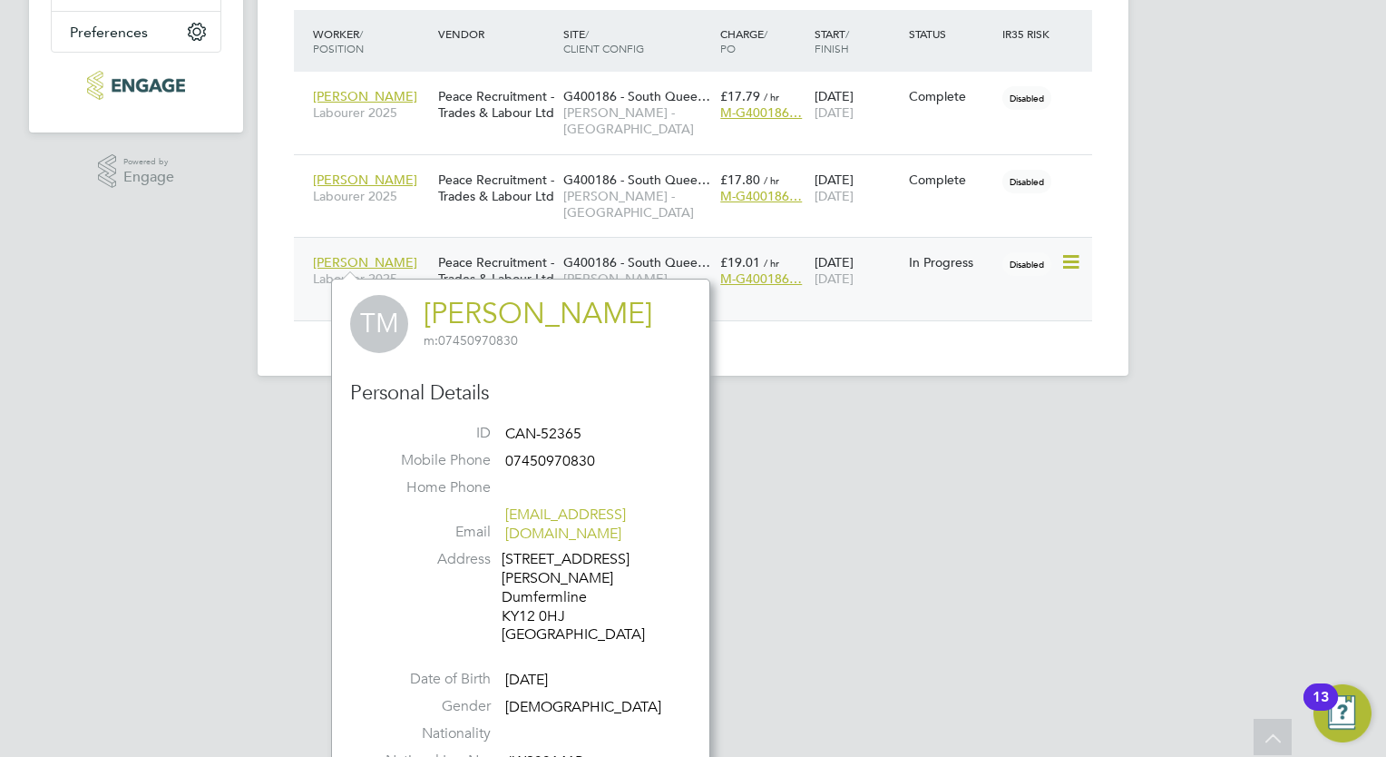
click at [779, 273] on span "M-G400186…" at bounding box center [761, 278] width 82 height 16
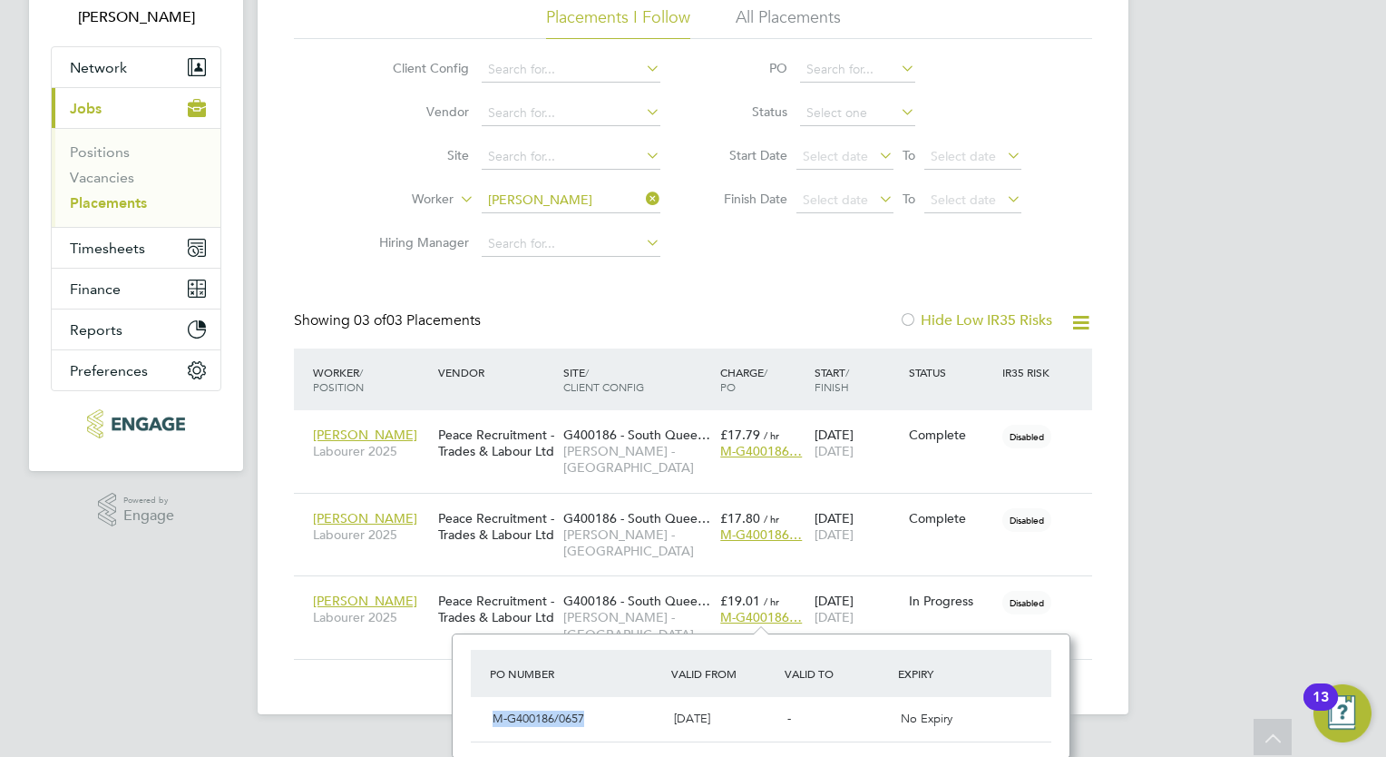
drag, startPoint x: 588, startPoint y: 719, endPoint x: 468, endPoint y: 705, distance: 120.6
click at [468, 705] on div "PO Number Valid From Valid To Expiry M-G400186/0657 21 Aug 2025 - No Expiry" at bounding box center [761, 695] width 619 height 125
drag, startPoint x: 468, startPoint y: 705, endPoint x: 523, endPoint y: 721, distance: 56.8
copy span "M-G400186/0657"
click at [1073, 602] on icon at bounding box center [1070, 601] width 18 height 22
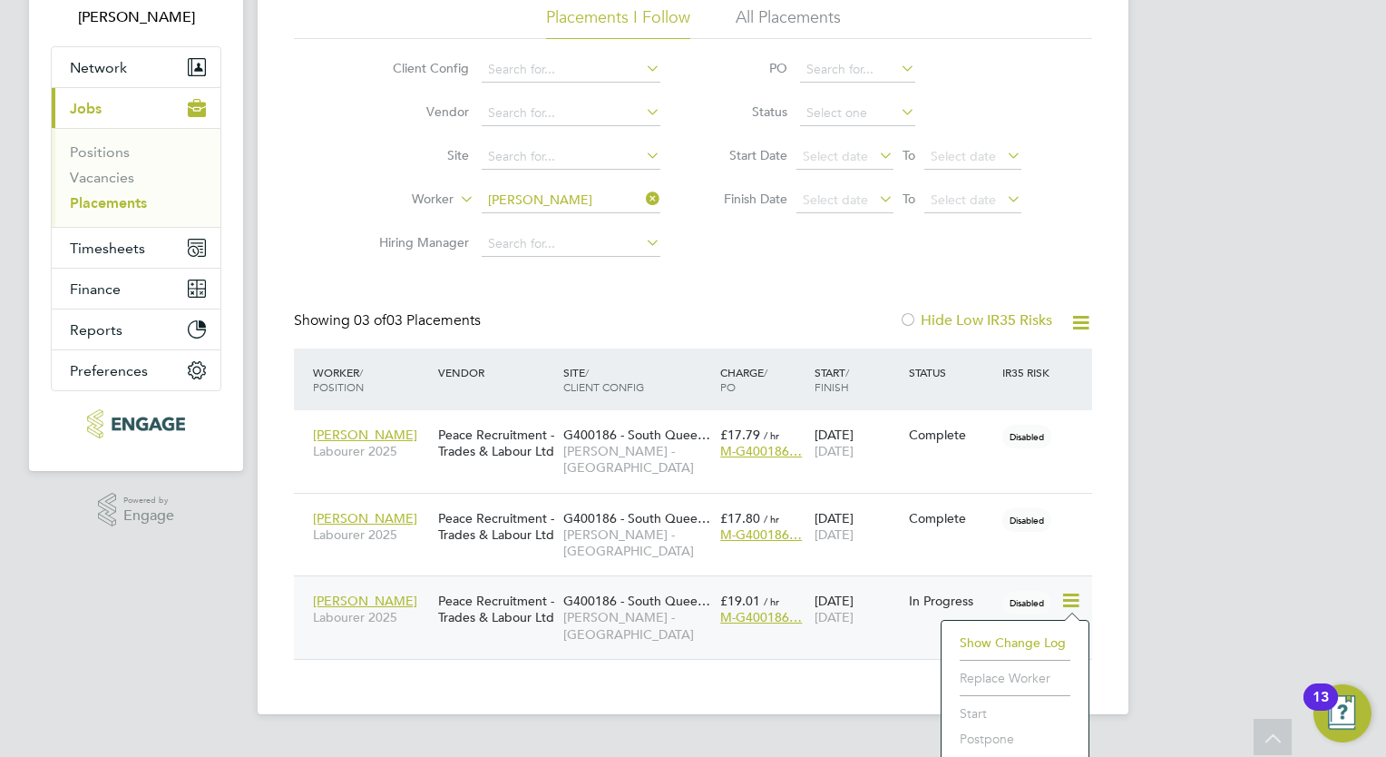
click at [1058, 644] on li "Show change log" at bounding box center [1015, 642] width 129 height 25
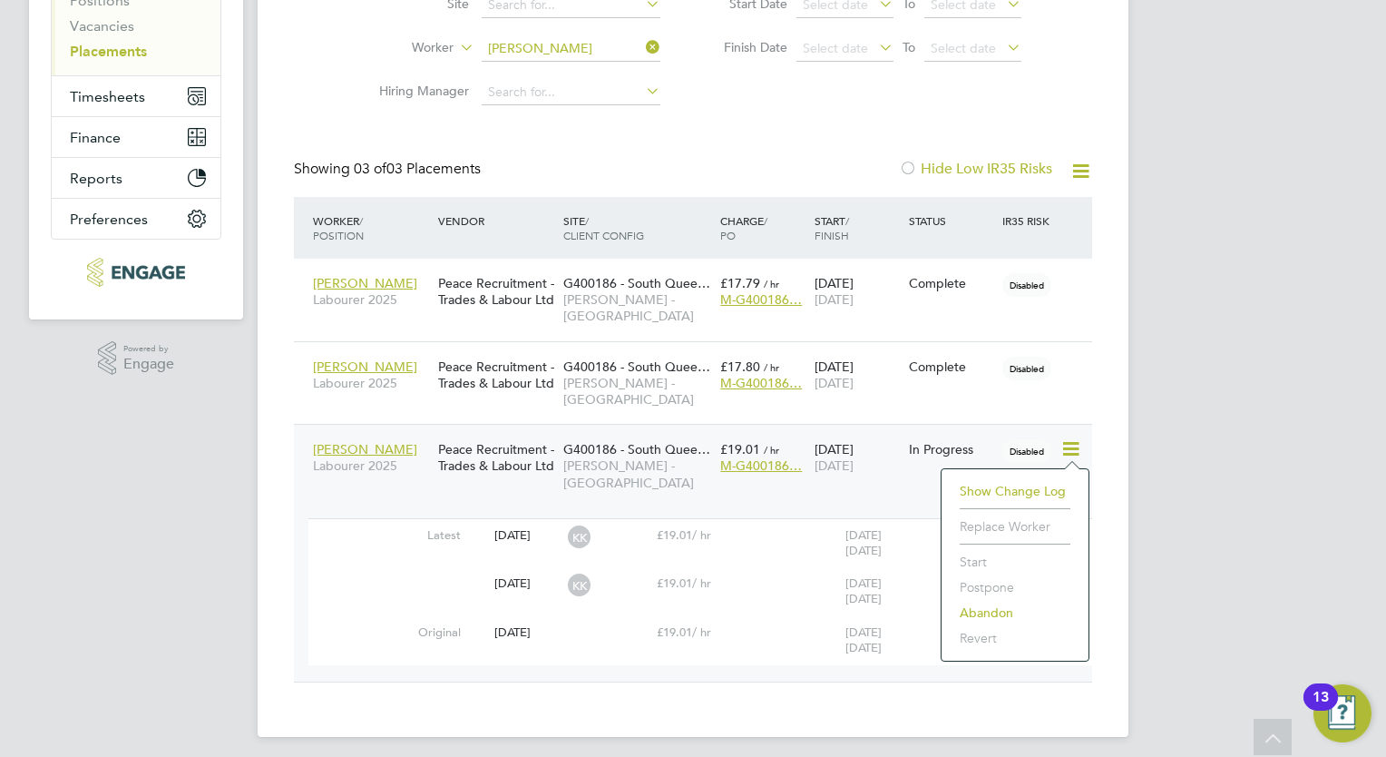
scroll to position [287, 0]
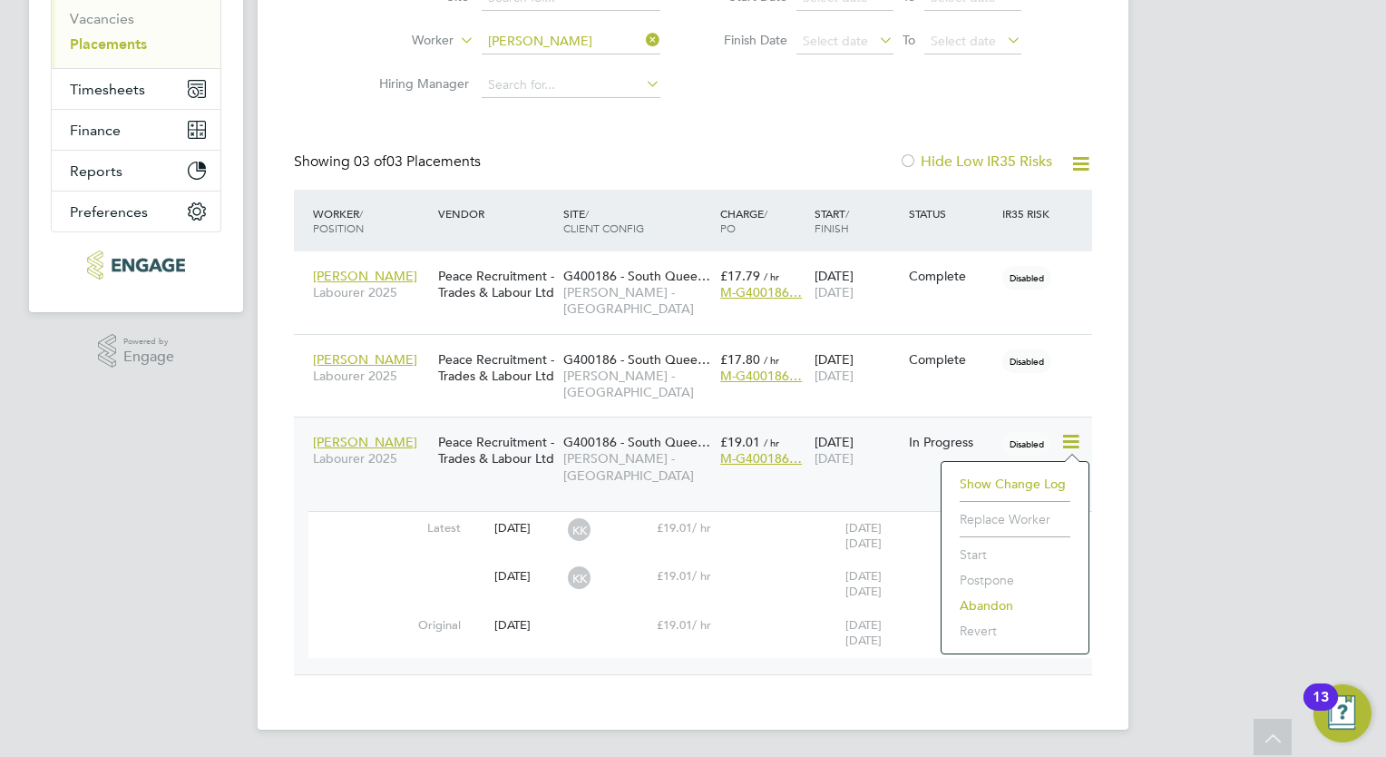
click at [974, 550] on li "Start" at bounding box center [1015, 554] width 129 height 25
click at [982, 547] on li "Start" at bounding box center [1015, 554] width 129 height 25
click at [817, 561] on div at bounding box center [778, 569] width 125 height 18
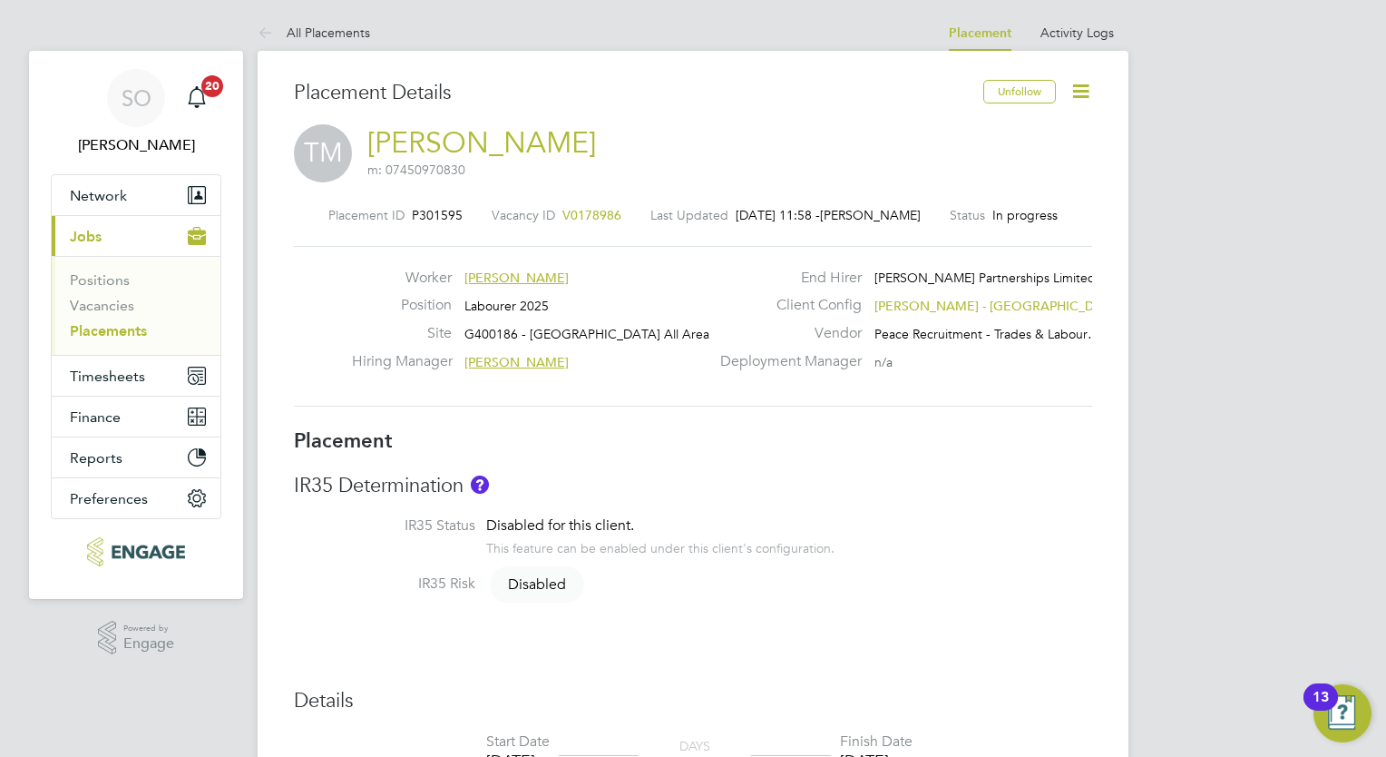
click at [1083, 84] on icon at bounding box center [1081, 91] width 23 height 23
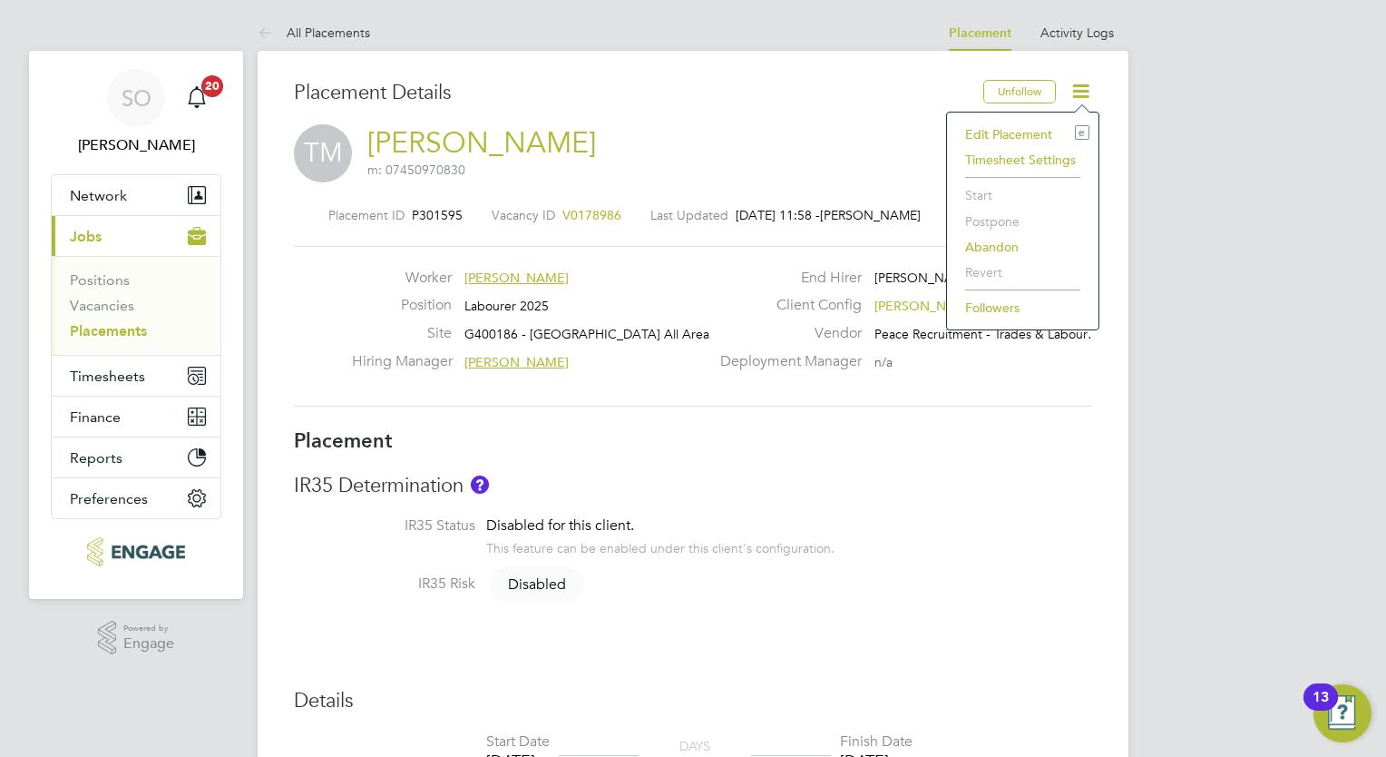
click at [1023, 133] on li "Edit Placement e" at bounding box center [1022, 134] width 133 height 25
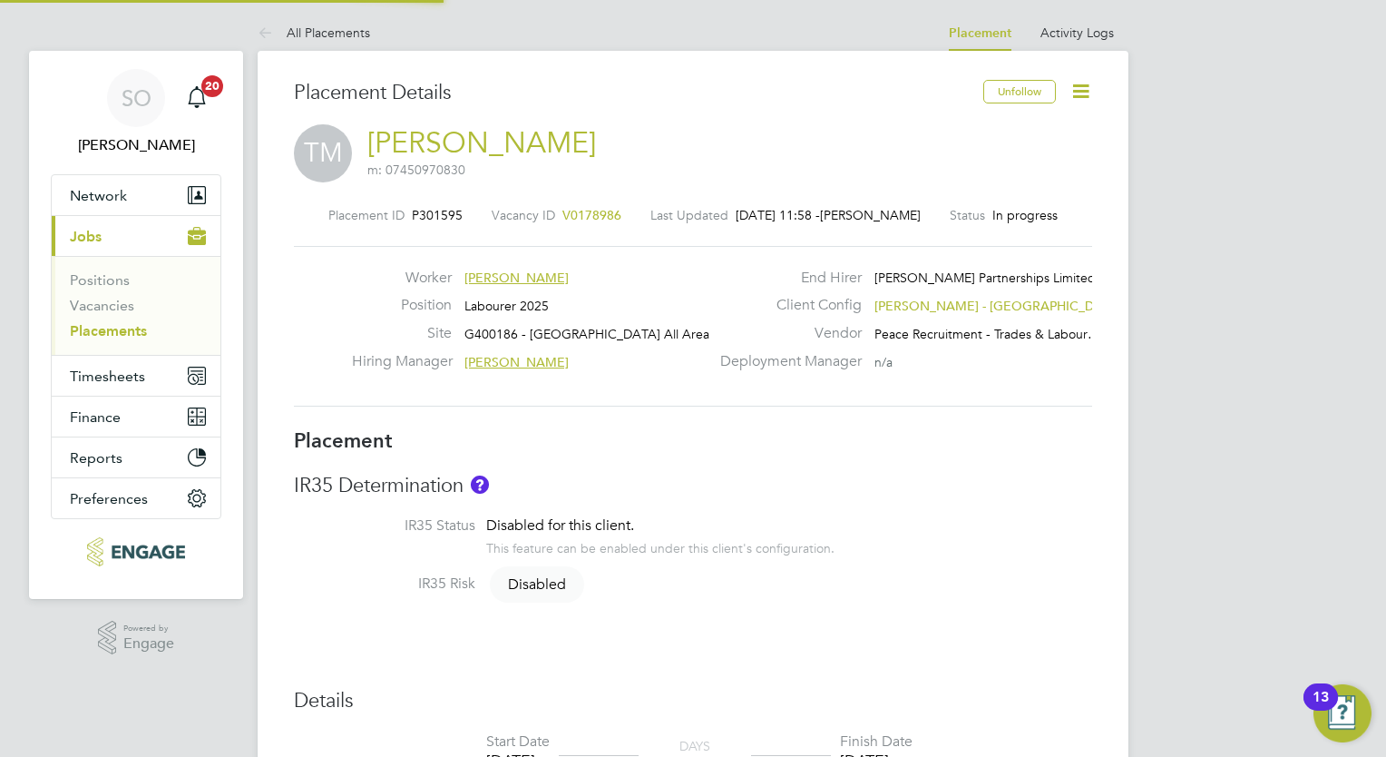
type input "[PERSON_NAME]"
type input "[DATE]"
type input "08:00"
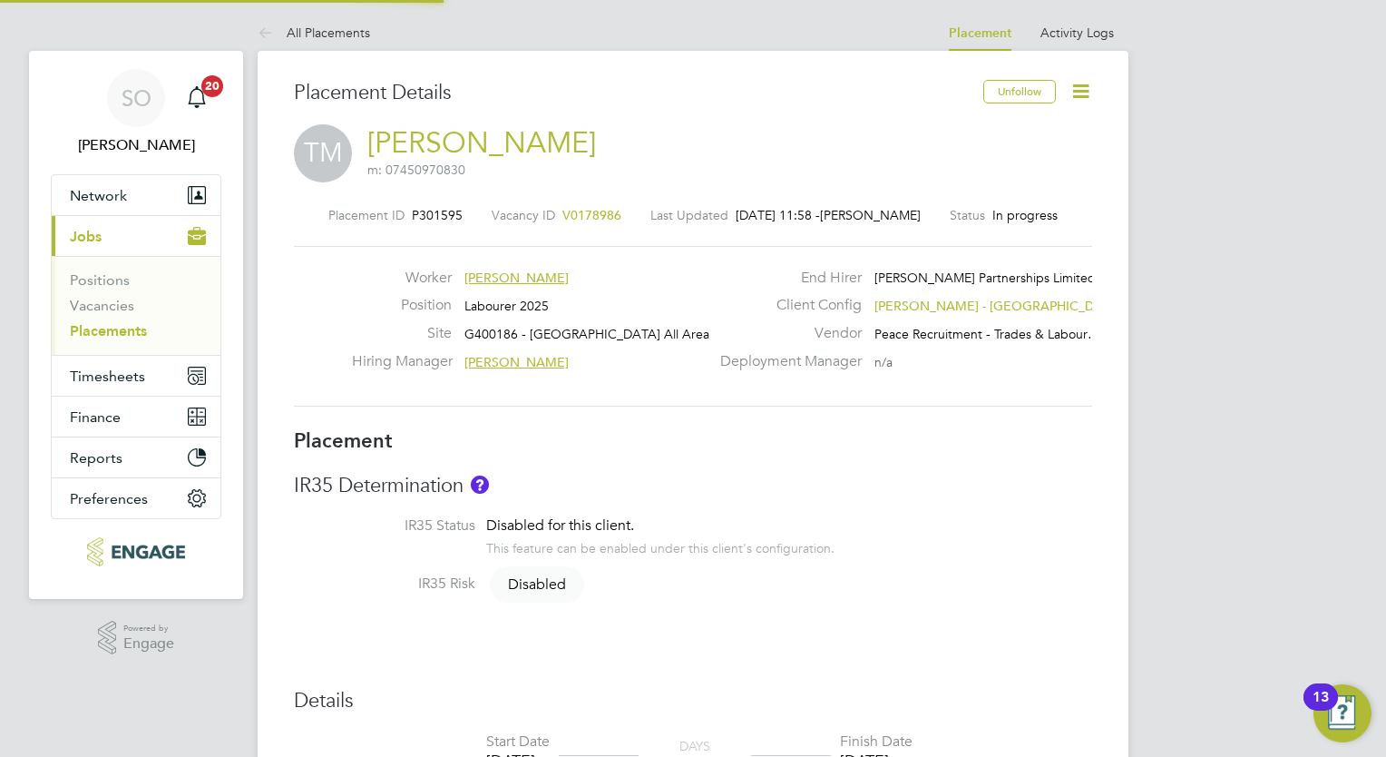
type input "17:00"
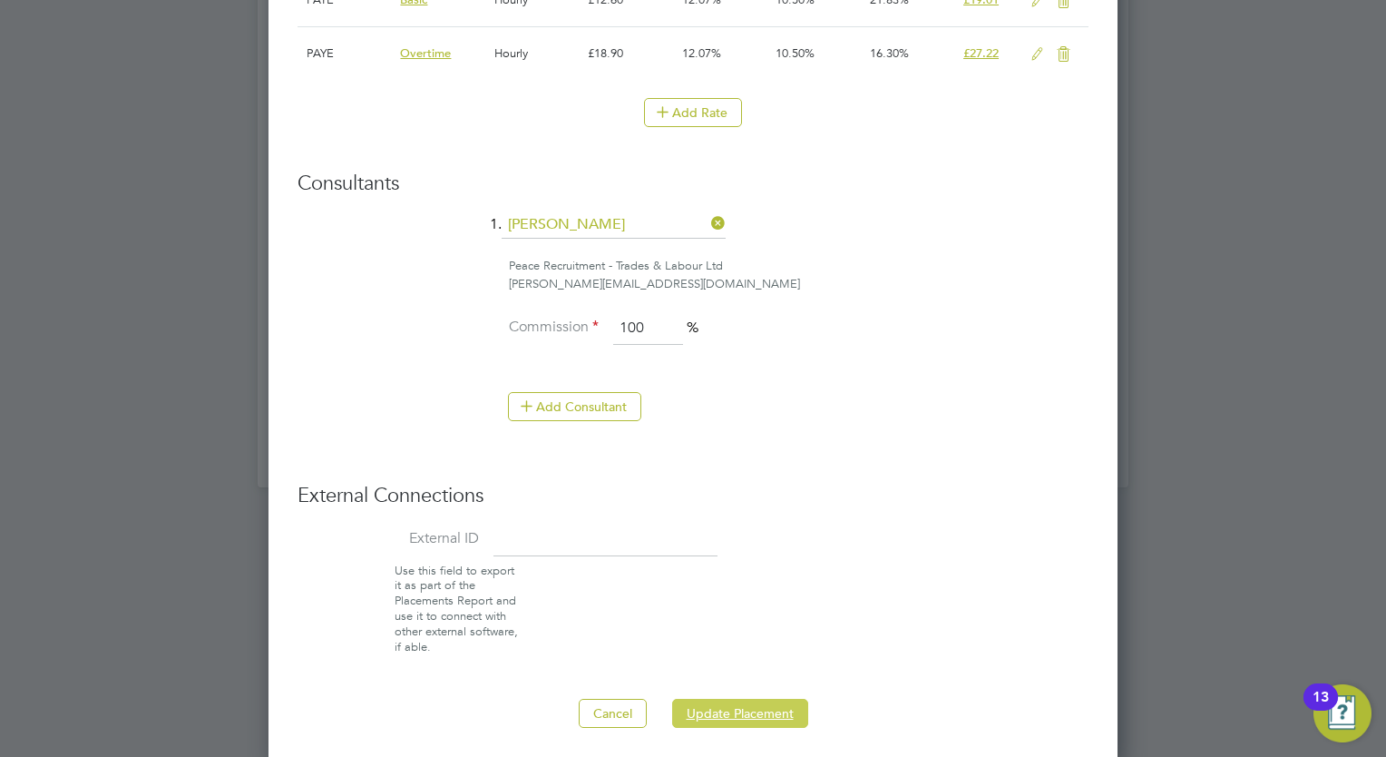
drag, startPoint x: 730, startPoint y: 704, endPoint x: 755, endPoint y: 688, distance: 29.4
click at [733, 703] on button "Update Placement" at bounding box center [740, 713] width 136 height 29
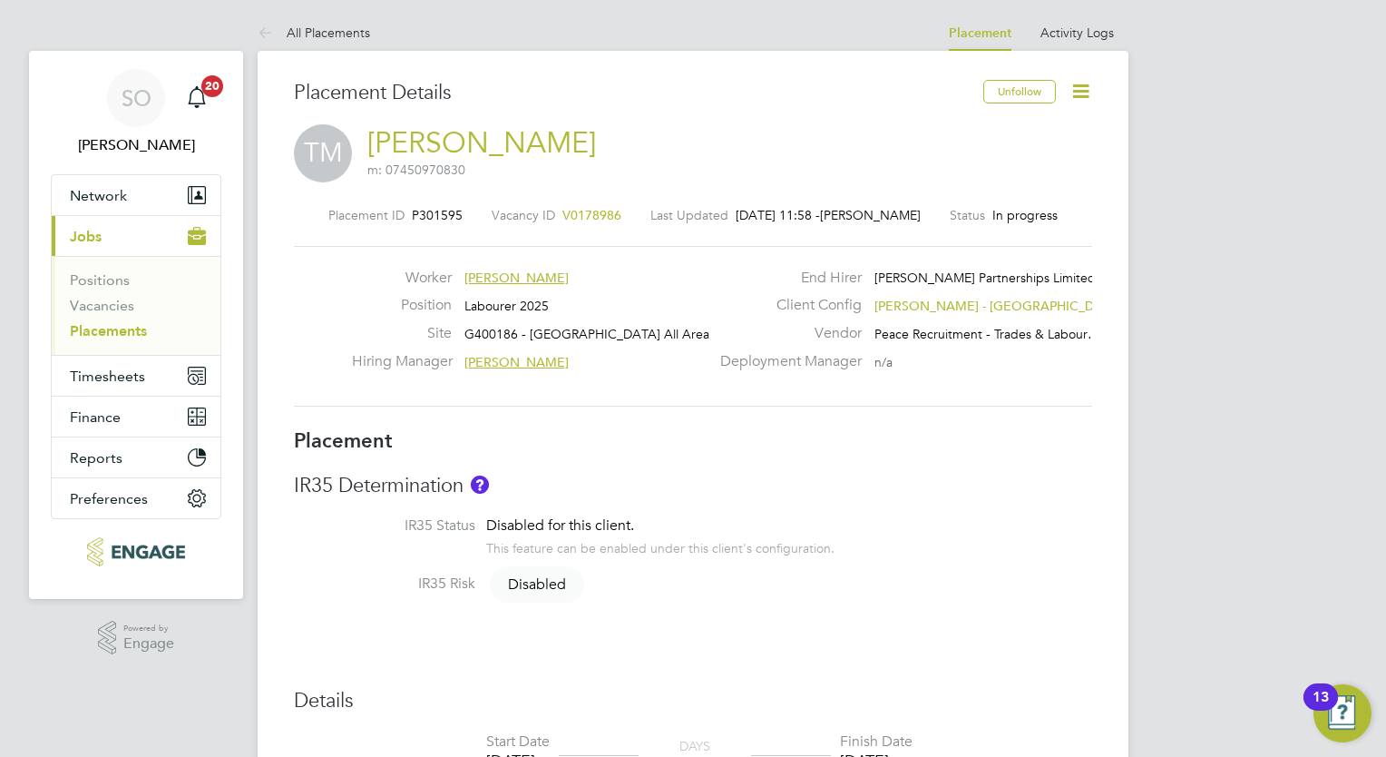
click at [1074, 90] on icon at bounding box center [1081, 91] width 23 height 23
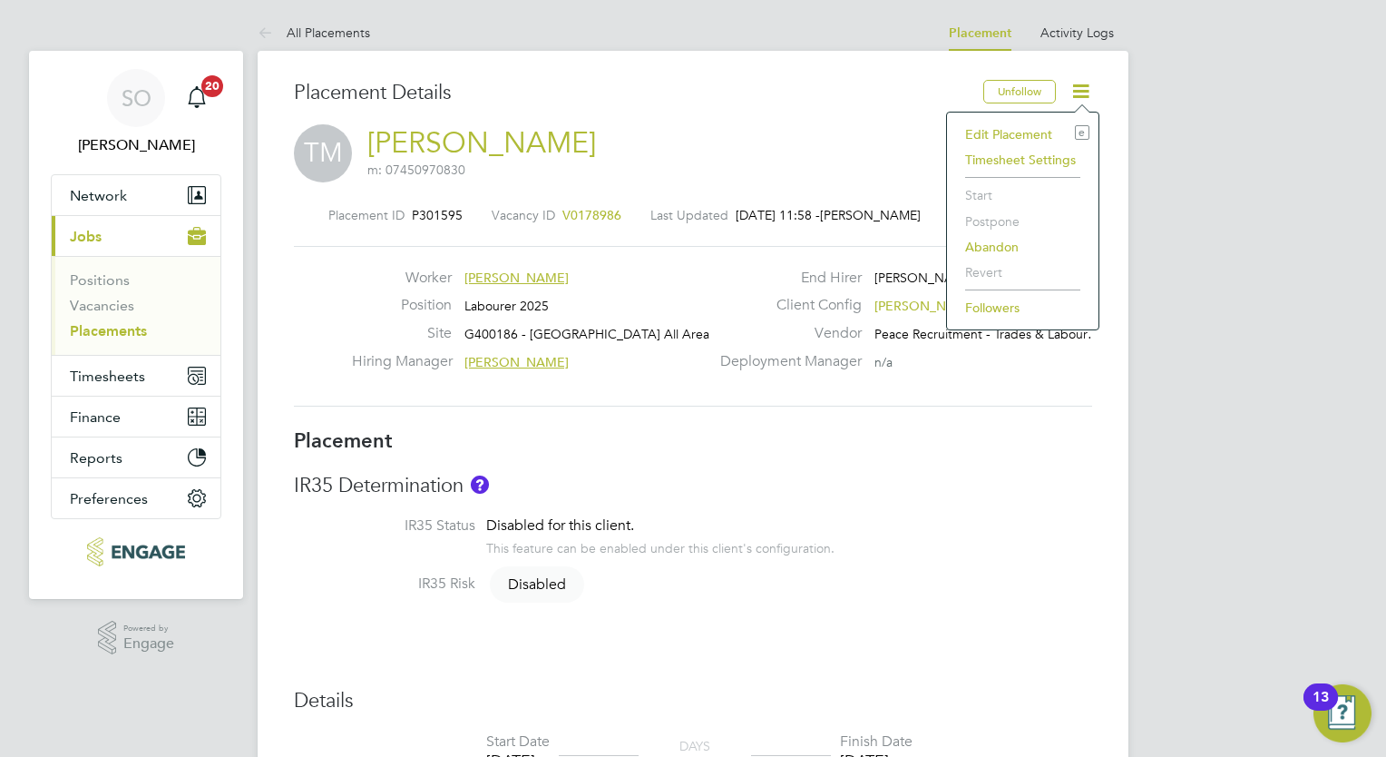
click at [1013, 133] on li "Edit Placement e" at bounding box center [1022, 134] width 133 height 25
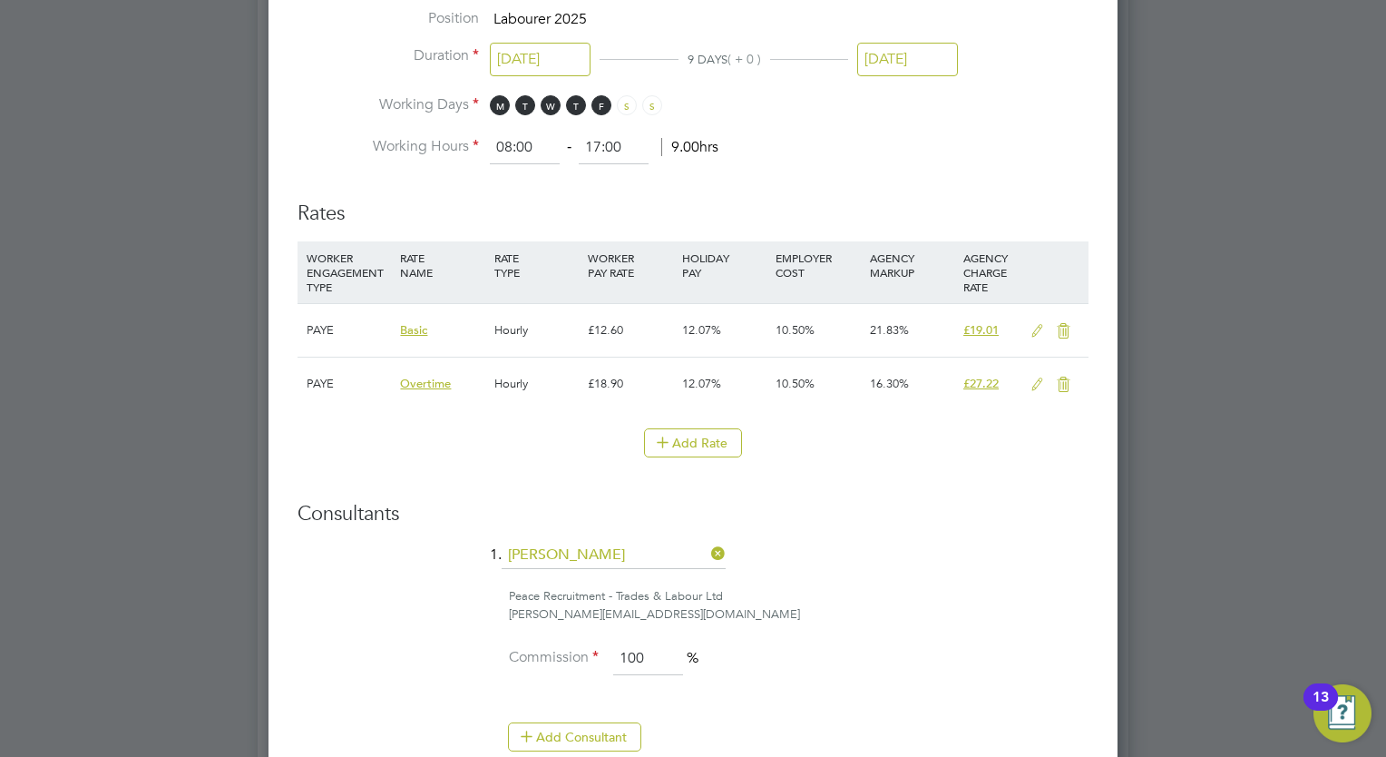
click at [356, 269] on div "WORKER ENGAGEMENT TYPE" at bounding box center [348, 272] width 93 height 62
click at [334, 265] on div "WORKER ENGAGEMENT TYPE" at bounding box center [348, 272] width 93 height 62
drag, startPoint x: 334, startPoint y: 265, endPoint x: 369, endPoint y: 269, distance: 35.6
click at [369, 269] on div "WORKER ENGAGEMENT TYPE" at bounding box center [348, 272] width 93 height 62
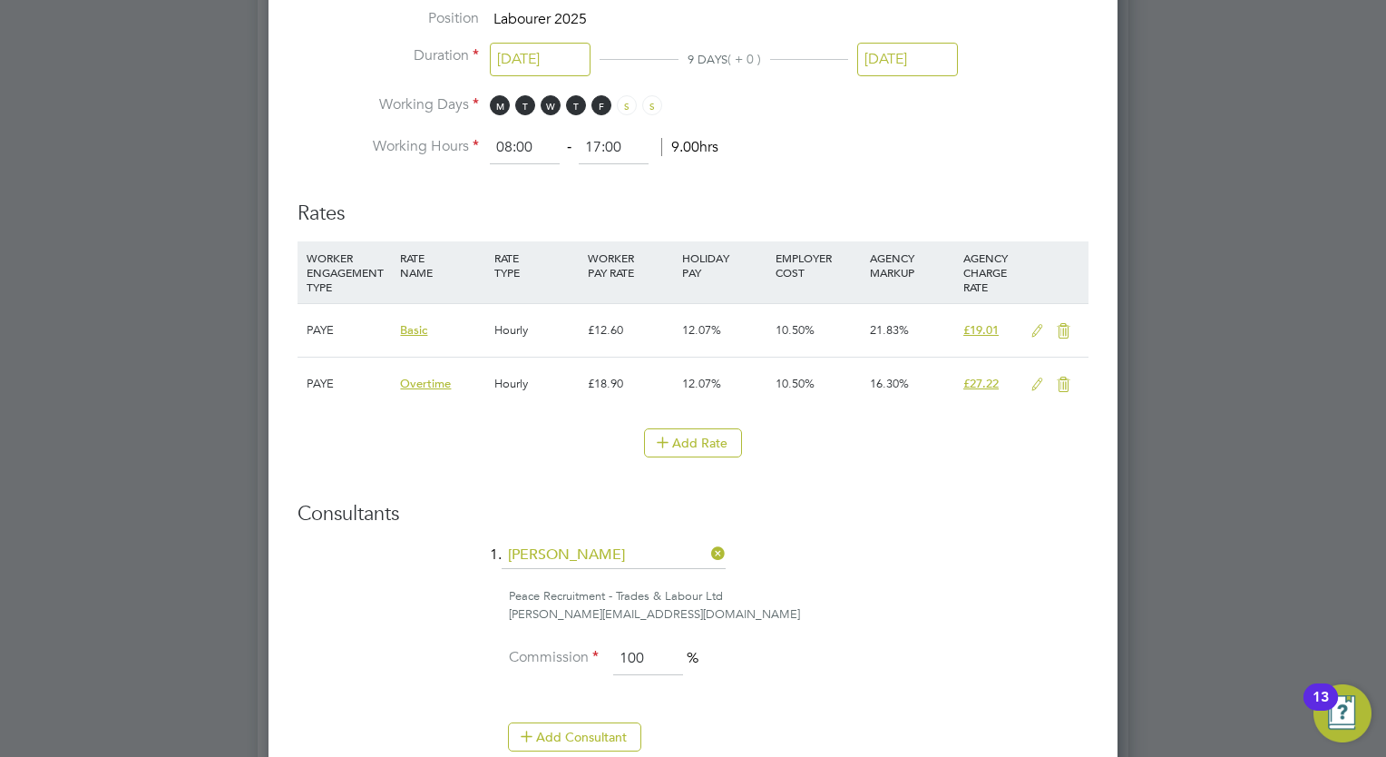
click at [318, 324] on div "PAYE" at bounding box center [348, 330] width 93 height 53
click at [318, 325] on div "PAYE" at bounding box center [348, 330] width 93 height 53
drag, startPoint x: 318, startPoint y: 325, endPoint x: 335, endPoint y: 325, distance: 16.3
click at [335, 325] on div "PAYE" at bounding box center [348, 330] width 93 height 53
click at [332, 325] on div "PAYE" at bounding box center [348, 330] width 93 height 53
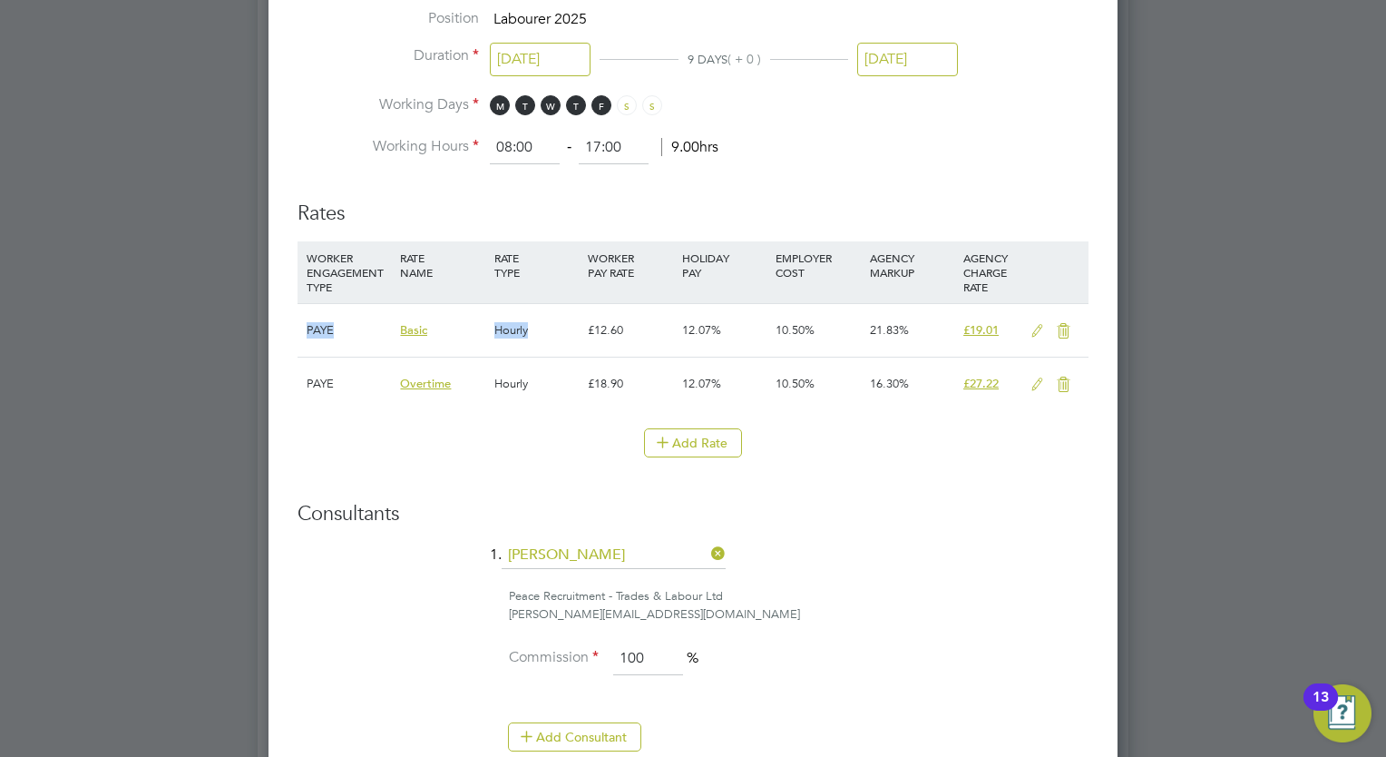
click at [332, 325] on div "PAYE" at bounding box center [348, 330] width 93 height 53
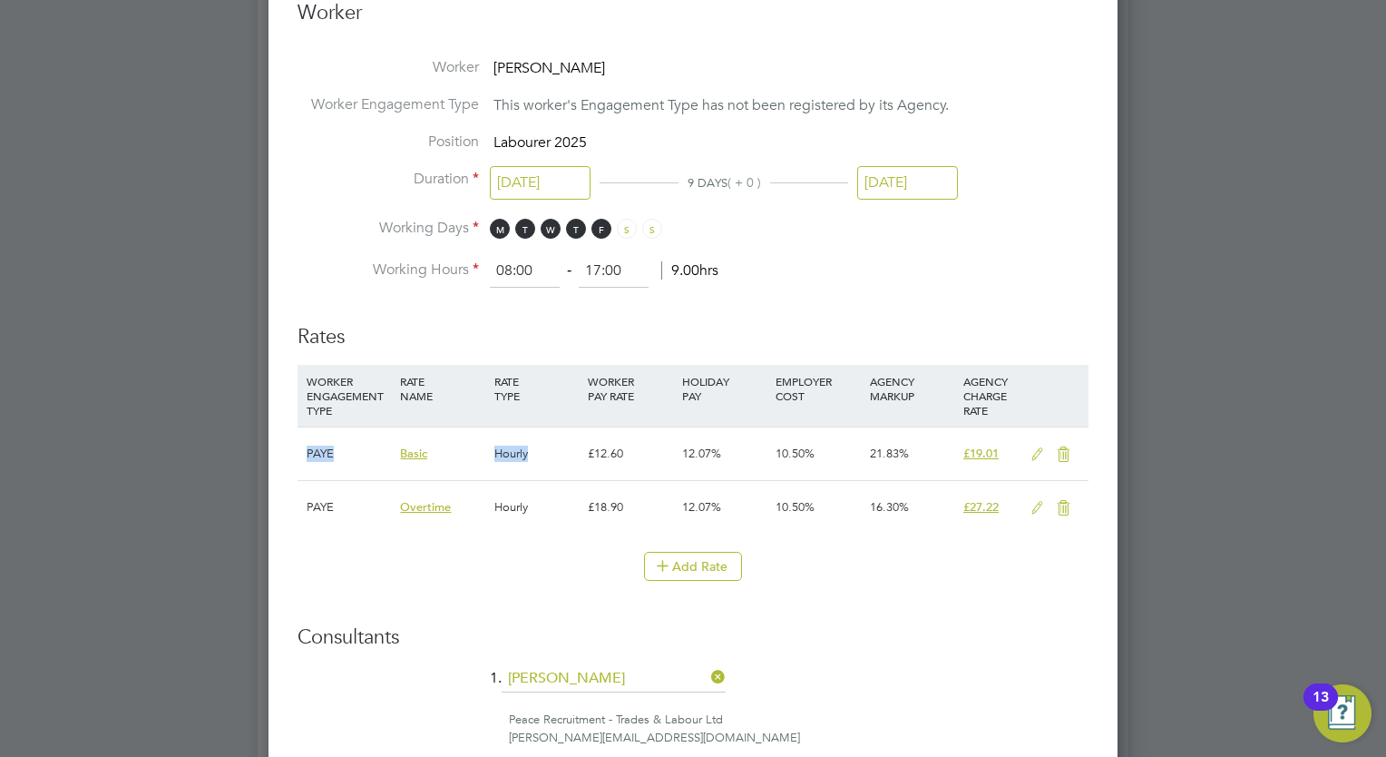
click at [1035, 448] on icon at bounding box center [1037, 454] width 23 height 15
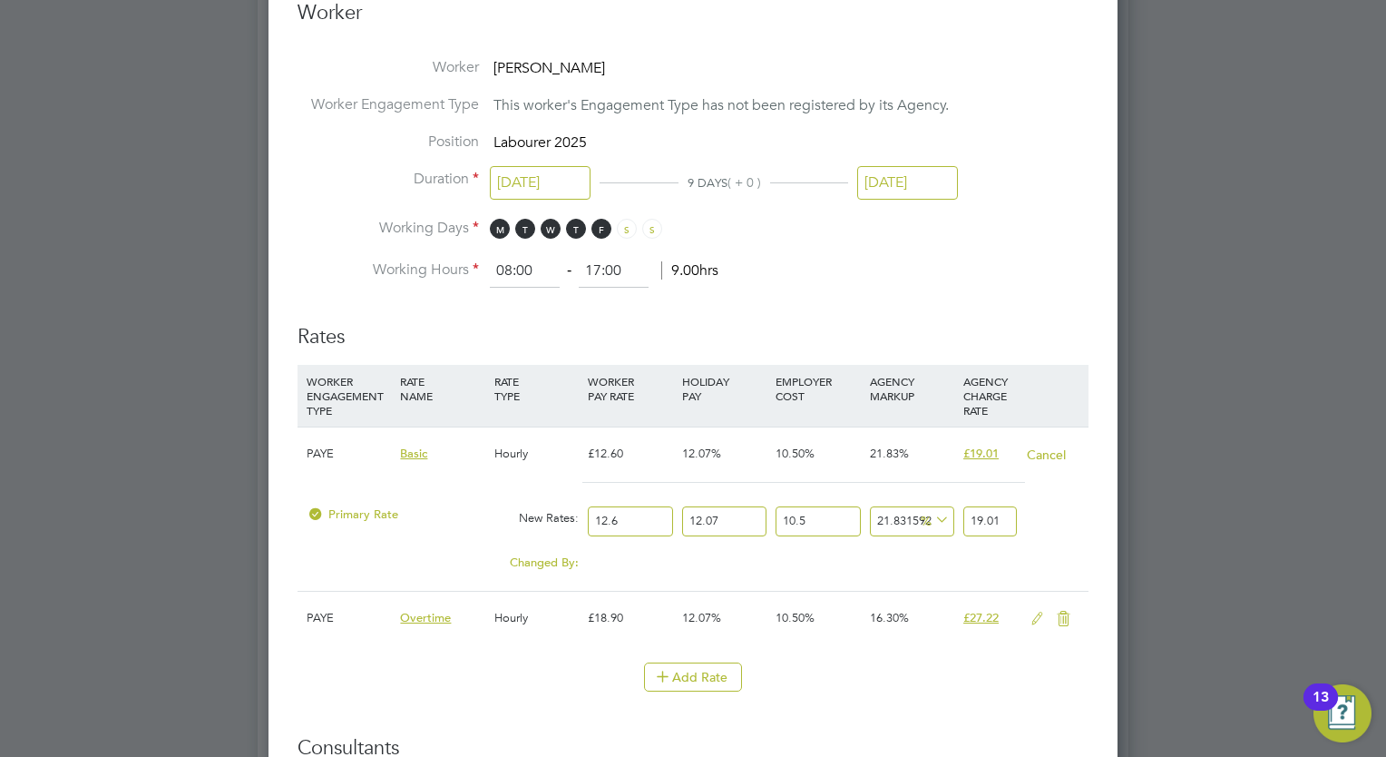
click at [302, 434] on div "PAYE" at bounding box center [348, 453] width 93 height 53
click at [418, 454] on span "Basic" at bounding box center [413, 452] width 27 height 15
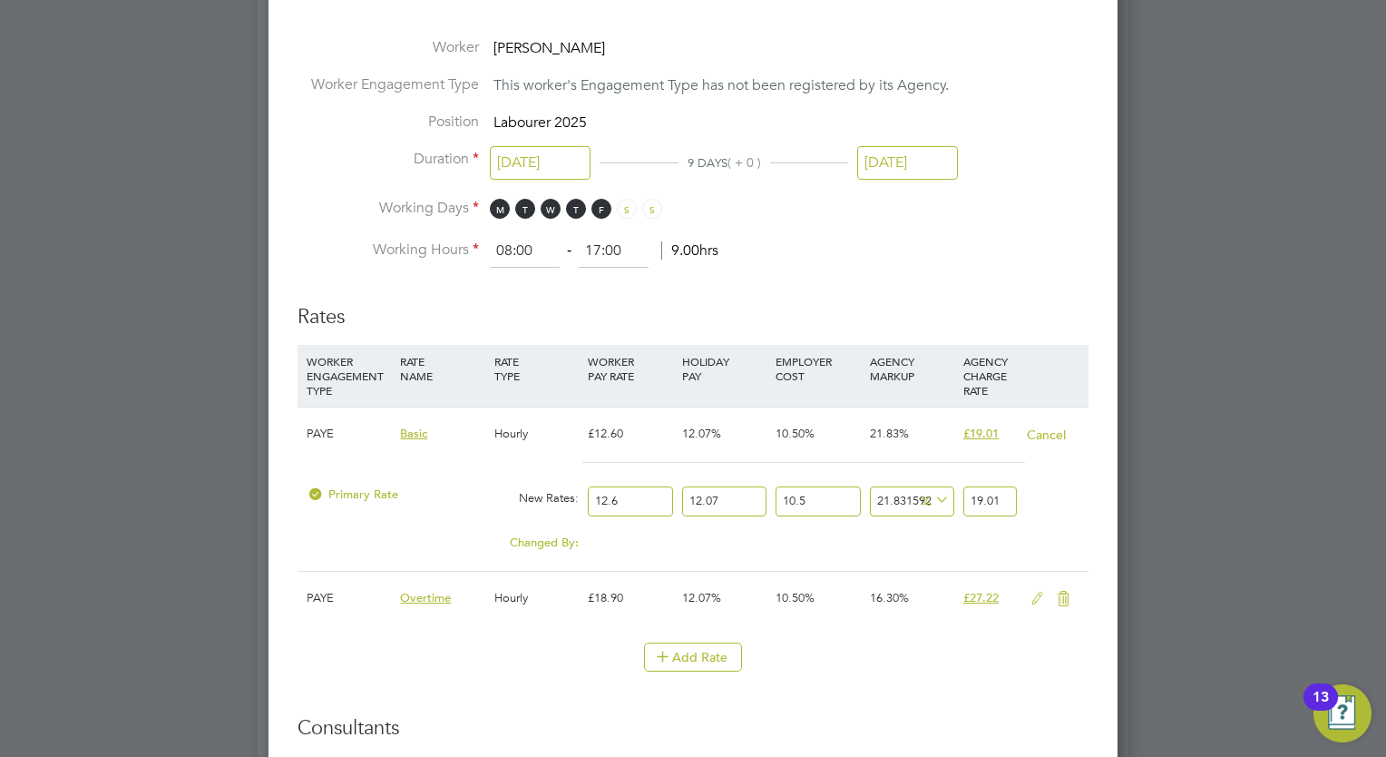
click at [324, 430] on div "PAYE" at bounding box center [348, 433] width 93 height 53
click at [334, 356] on div "WORKER ENGAGEMENT TYPE" at bounding box center [348, 376] width 93 height 62
click at [346, 362] on div "WORKER ENGAGEMENT TYPE" at bounding box center [348, 376] width 93 height 62
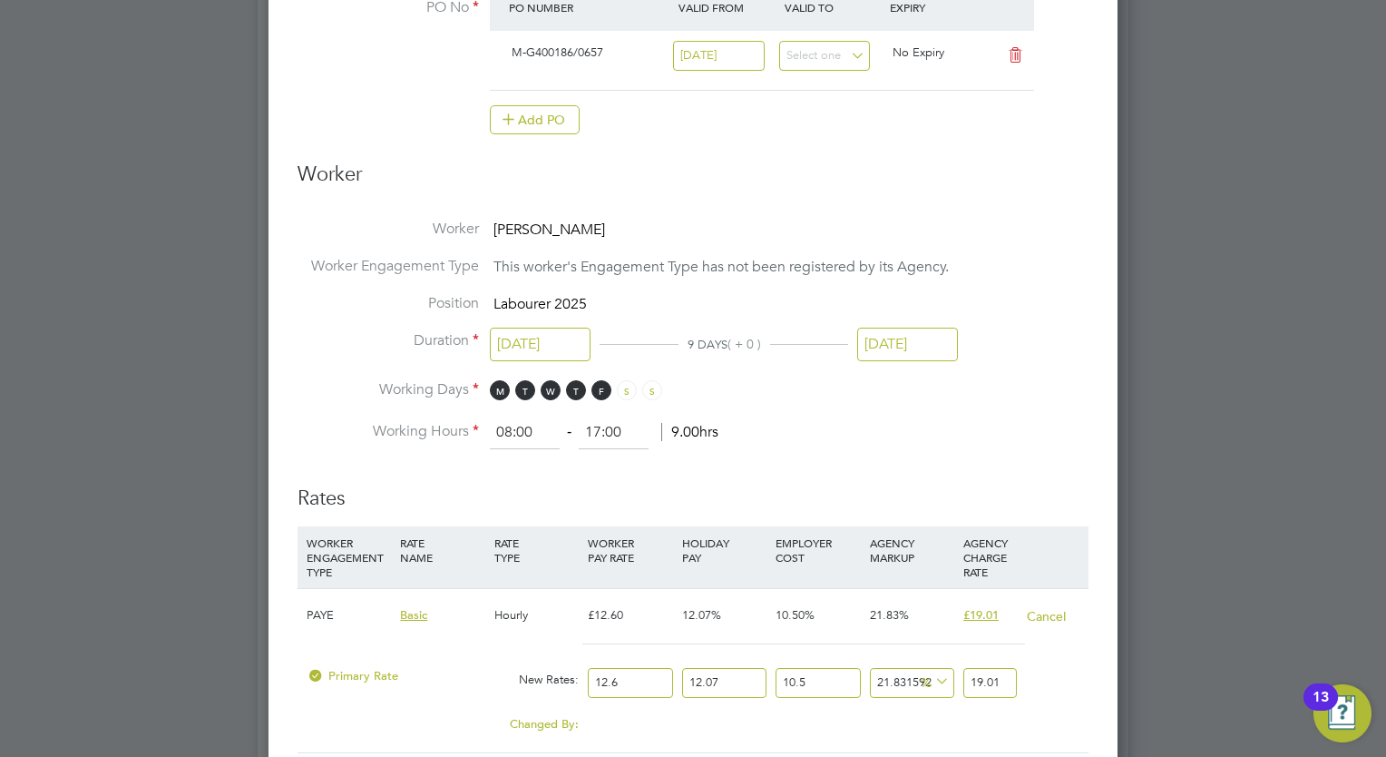
click at [325, 534] on div "WORKER ENGAGEMENT TYPE" at bounding box center [348, 557] width 93 height 62
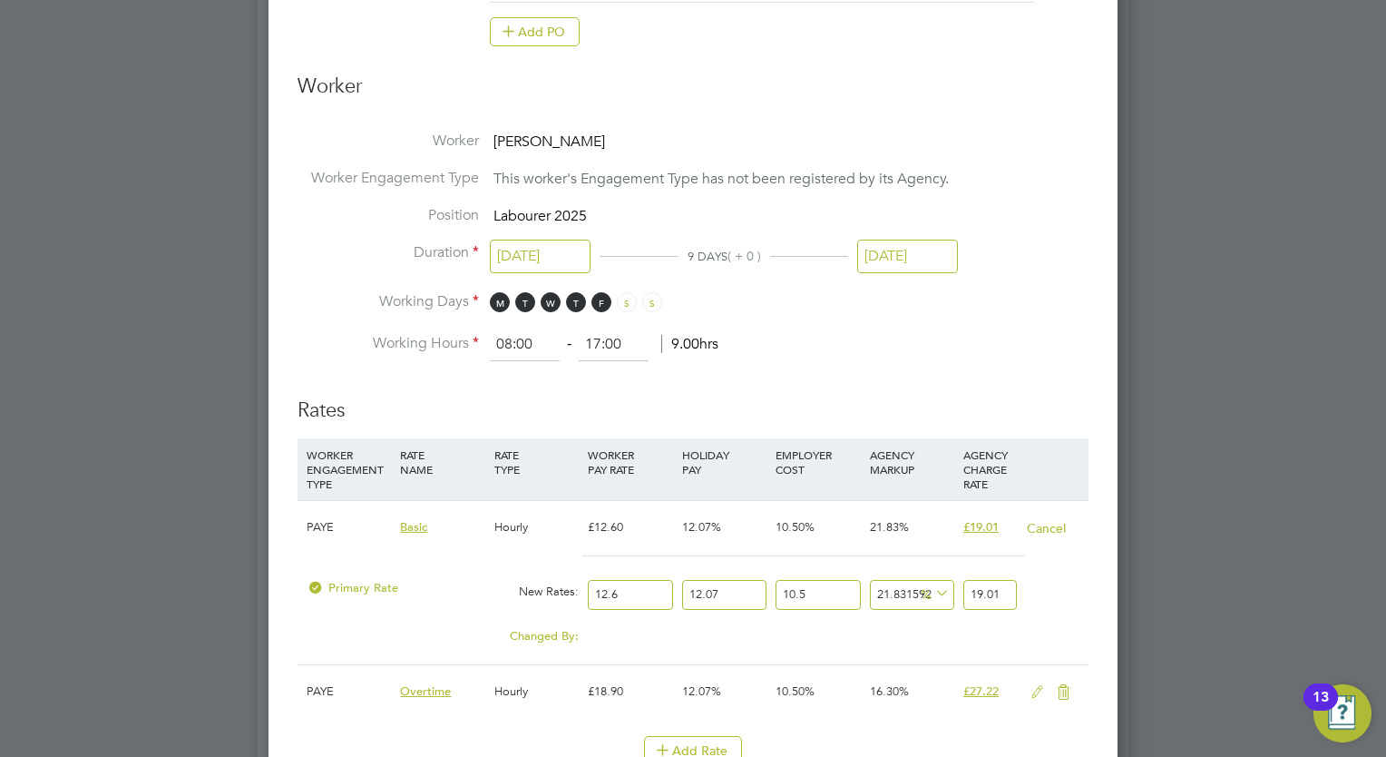
scroll to position [1089, 0]
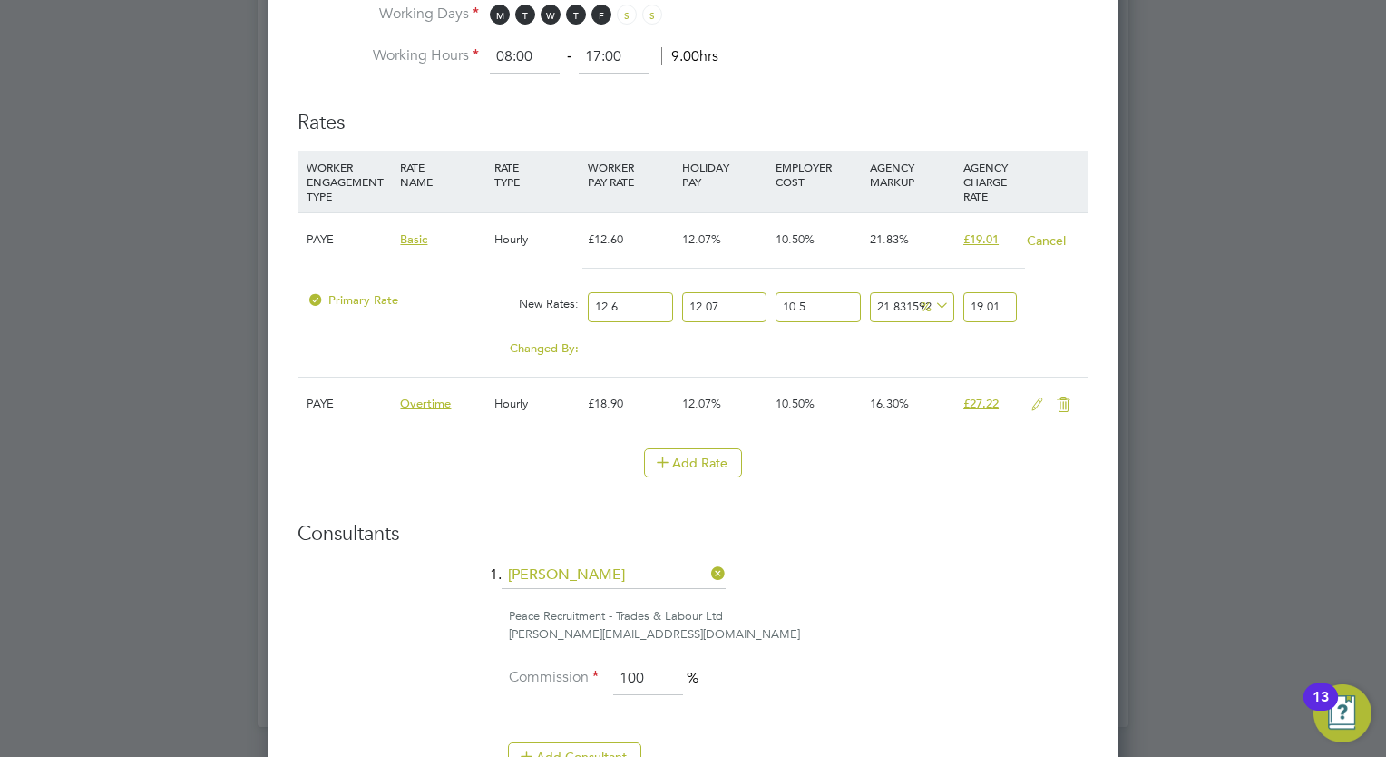
click at [323, 298] on div at bounding box center [316, 305] width 18 height 14
click at [308, 298] on div at bounding box center [316, 305] width 18 height 14
click at [352, 295] on span "Primary Rate" at bounding box center [353, 299] width 92 height 15
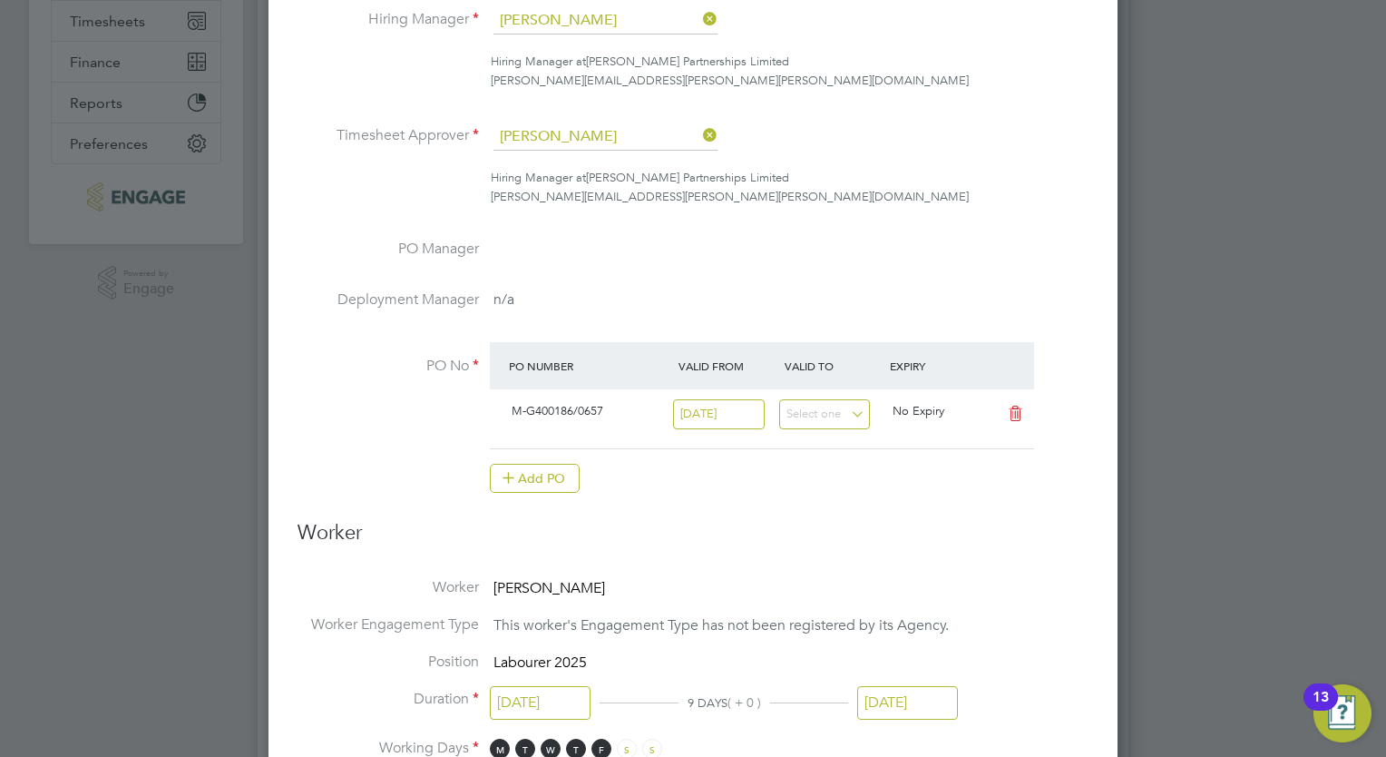
scroll to position [350, 0]
click at [859, 419] on input at bounding box center [825, 419] width 92 height 30
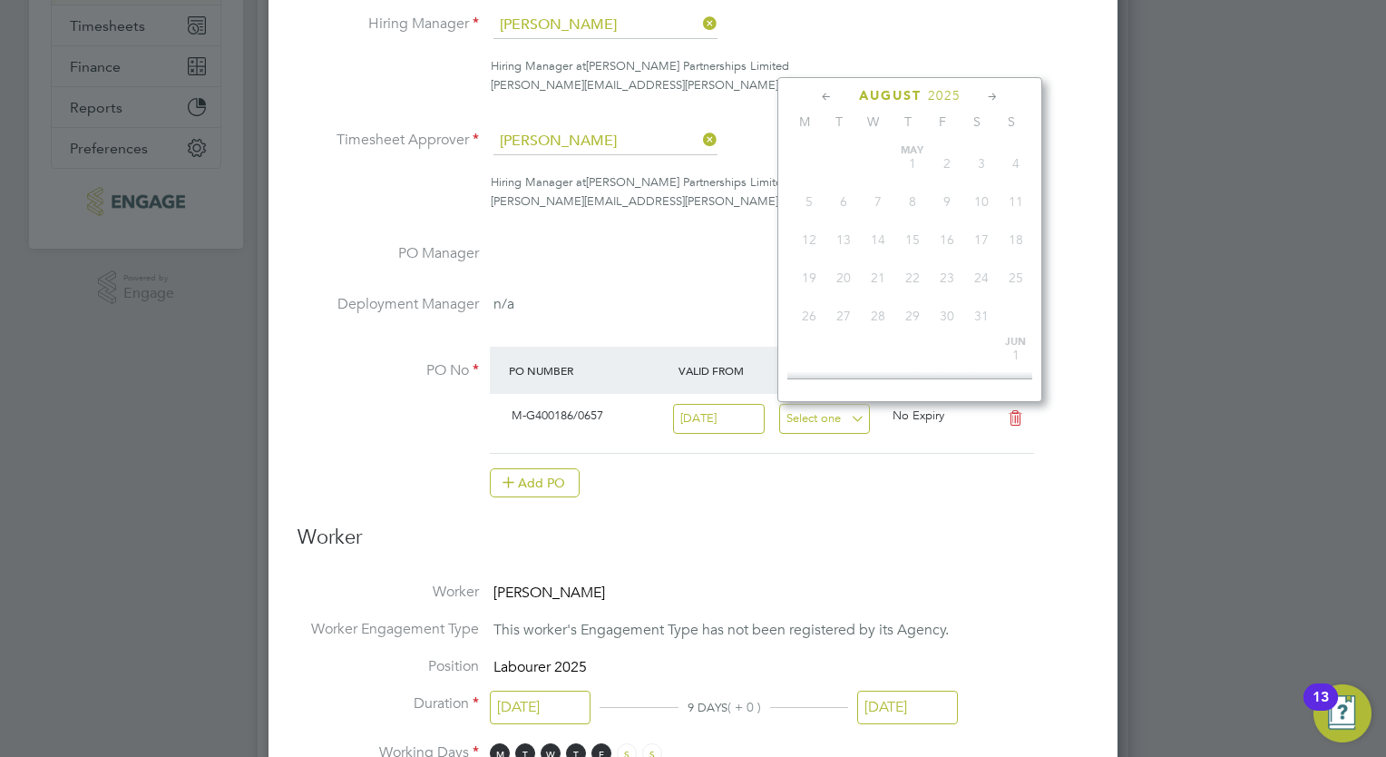
scroll to position [710, 0]
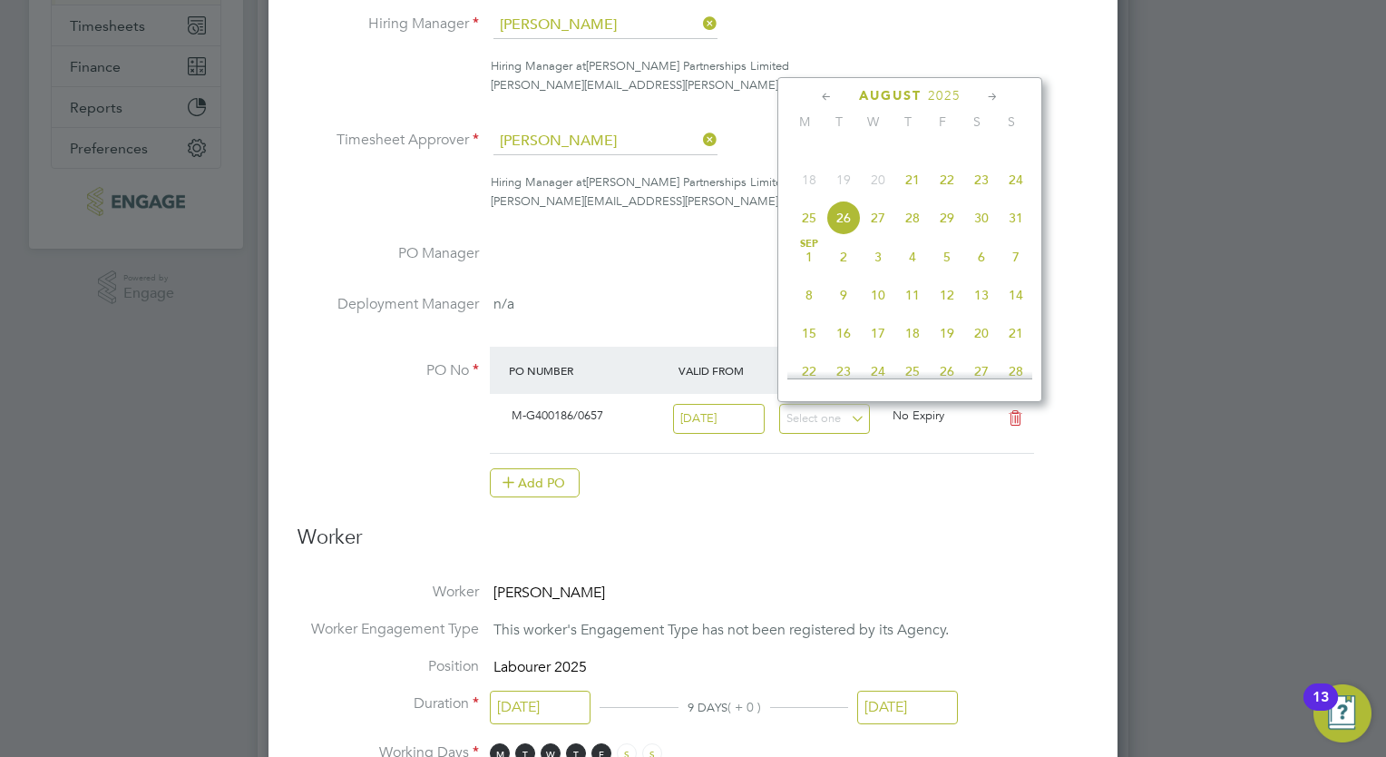
click at [813, 274] on span "Sep 1" at bounding box center [809, 257] width 34 height 34
type input "01 Sep 2025"
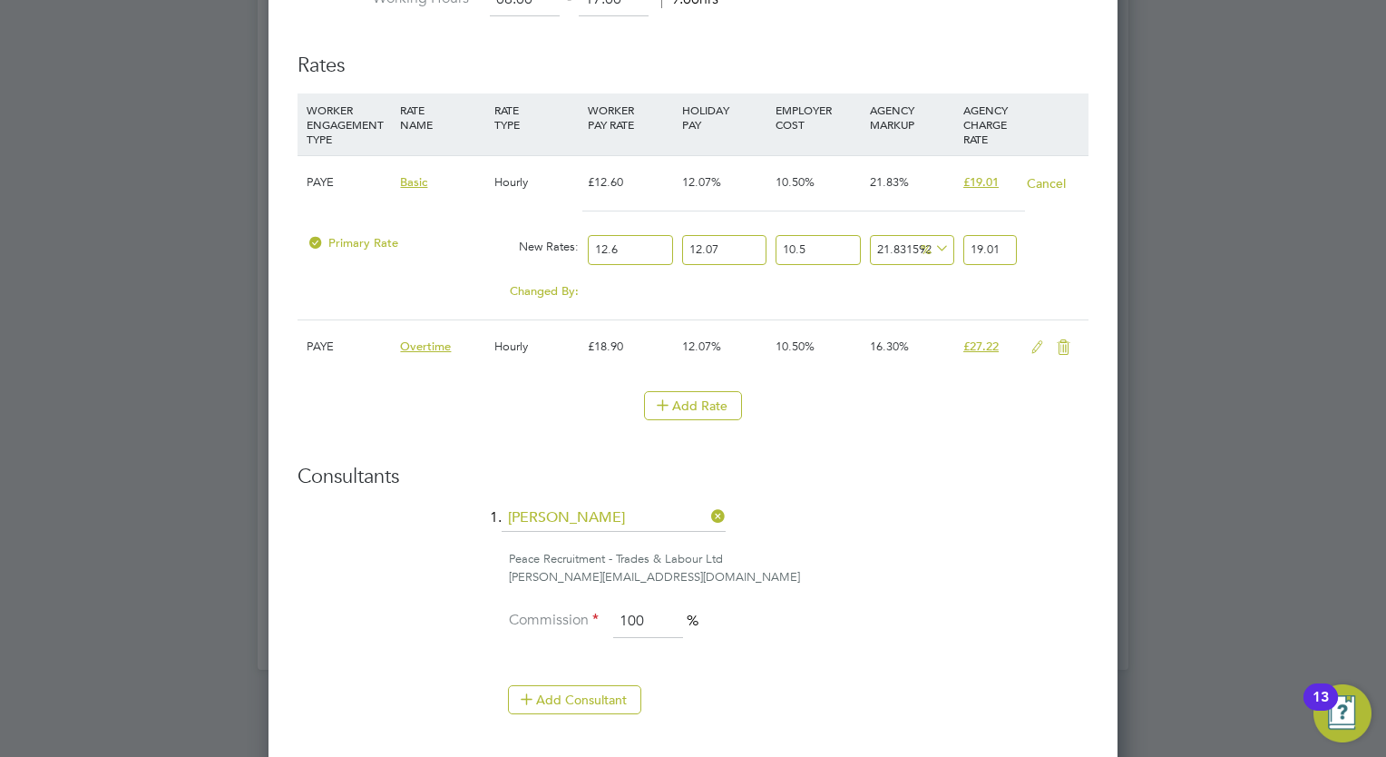
scroll to position [1167, 0]
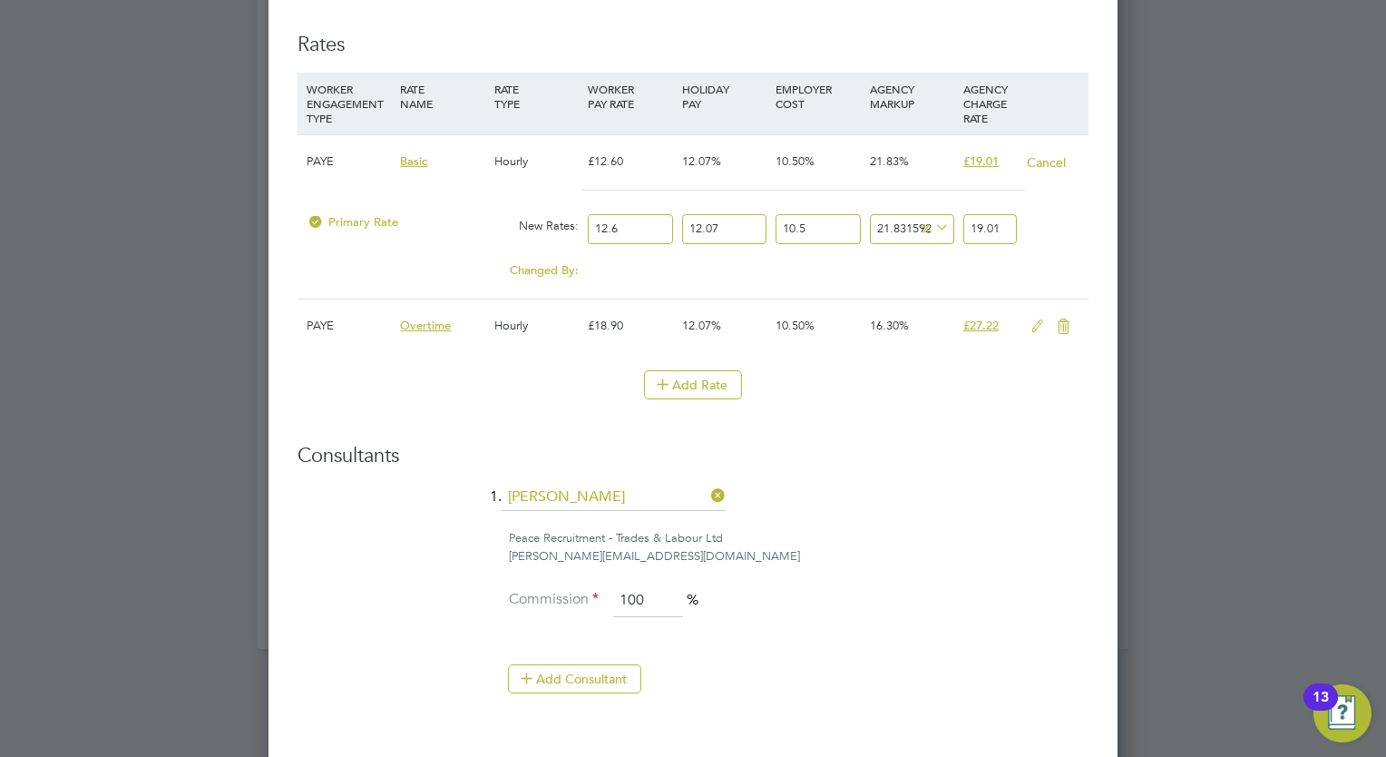
click at [419, 161] on span "Basic" at bounding box center [413, 160] width 27 height 15
click at [308, 154] on div "PAYE" at bounding box center [348, 161] width 93 height 53
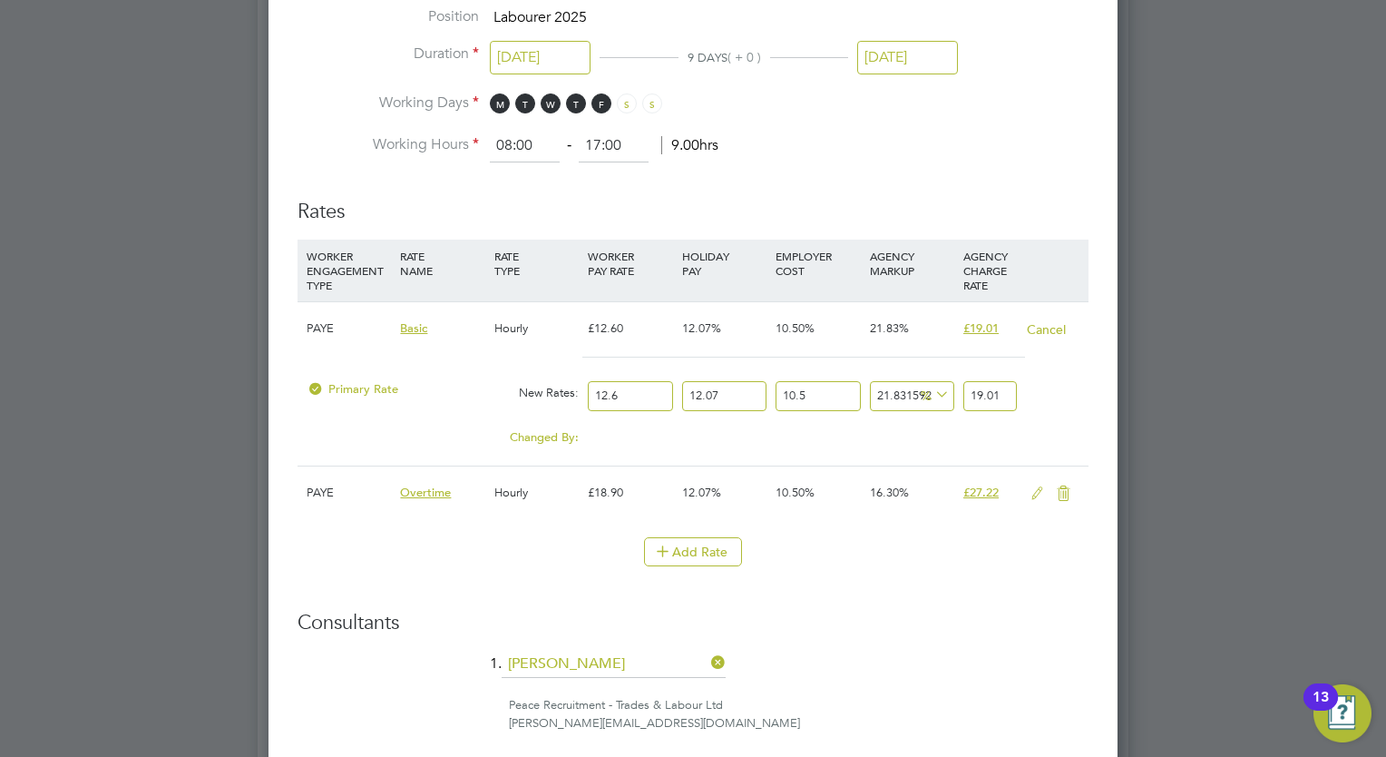
scroll to position [985, 0]
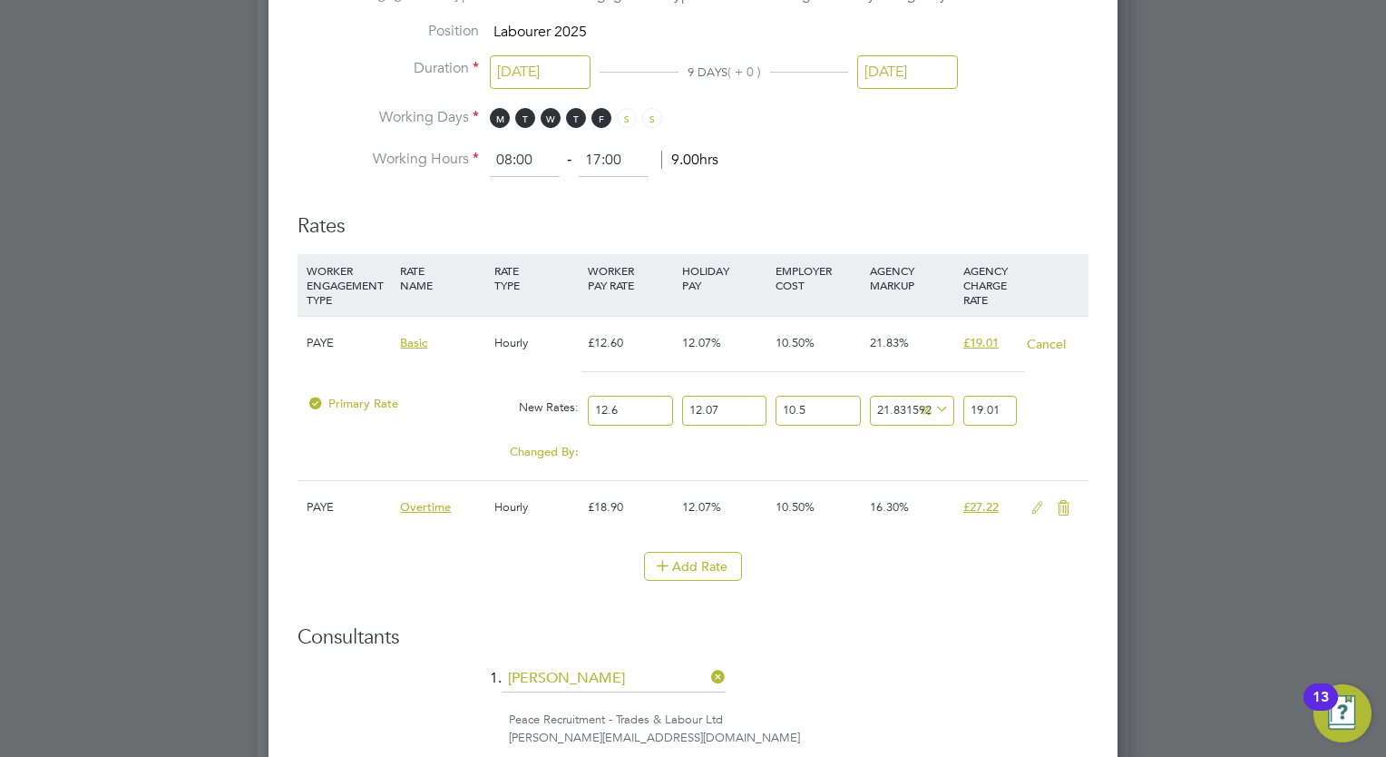
click at [350, 398] on span "Primary Rate" at bounding box center [353, 403] width 92 height 15
click at [336, 274] on div "WORKER ENGAGEMENT TYPE" at bounding box center [348, 285] width 93 height 62
click at [317, 284] on div "WORKER ENGAGEMENT TYPE" at bounding box center [348, 285] width 93 height 62
click at [340, 289] on div "WORKER ENGAGEMENT TYPE" at bounding box center [348, 285] width 93 height 62
click at [524, 402] on div "New Rates:" at bounding box center [536, 407] width 93 height 34
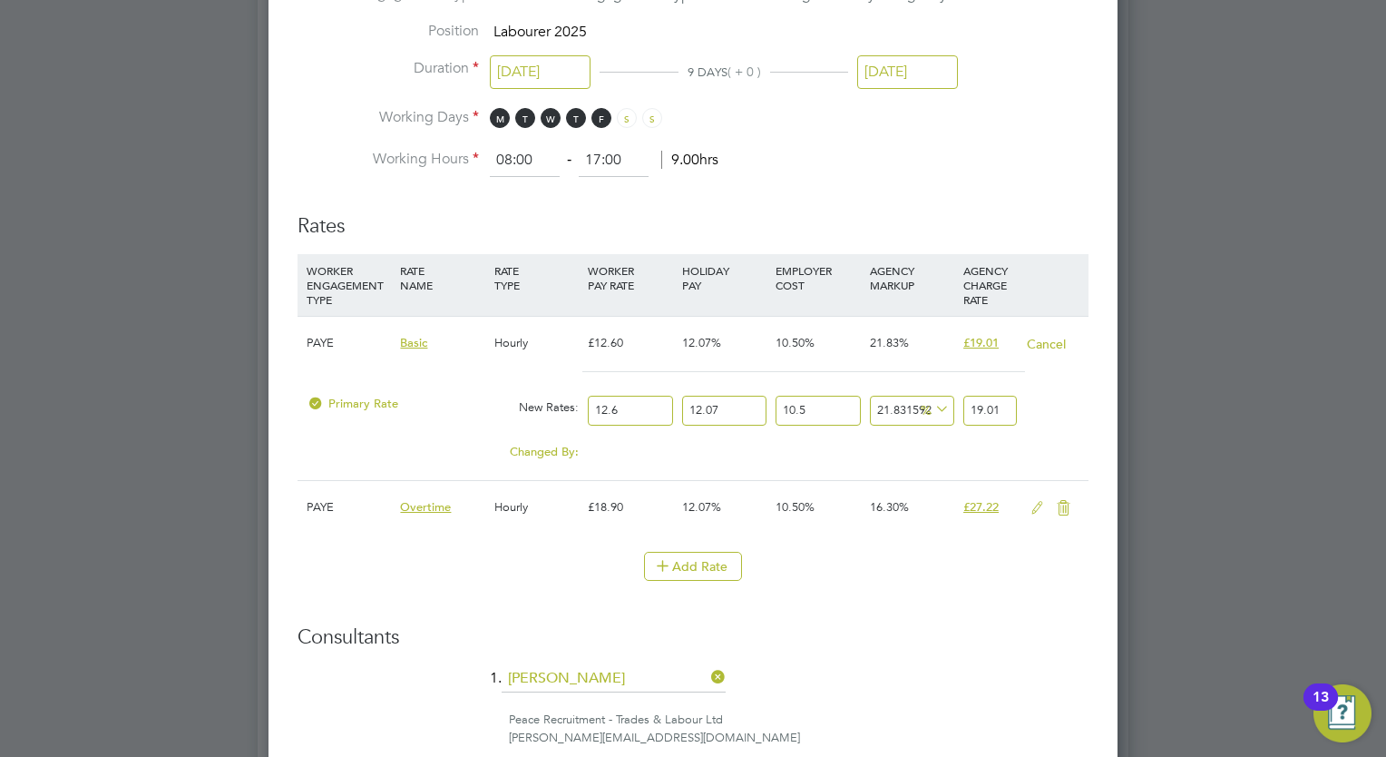
click at [573, 446] on div "Changed By:" at bounding box center [442, 452] width 281 height 34
click at [1049, 339] on button "Cancel" at bounding box center [1046, 344] width 41 height 18
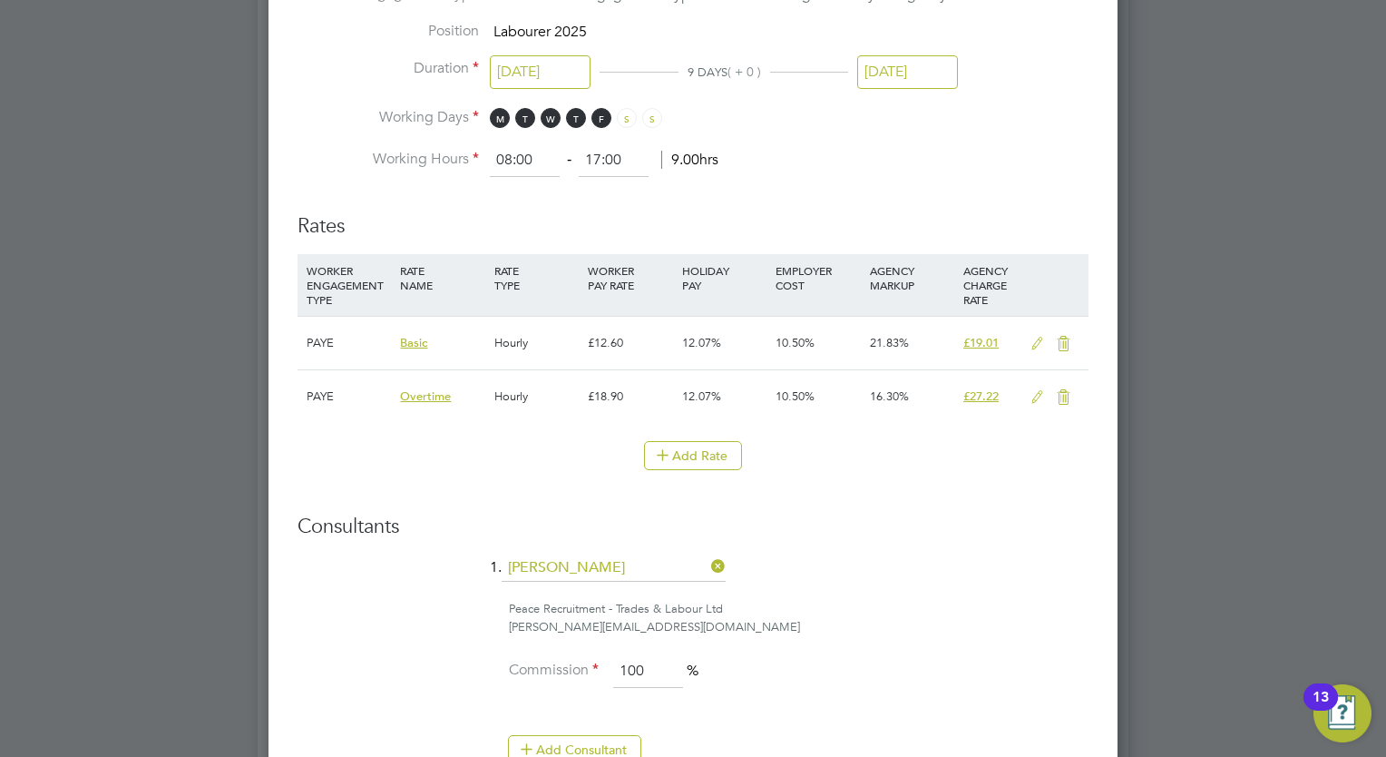
scroll to position [8, 9]
click at [318, 336] on div "PAYE" at bounding box center [348, 343] width 93 height 53
drag, startPoint x: 1385, startPoint y: 390, endPoint x: 1389, endPoint y: 562, distance: 171.5
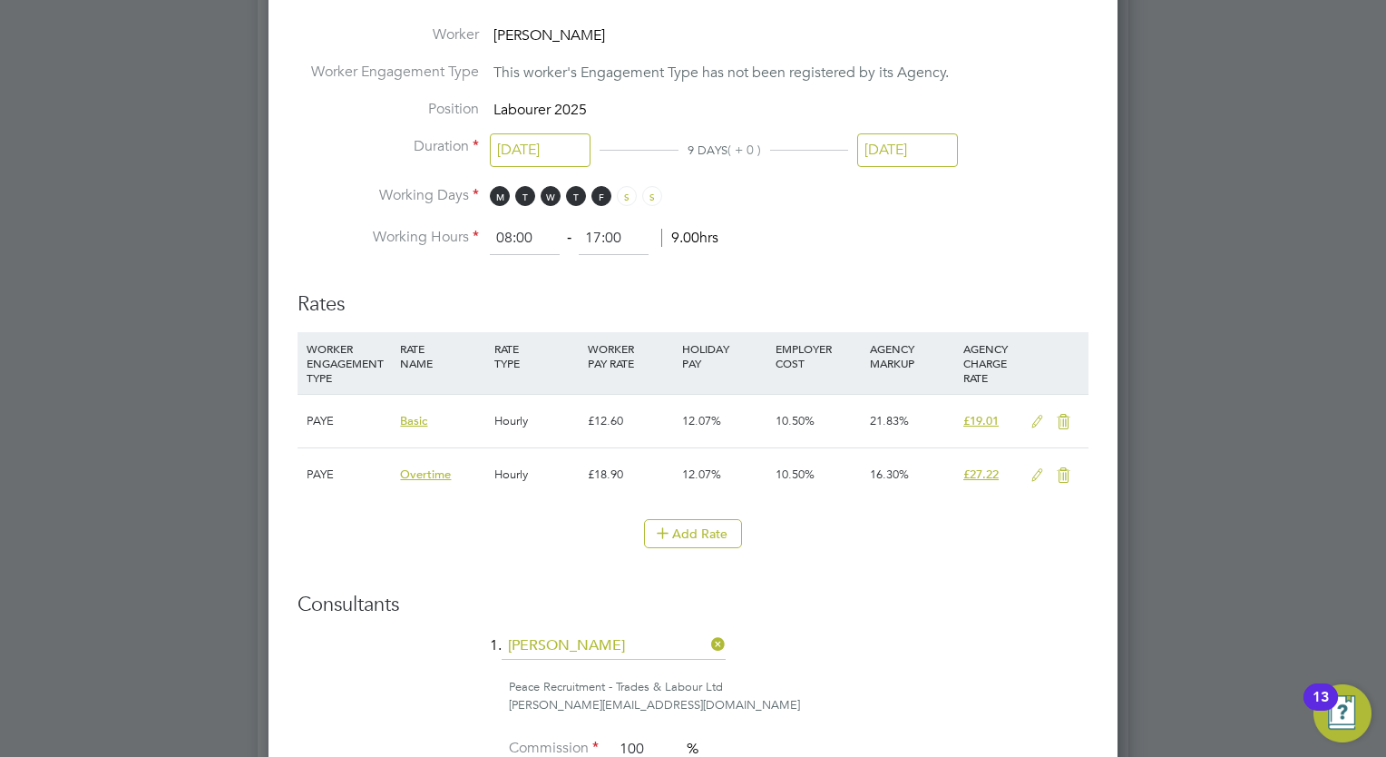
scroll to position [1328, 0]
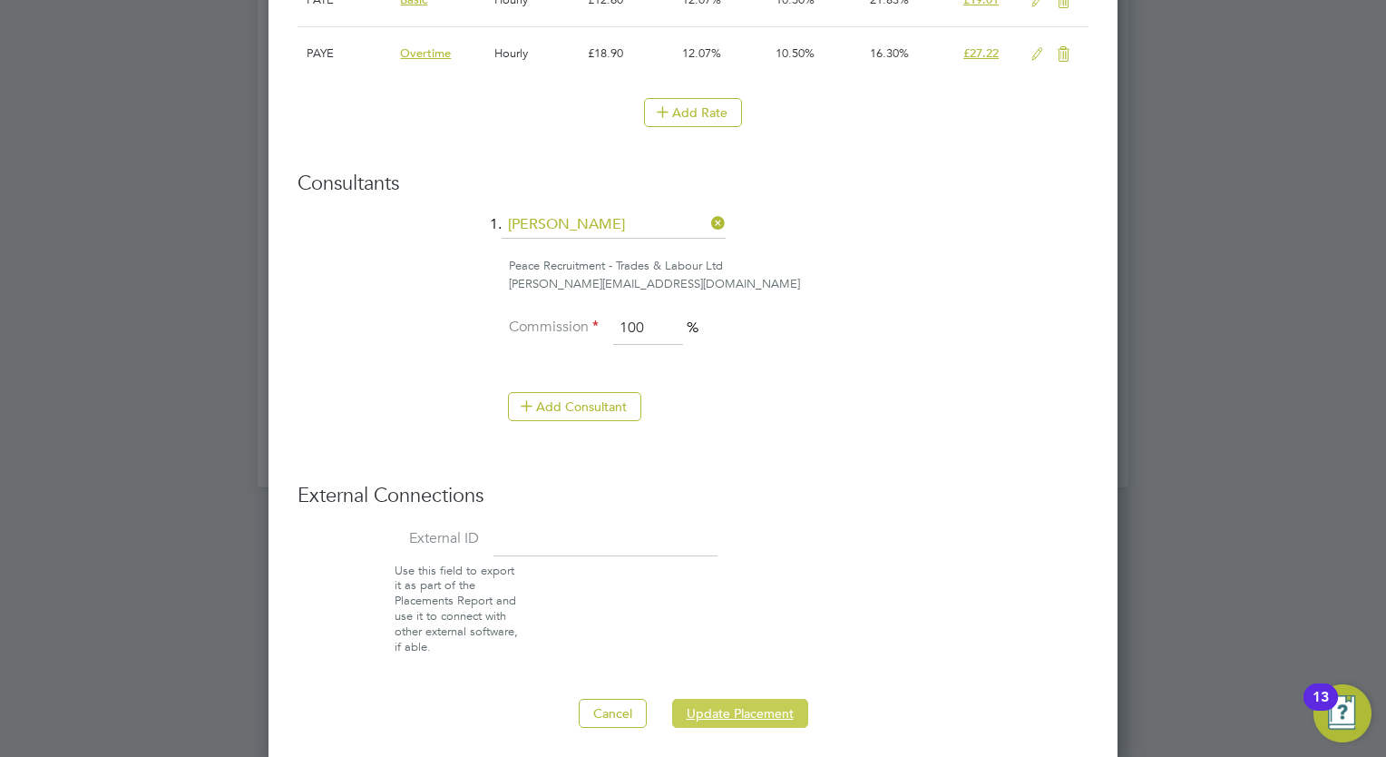
drag, startPoint x: 705, startPoint y: 717, endPoint x: 714, endPoint y: 710, distance: 11.6
click at [707, 716] on button "Update Placement" at bounding box center [740, 713] width 136 height 29
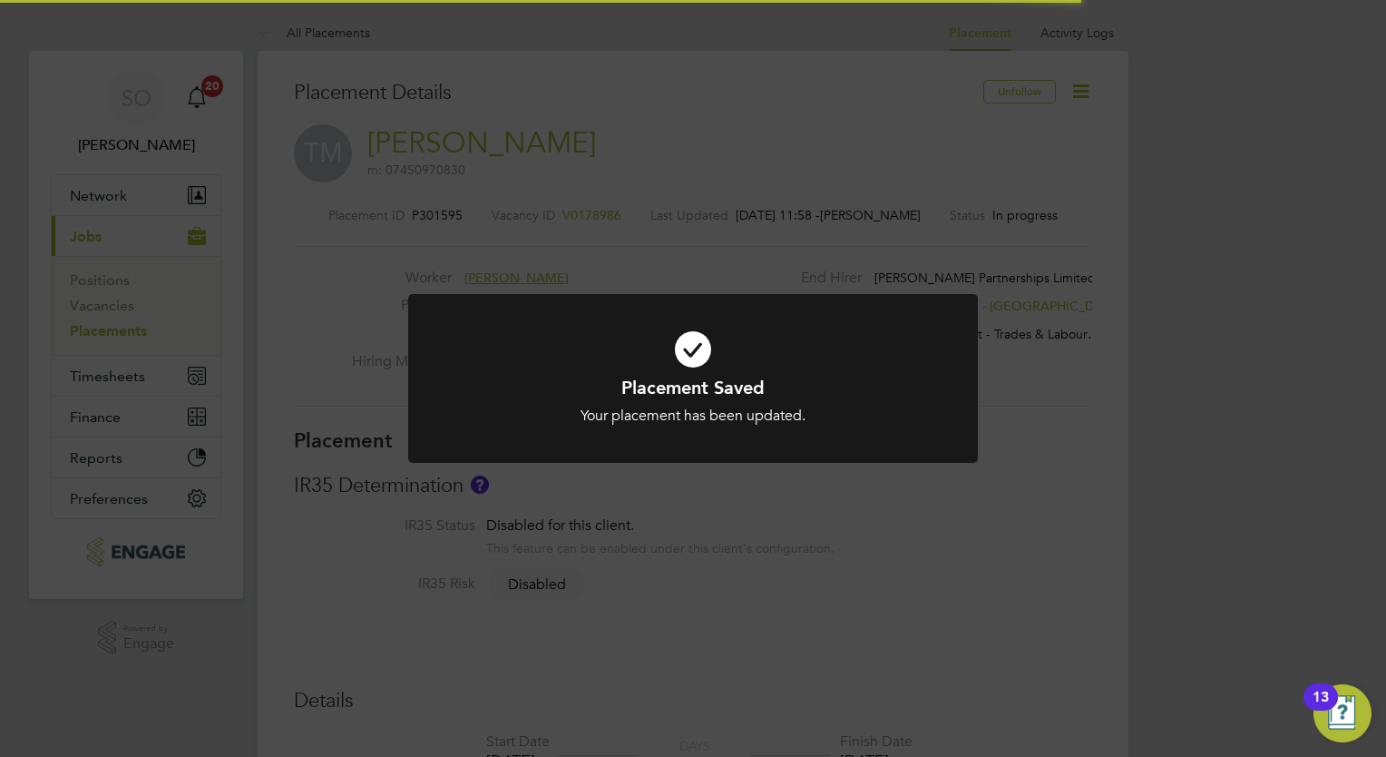
scroll to position [8, 9]
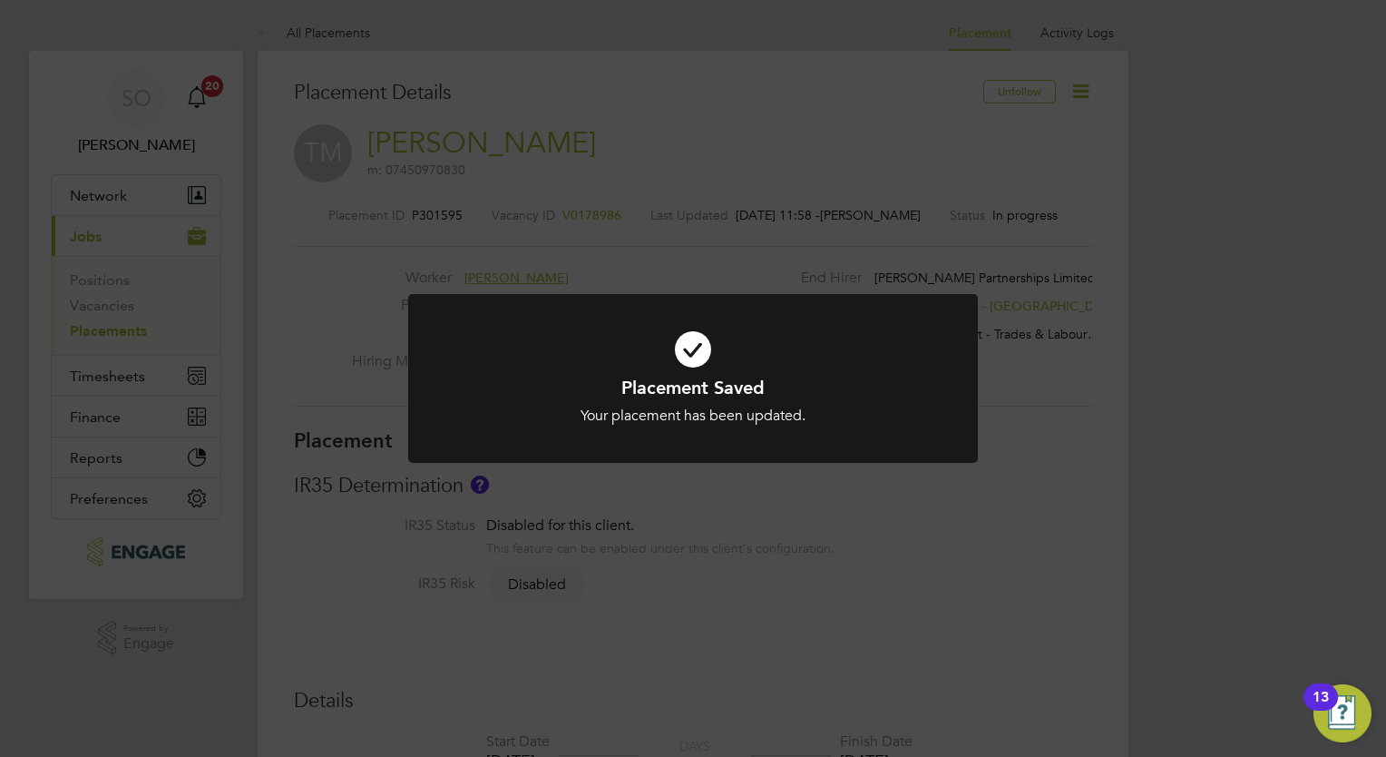
click at [1081, 97] on div "Placement Saved Your placement has been updated. Cancel Okay" at bounding box center [693, 378] width 1386 height 757
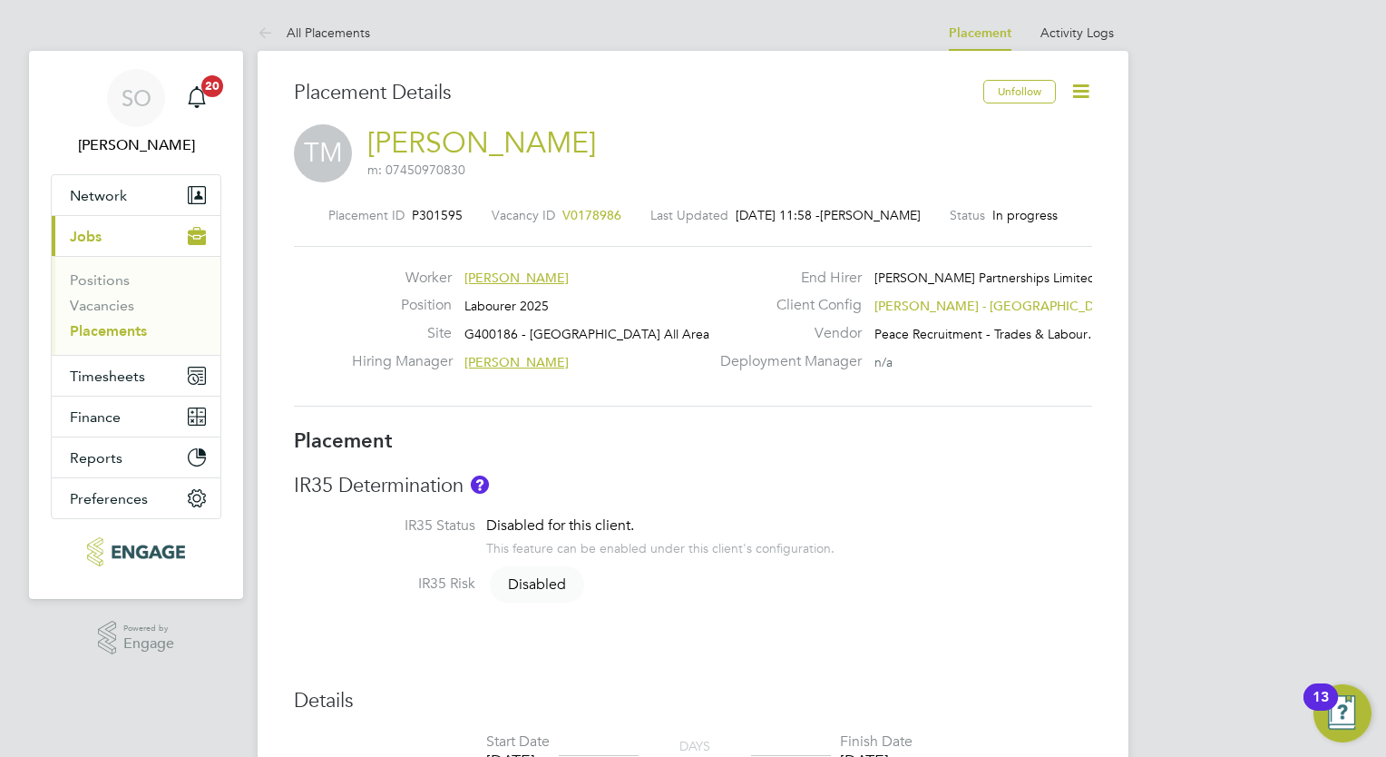
click at [1081, 97] on icon at bounding box center [1081, 91] width 23 height 23
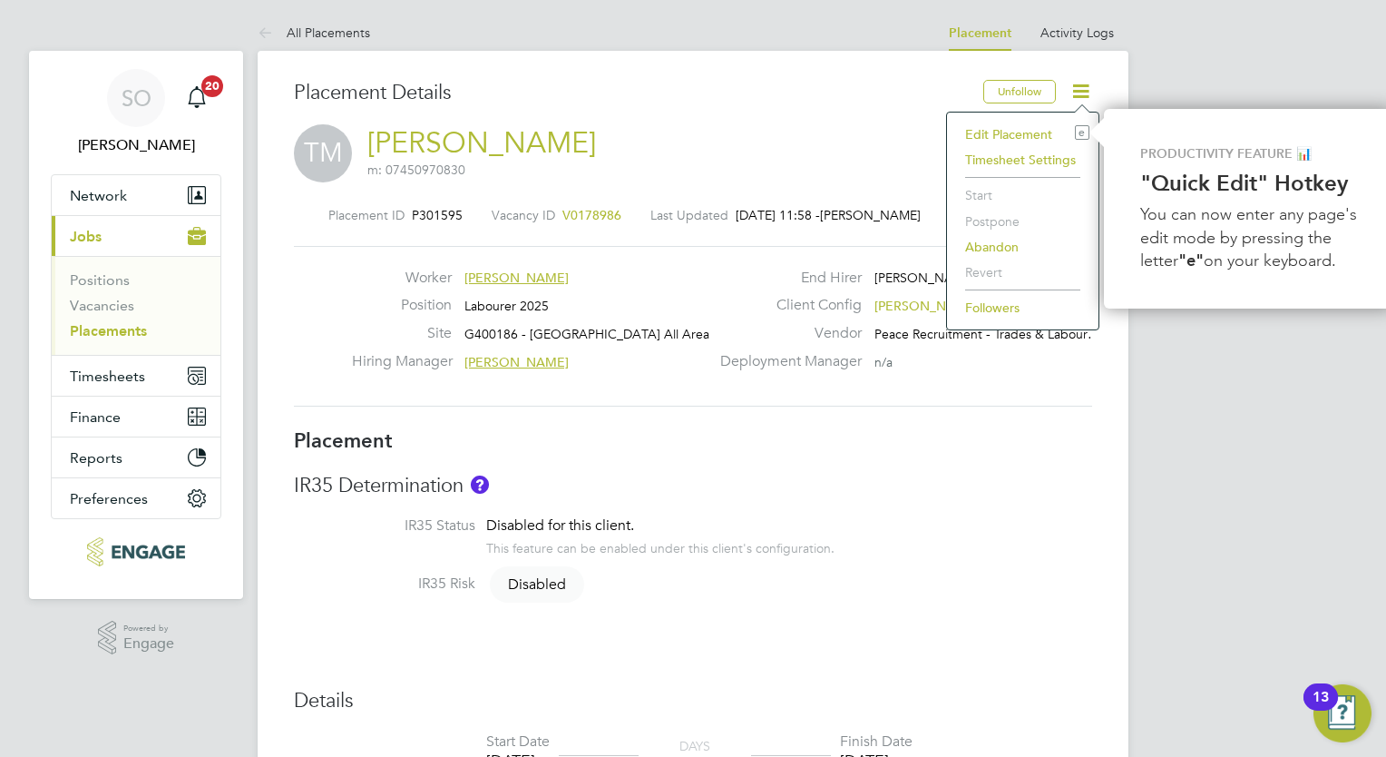
scroll to position [0, 7]
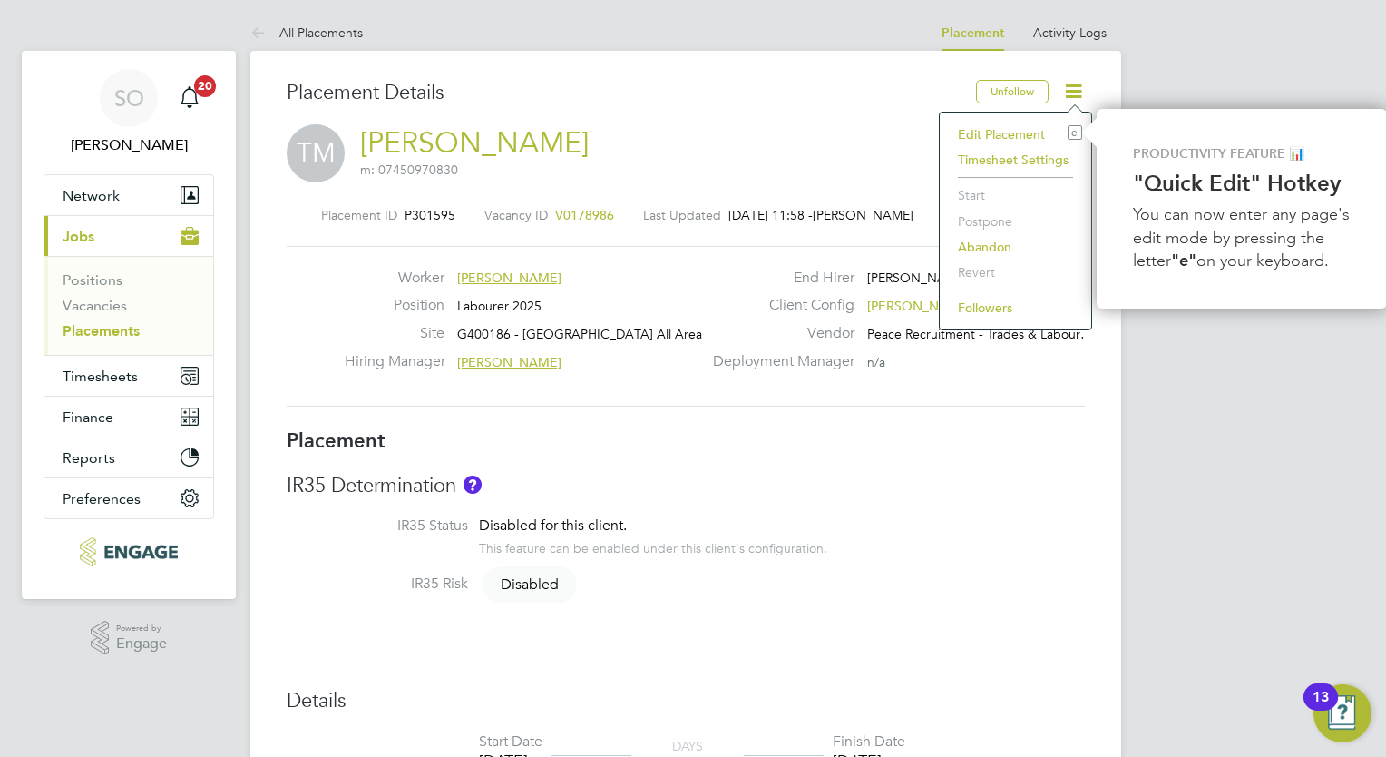
click at [1055, 154] on li "Timesheet Settings" at bounding box center [1015, 159] width 133 height 25
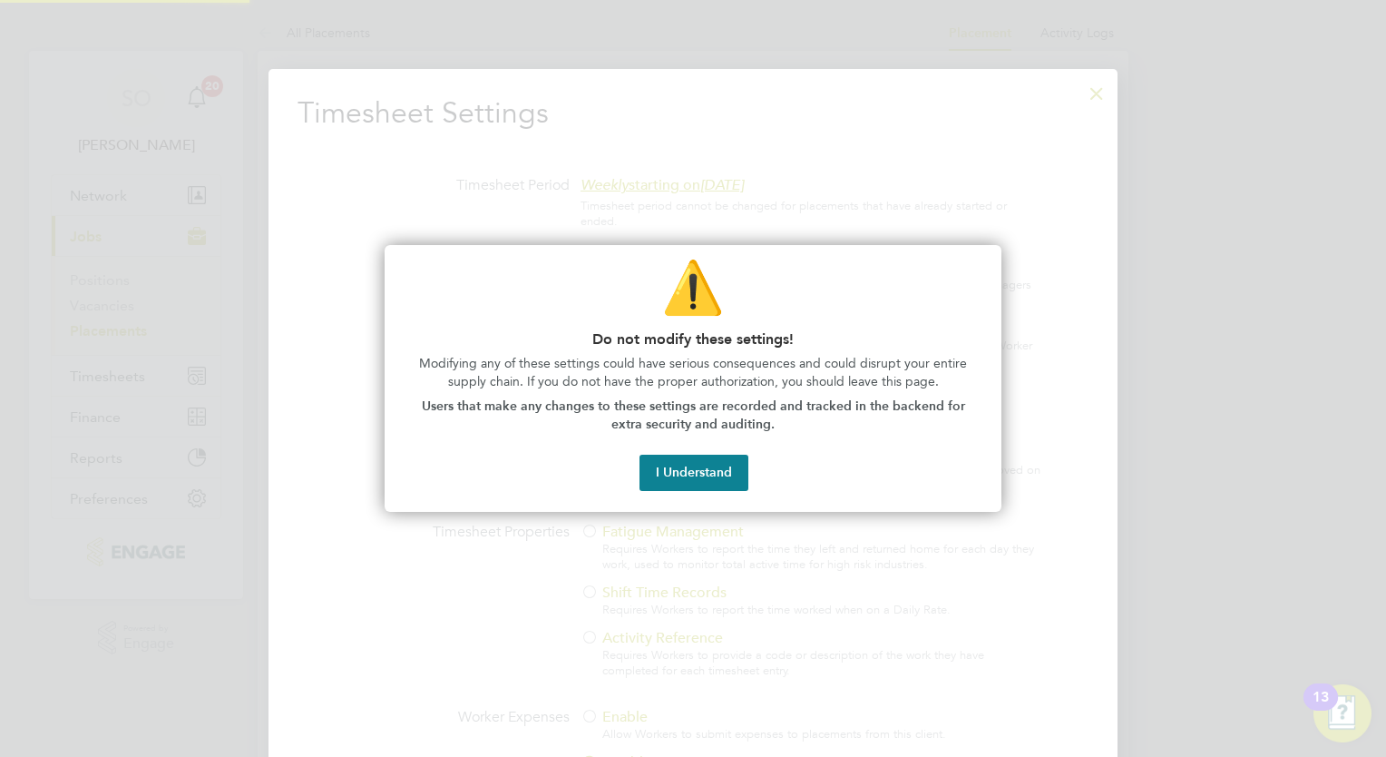
scroll to position [834, 850]
click at [719, 471] on button "I Understand" at bounding box center [694, 473] width 109 height 36
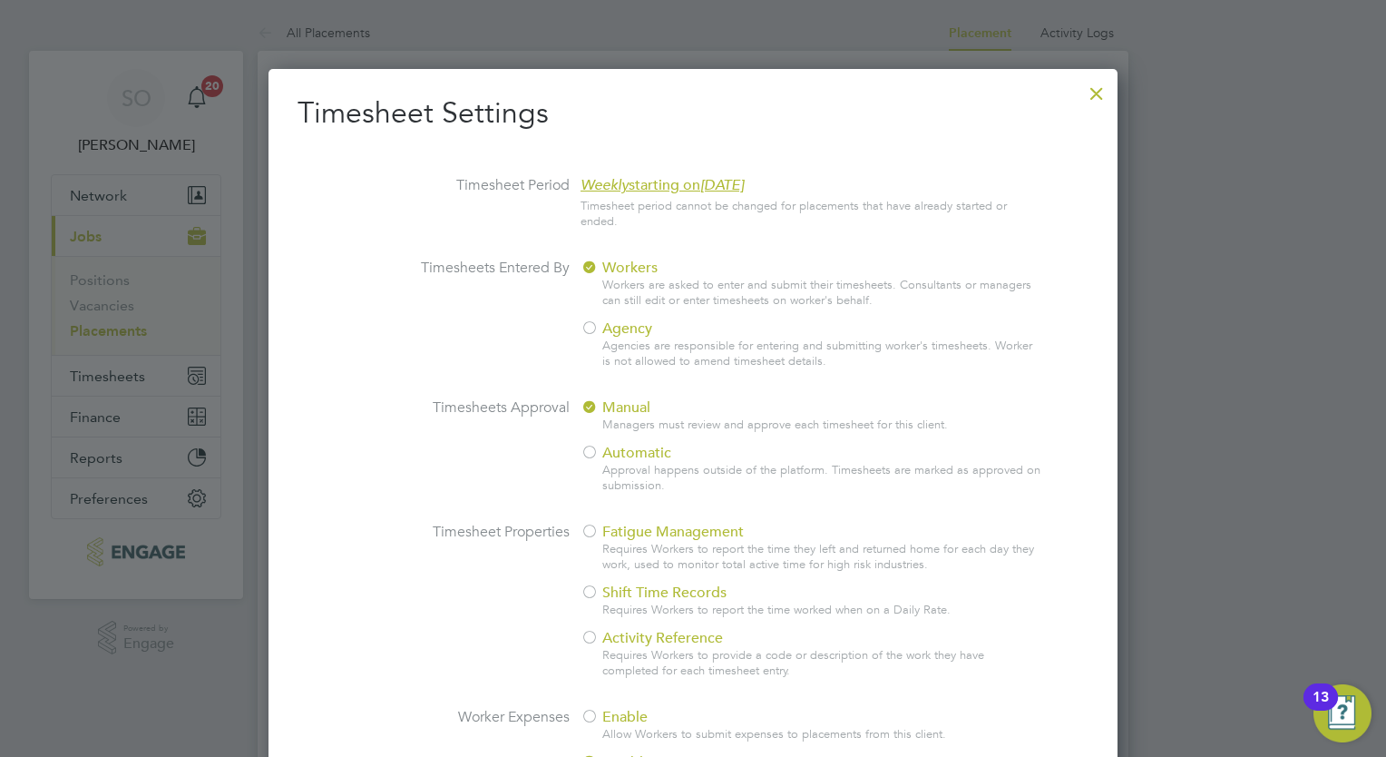
click at [1106, 96] on div at bounding box center [1097, 89] width 33 height 33
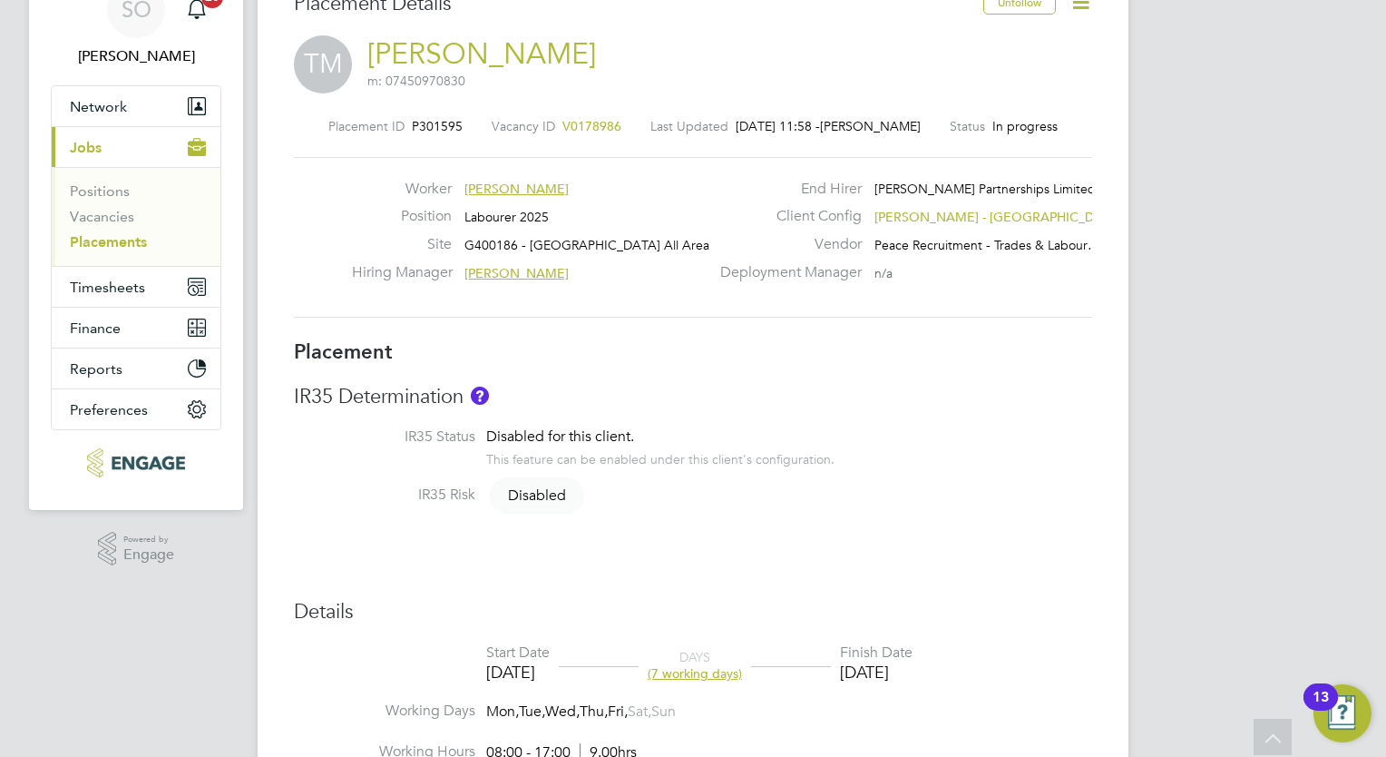
scroll to position [0, 0]
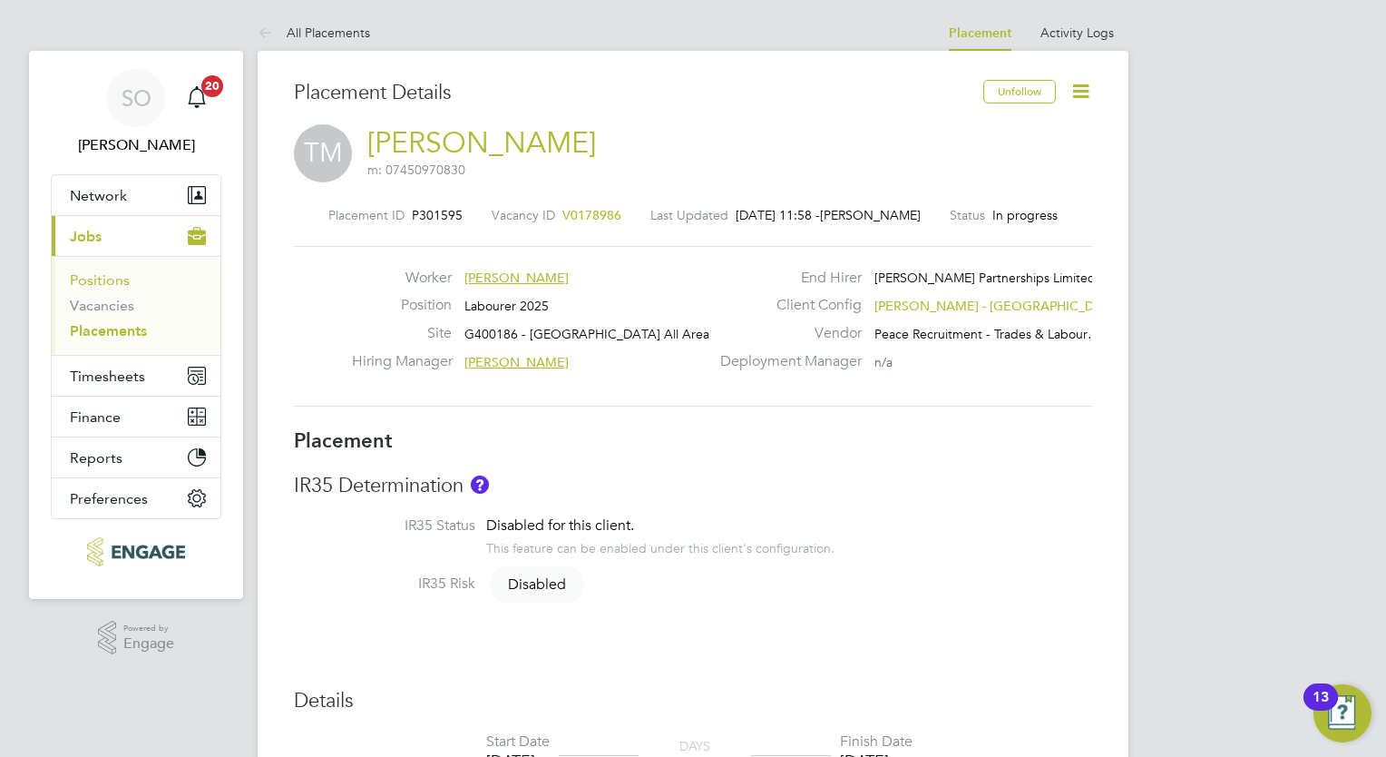
click at [98, 275] on link "Positions" at bounding box center [100, 279] width 60 height 17
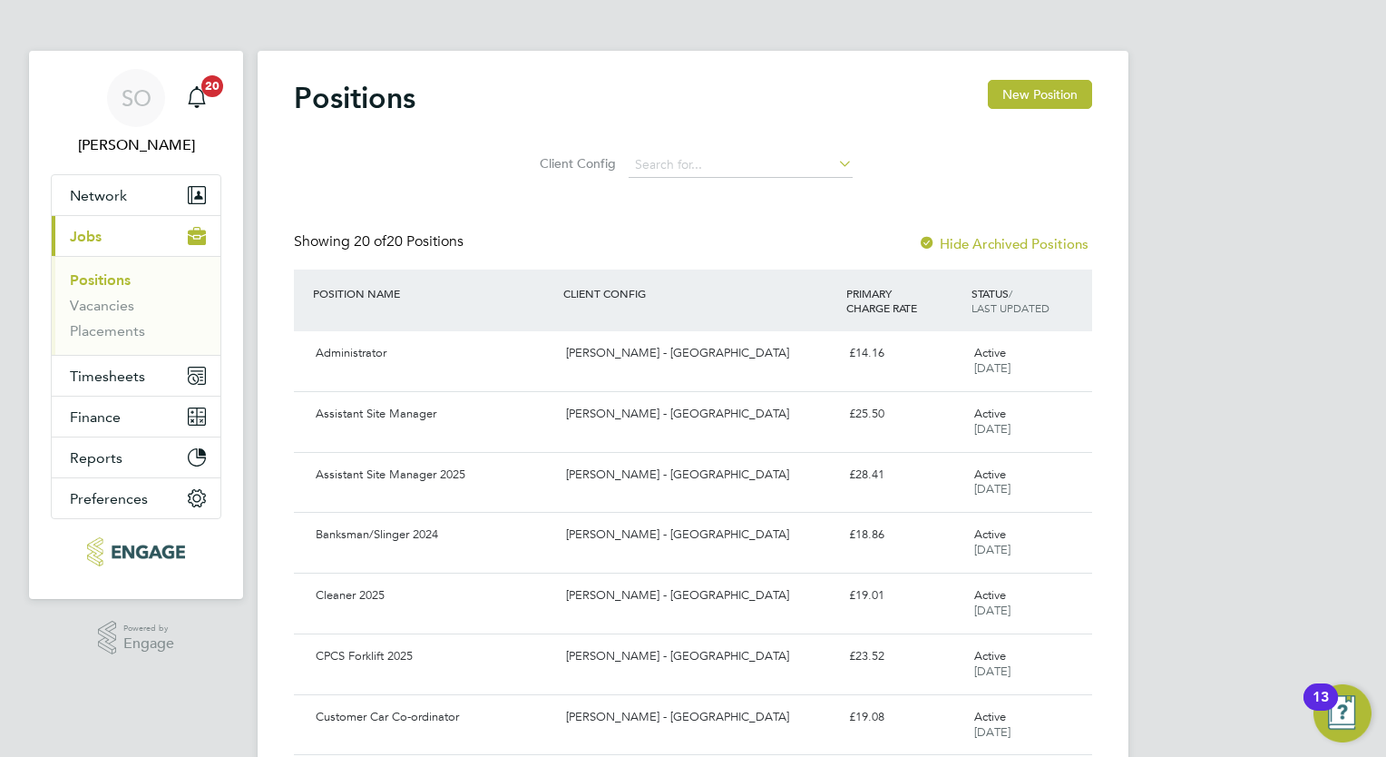
click at [135, 305] on li "Vacancies" at bounding box center [138, 309] width 136 height 25
click at [120, 305] on link "Vacancies" at bounding box center [102, 305] width 64 height 17
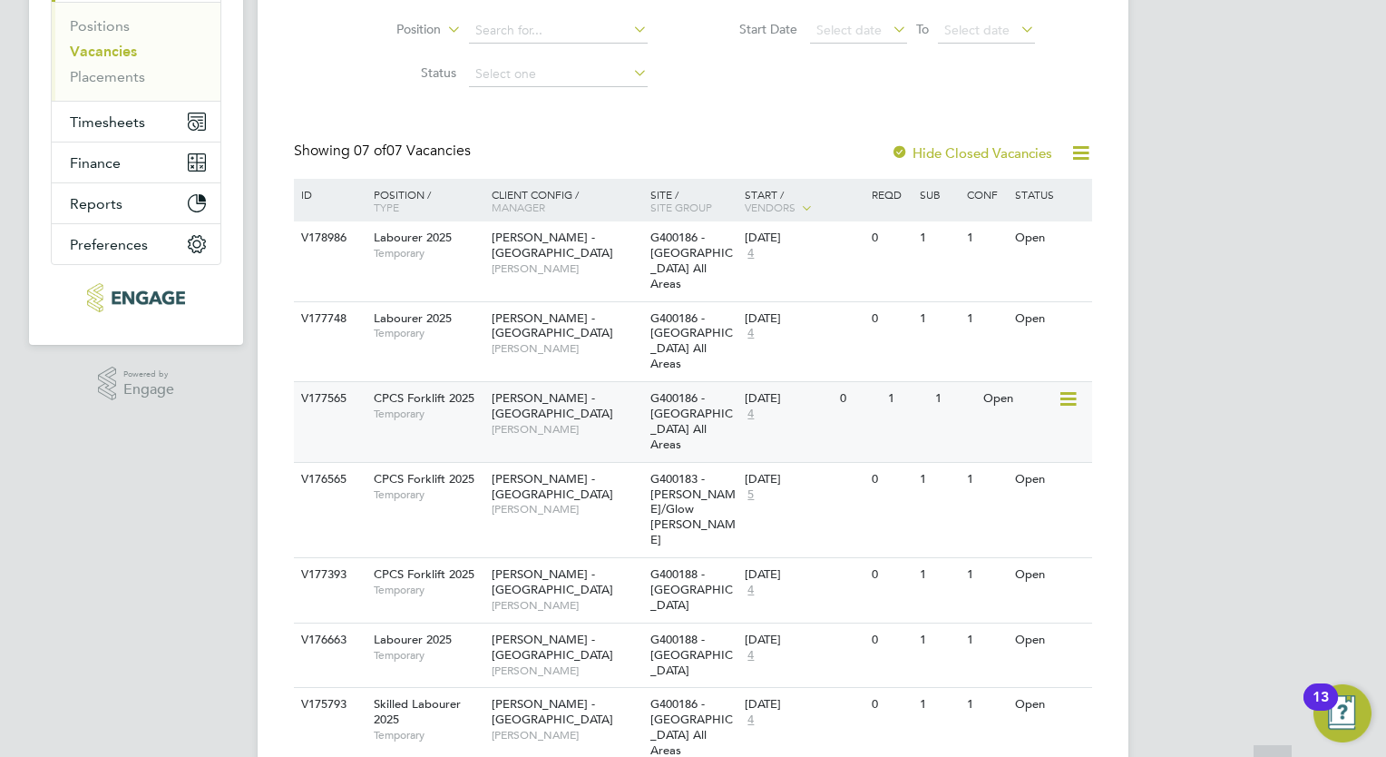
scroll to position [269, 0]
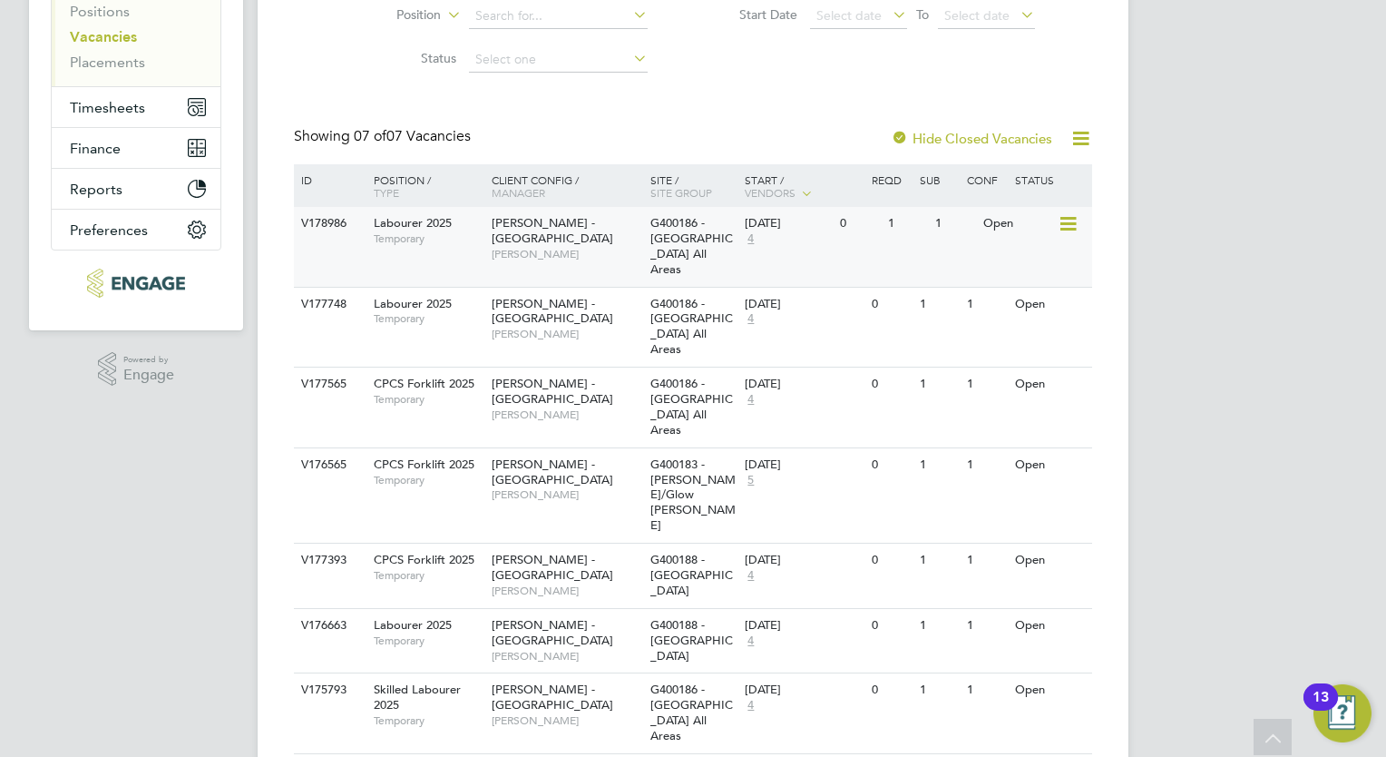
click at [1074, 225] on icon at bounding box center [1067, 224] width 18 height 22
click at [1024, 262] on li "View Details" at bounding box center [1025, 265] width 105 height 25
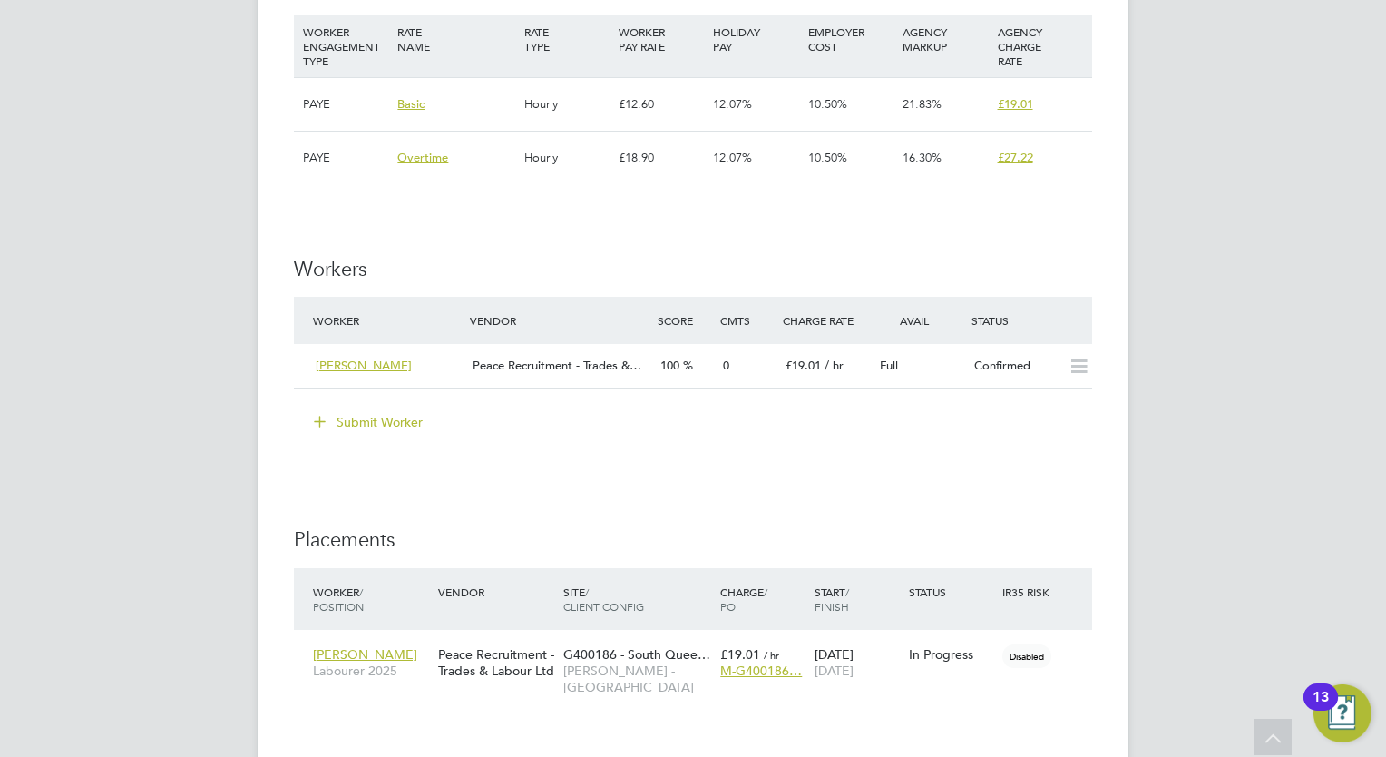
scroll to position [1270, 0]
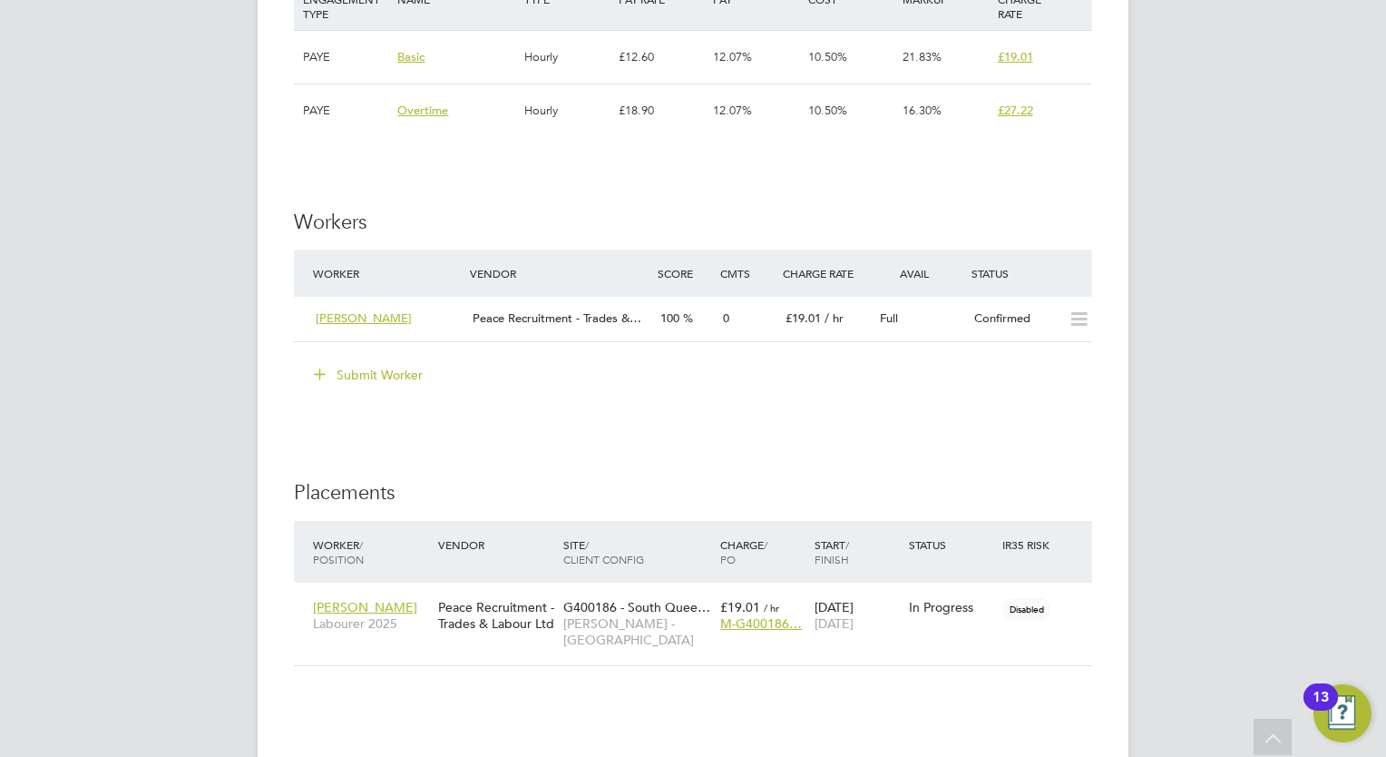
click at [349, 376] on button "Submit Worker" at bounding box center [369, 374] width 136 height 29
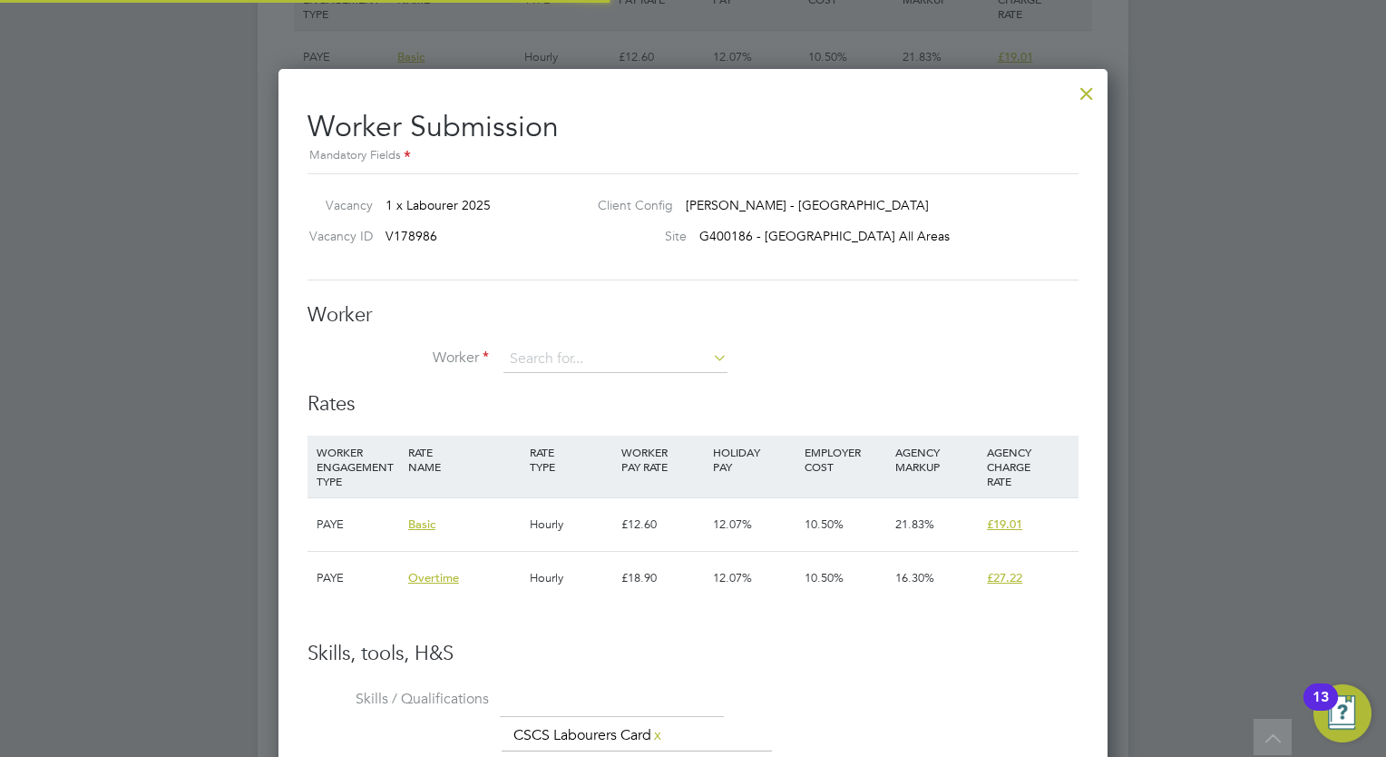
scroll to position [54, 123]
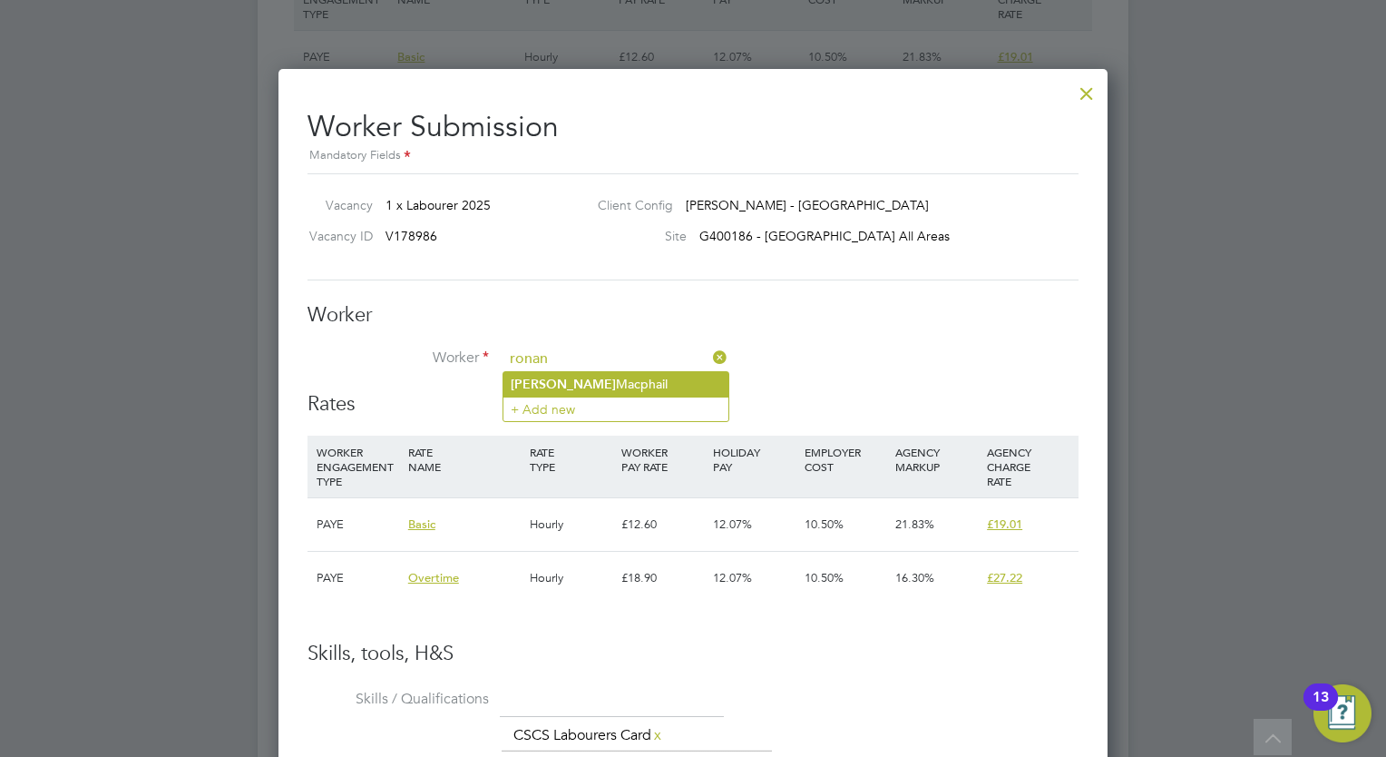
click at [581, 382] on li "[PERSON_NAME]" at bounding box center [616, 384] width 225 height 24
type input "[PERSON_NAME]"
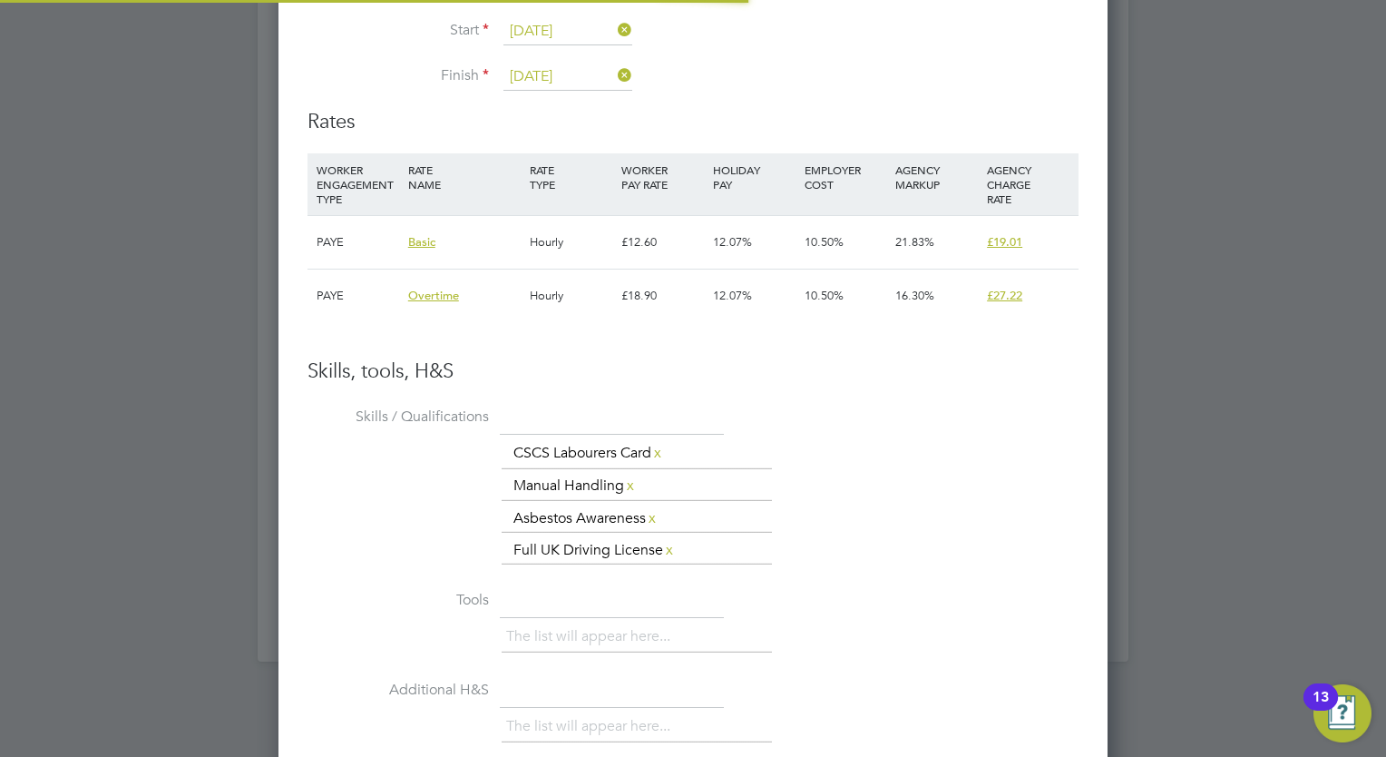
click at [339, 181] on div "WORKER ENGAGEMENT TYPE" at bounding box center [358, 184] width 92 height 62
click at [343, 236] on div "PAYE" at bounding box center [358, 242] width 92 height 53
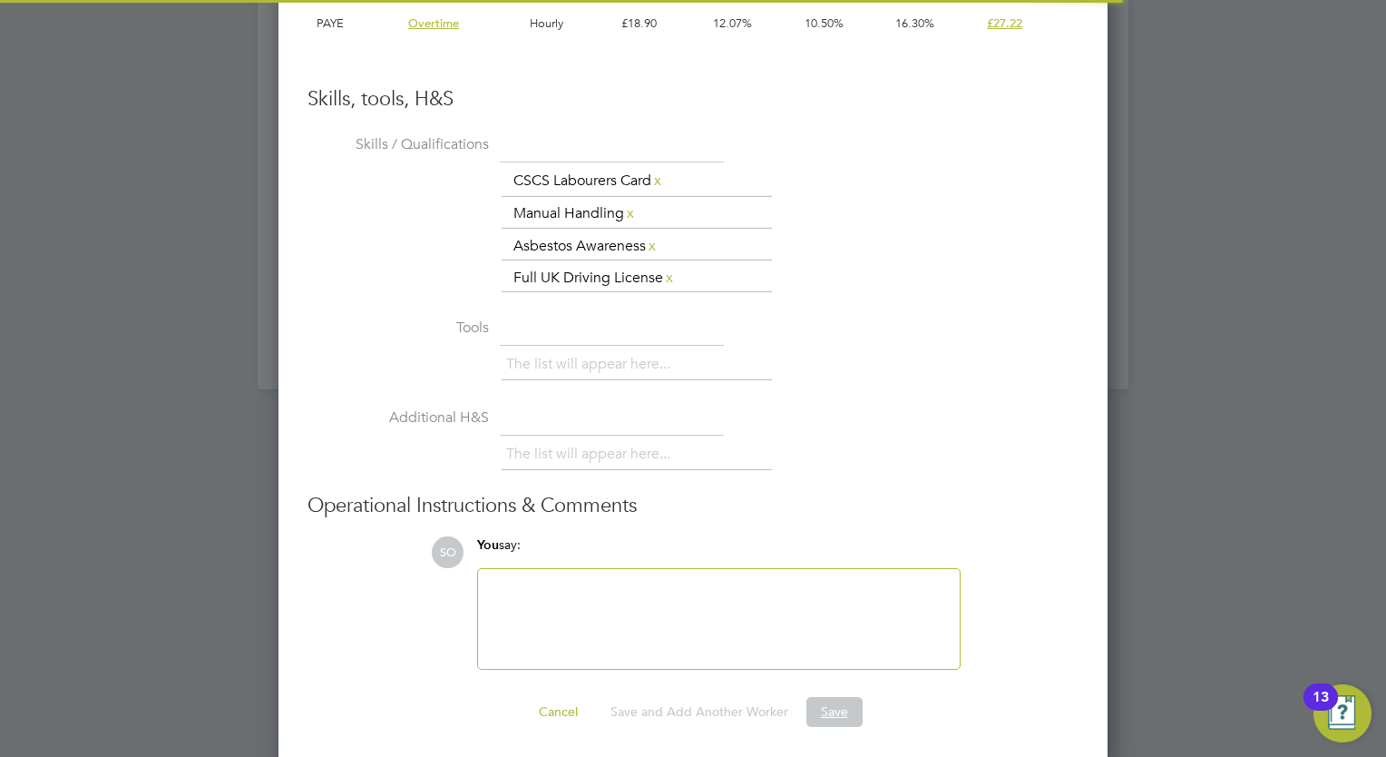
click at [851, 713] on button "Save" at bounding box center [835, 711] width 56 height 29
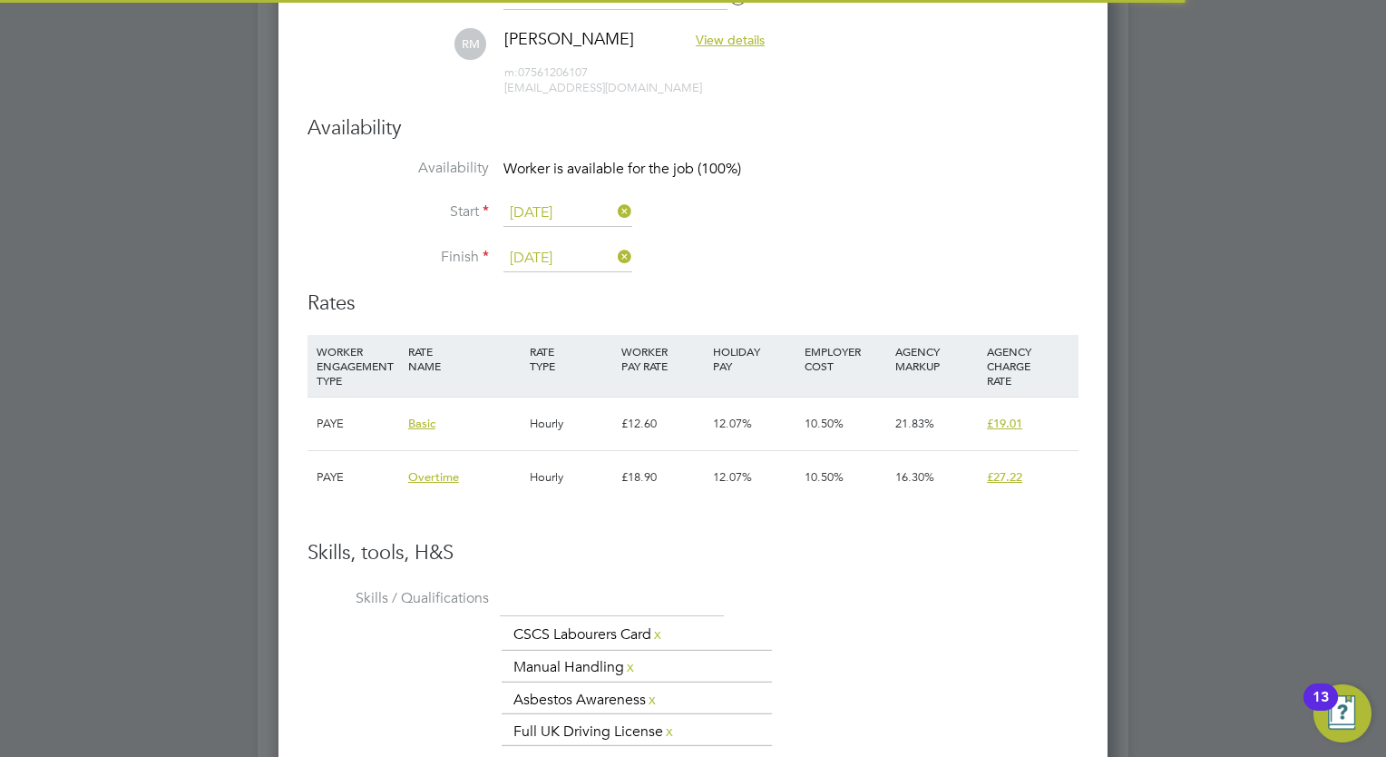
click at [417, 424] on span "Basic" at bounding box center [421, 423] width 27 height 15
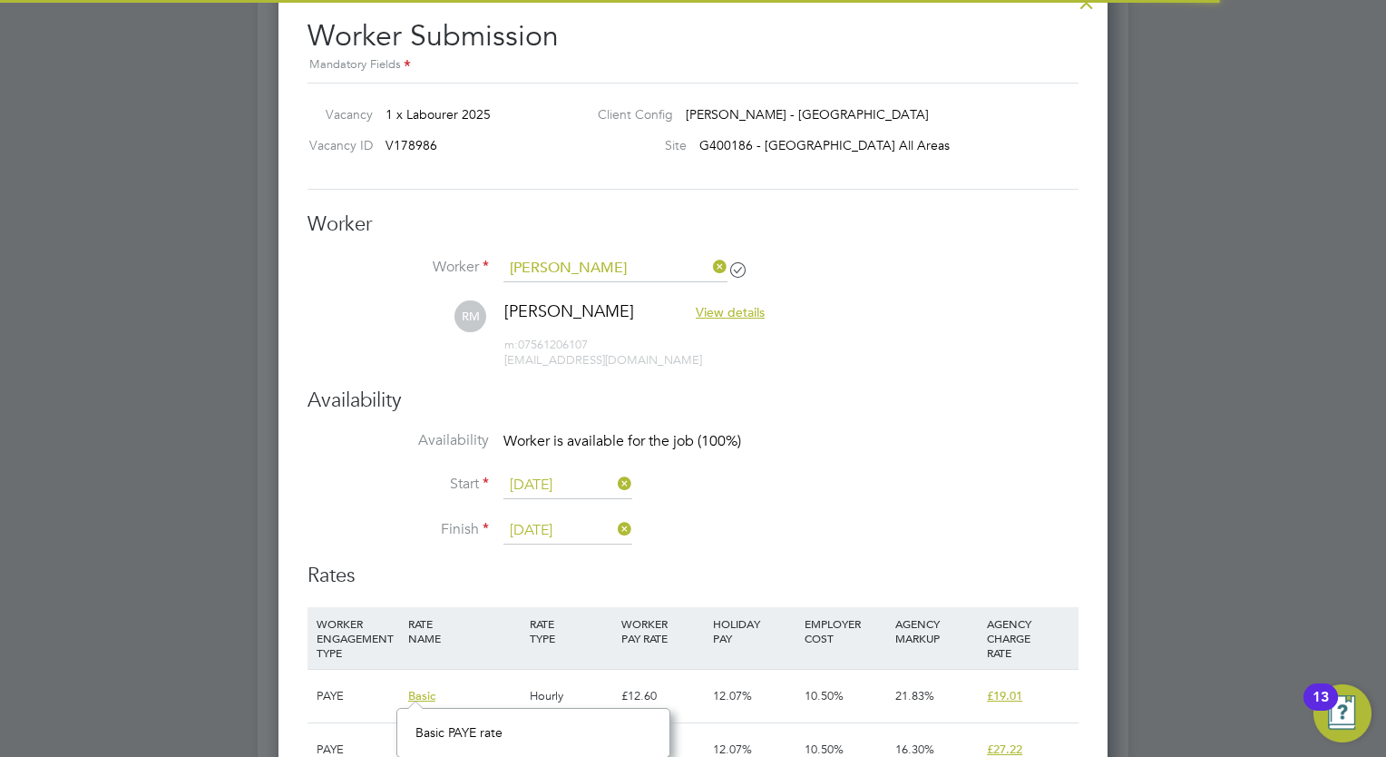
click at [719, 310] on span "View details" at bounding box center [730, 312] width 69 height 16
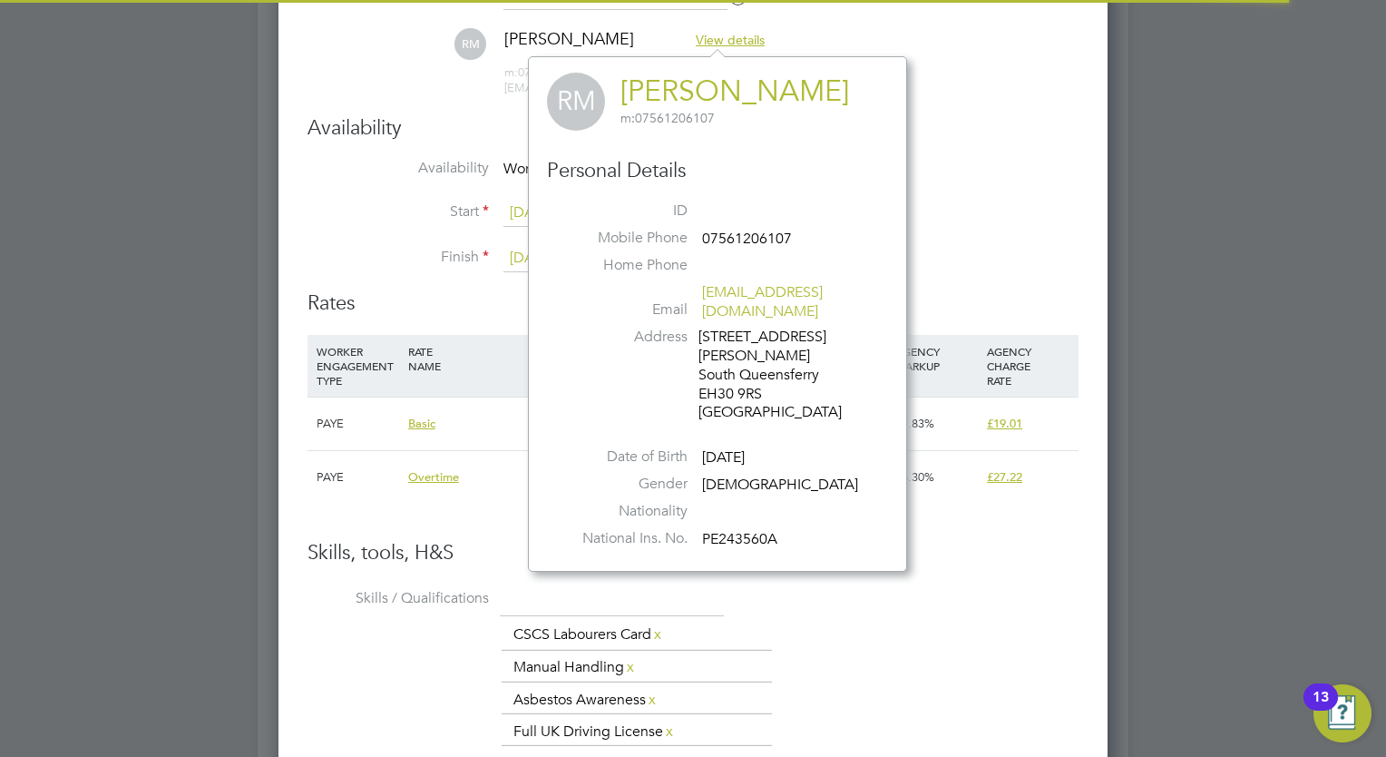
click at [1023, 89] on li "[PERSON_NAME] View details m: 07561206107 [EMAIL_ADDRESS][DOMAIN_NAME]" at bounding box center [693, 71] width 771 height 86
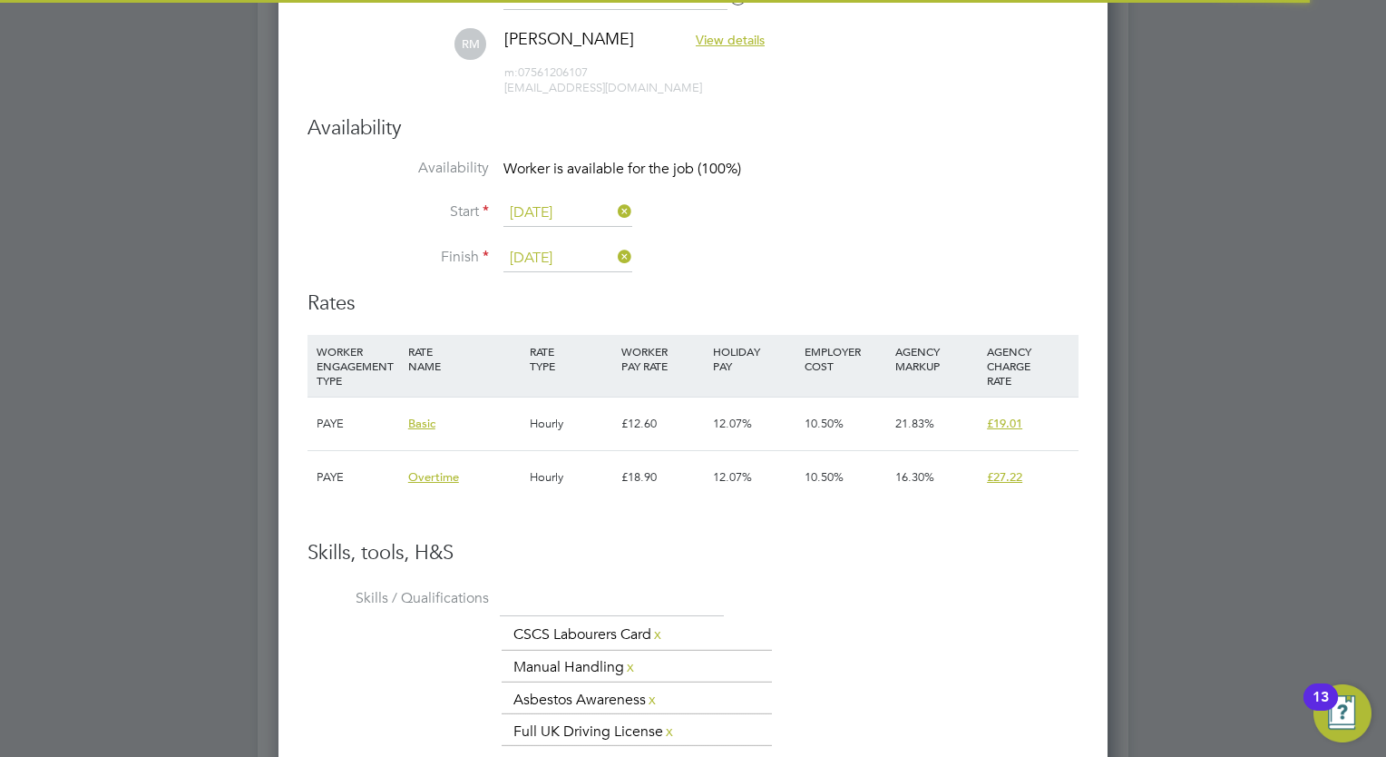
click at [339, 367] on div "WORKER ENGAGEMENT TYPE" at bounding box center [358, 366] width 92 height 62
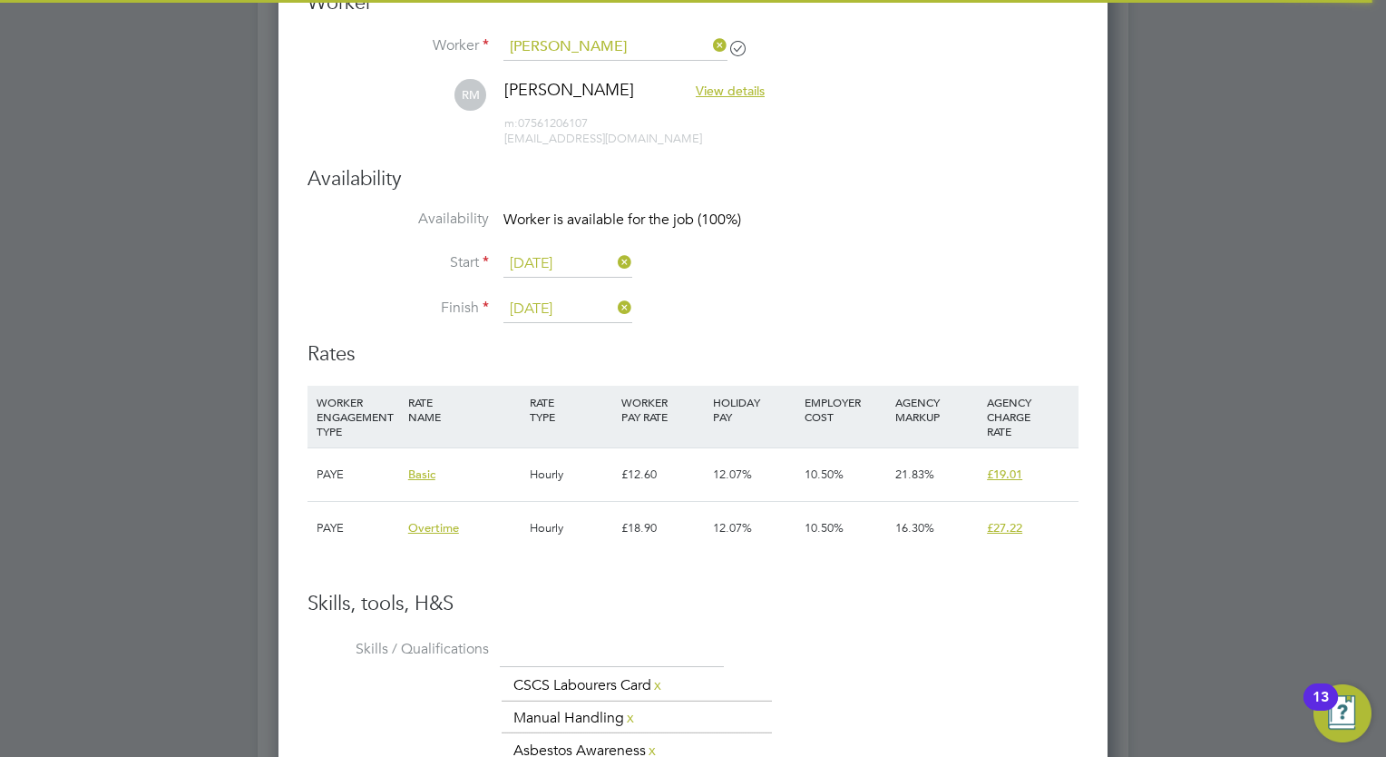
scroll to position [1633, 0]
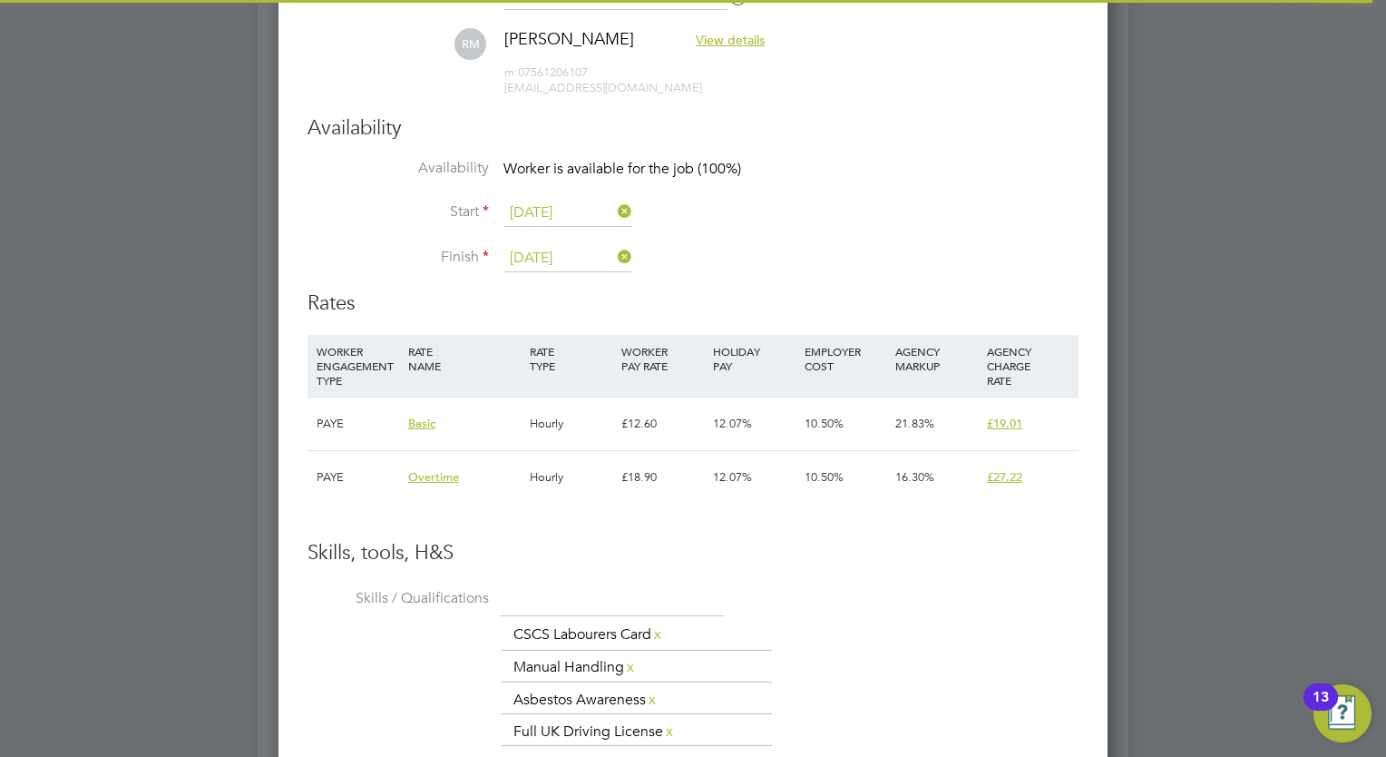
click at [319, 414] on div "PAYE" at bounding box center [358, 423] width 92 height 53
click at [418, 423] on span "Basic" at bounding box center [421, 423] width 27 height 15
click at [428, 426] on span "Basic" at bounding box center [421, 423] width 27 height 15
click at [327, 415] on div "PAYE" at bounding box center [358, 423] width 92 height 53
click at [349, 347] on div "WORKER ENGAGEMENT TYPE" at bounding box center [358, 366] width 92 height 62
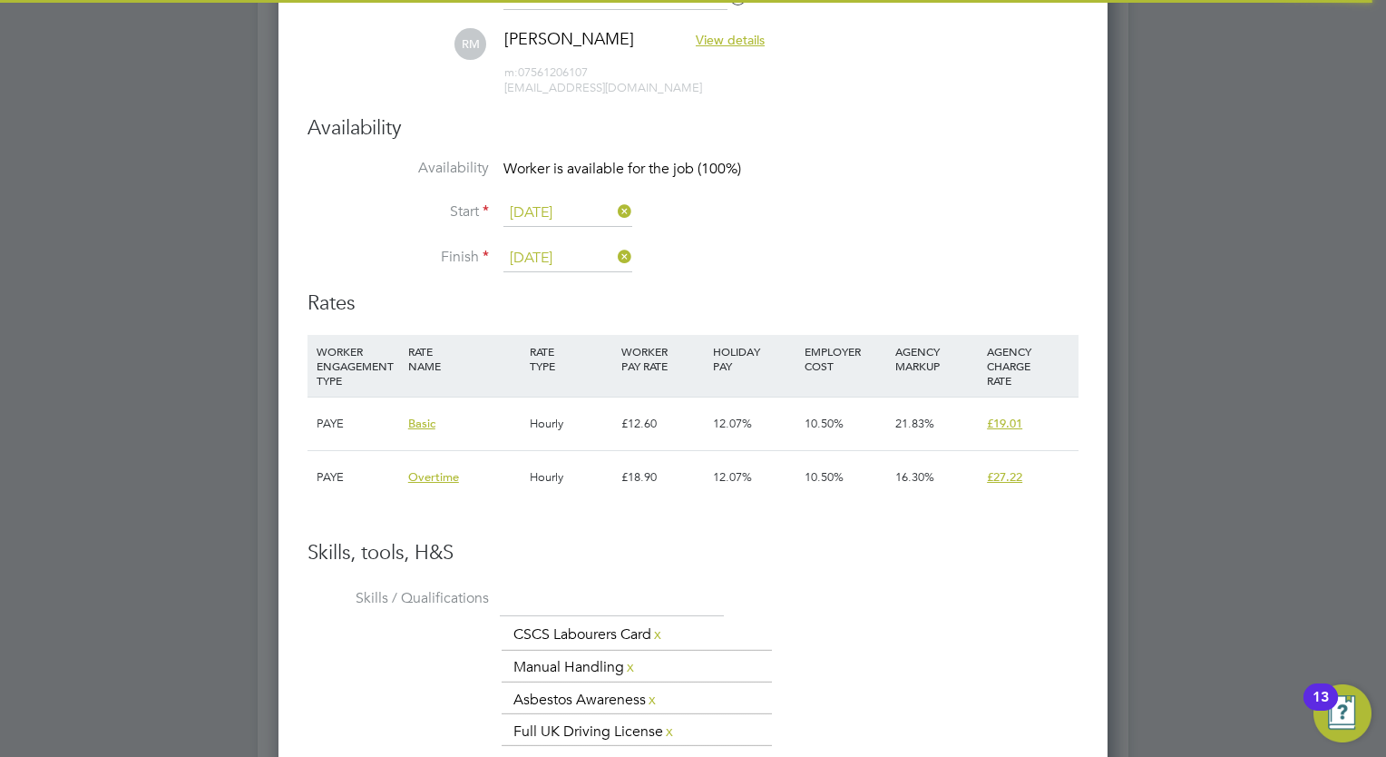
click at [361, 367] on div "WORKER ENGAGEMENT TYPE" at bounding box center [358, 366] width 92 height 62
drag, startPoint x: 361, startPoint y: 367, endPoint x: 319, endPoint y: 376, distance: 42.5
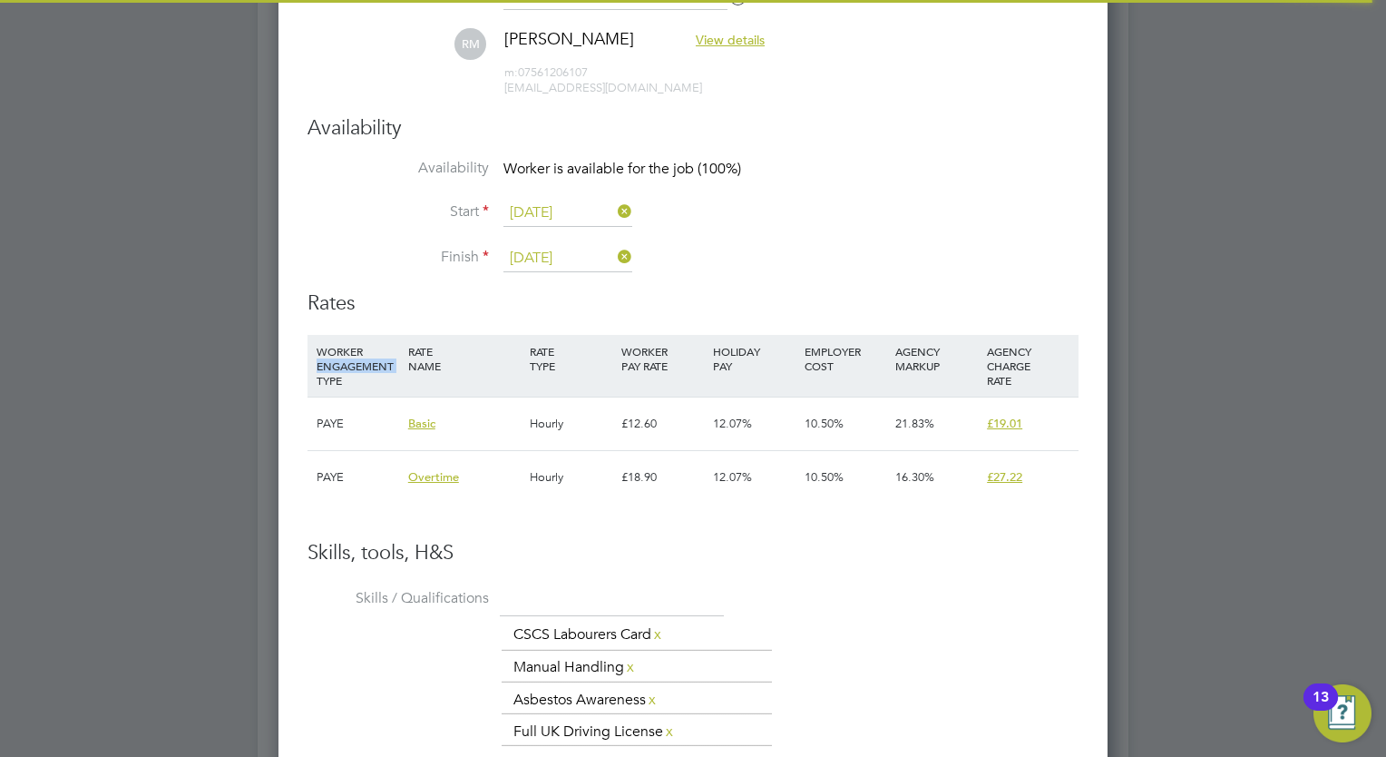
click at [319, 376] on div "WORKER ENGAGEMENT TYPE" at bounding box center [358, 366] width 92 height 62
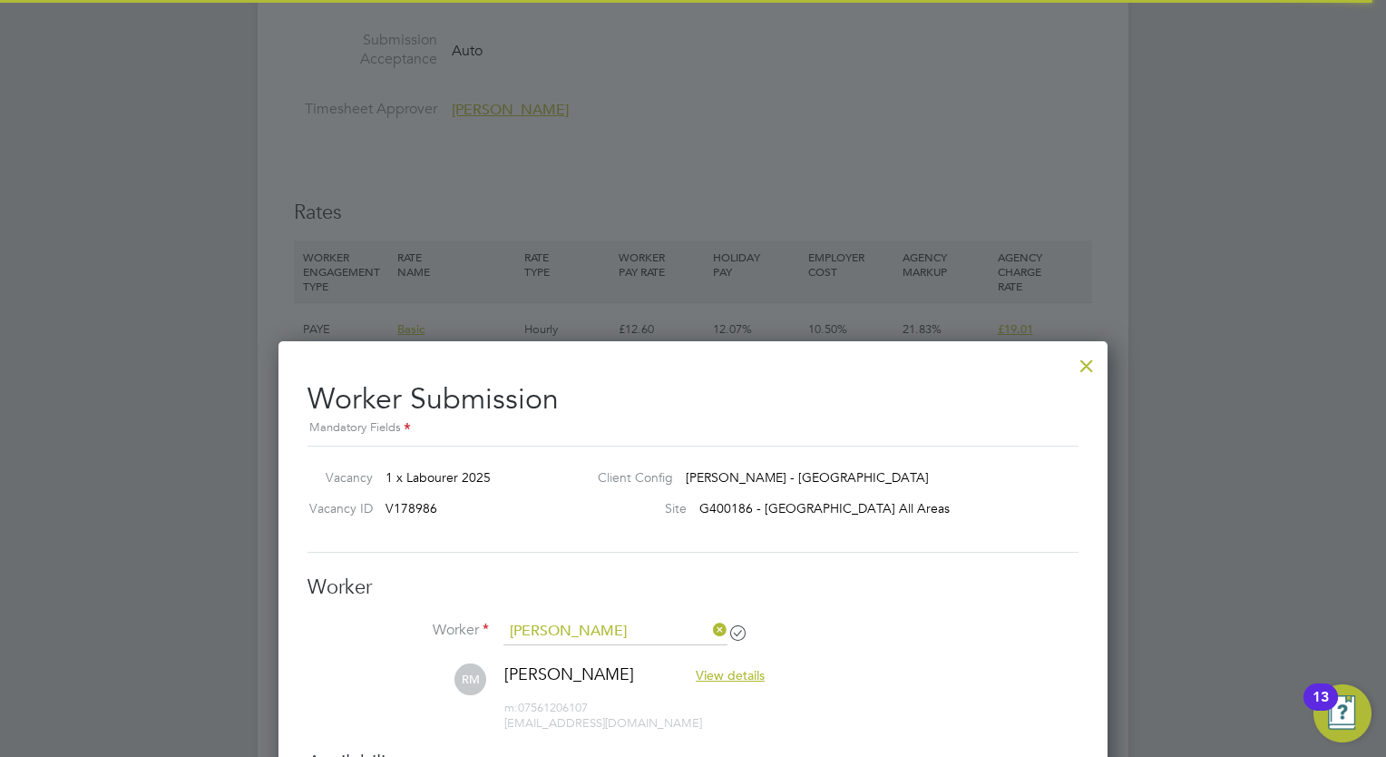
click at [1096, 372] on div at bounding box center [1087, 361] width 33 height 33
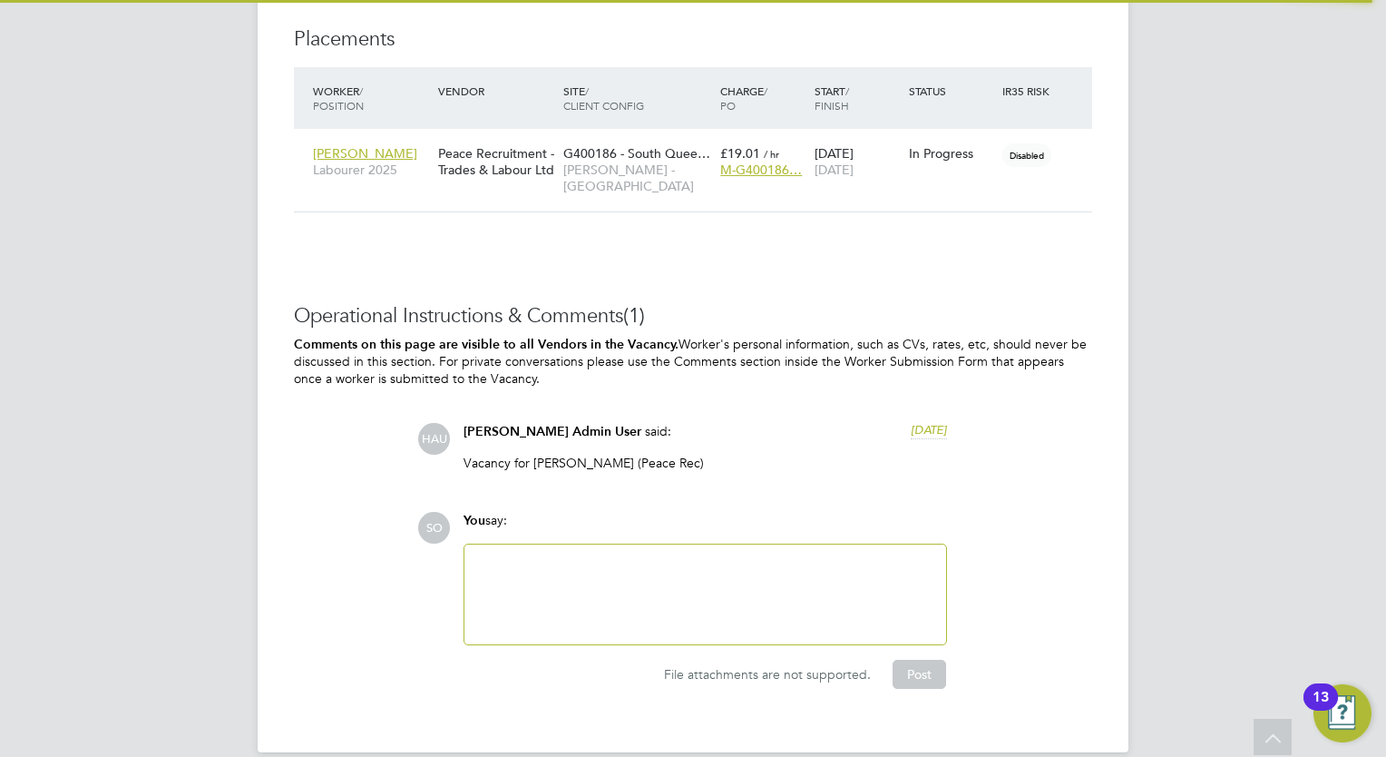
scroll to position [1746, 0]
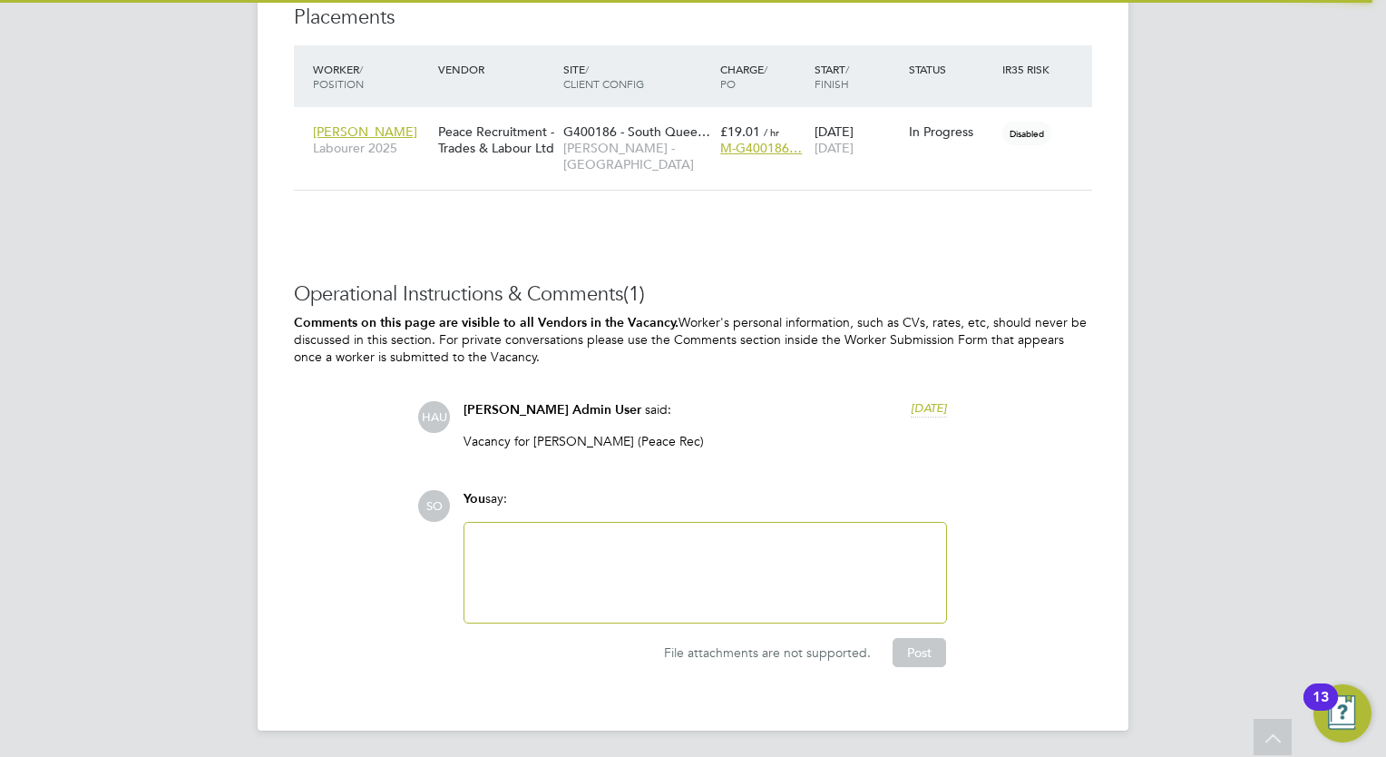
click at [514, 539] on div at bounding box center [705, 572] width 460 height 78
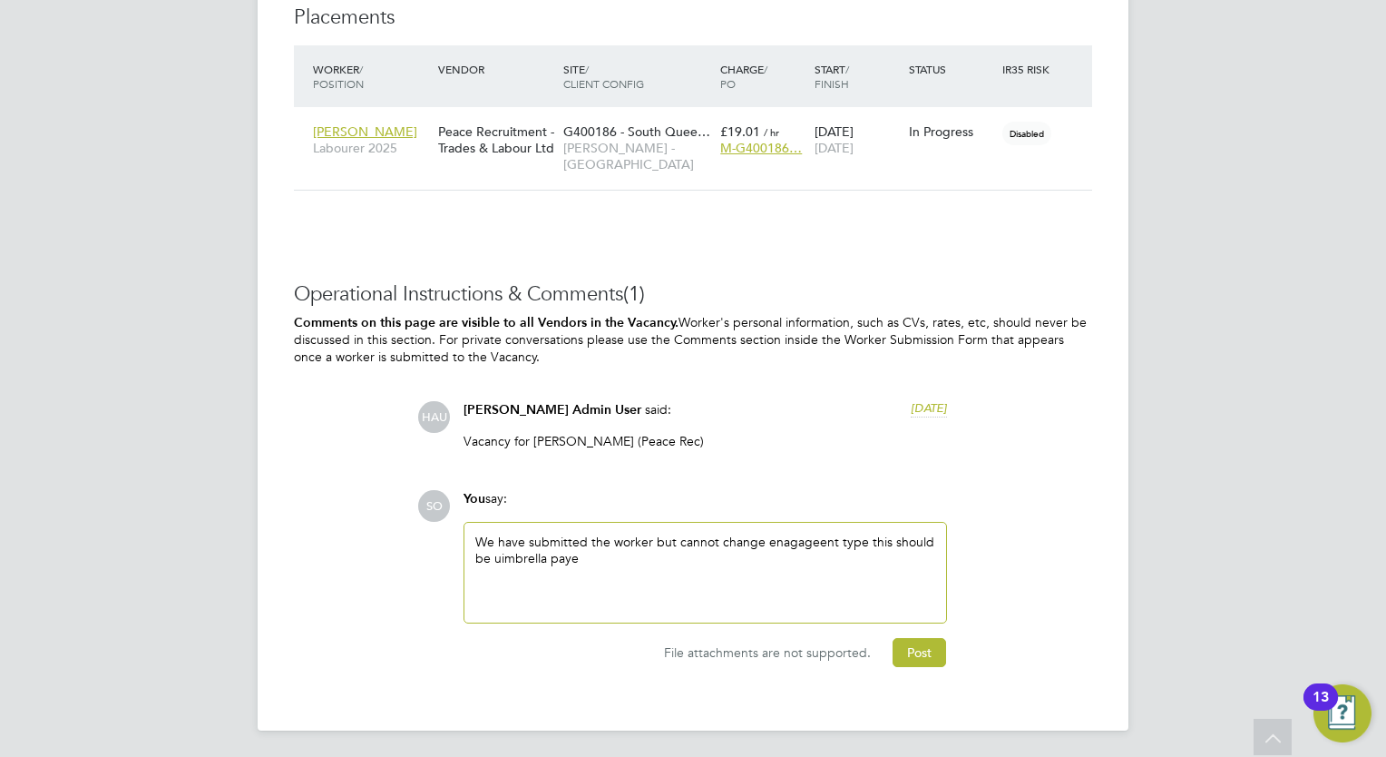
click at [504, 560] on div "We have submitted the worker but cannot change enagageent type this should be u…" at bounding box center [705, 572] width 460 height 78
click at [920, 639] on button "Post" at bounding box center [920, 652] width 54 height 29
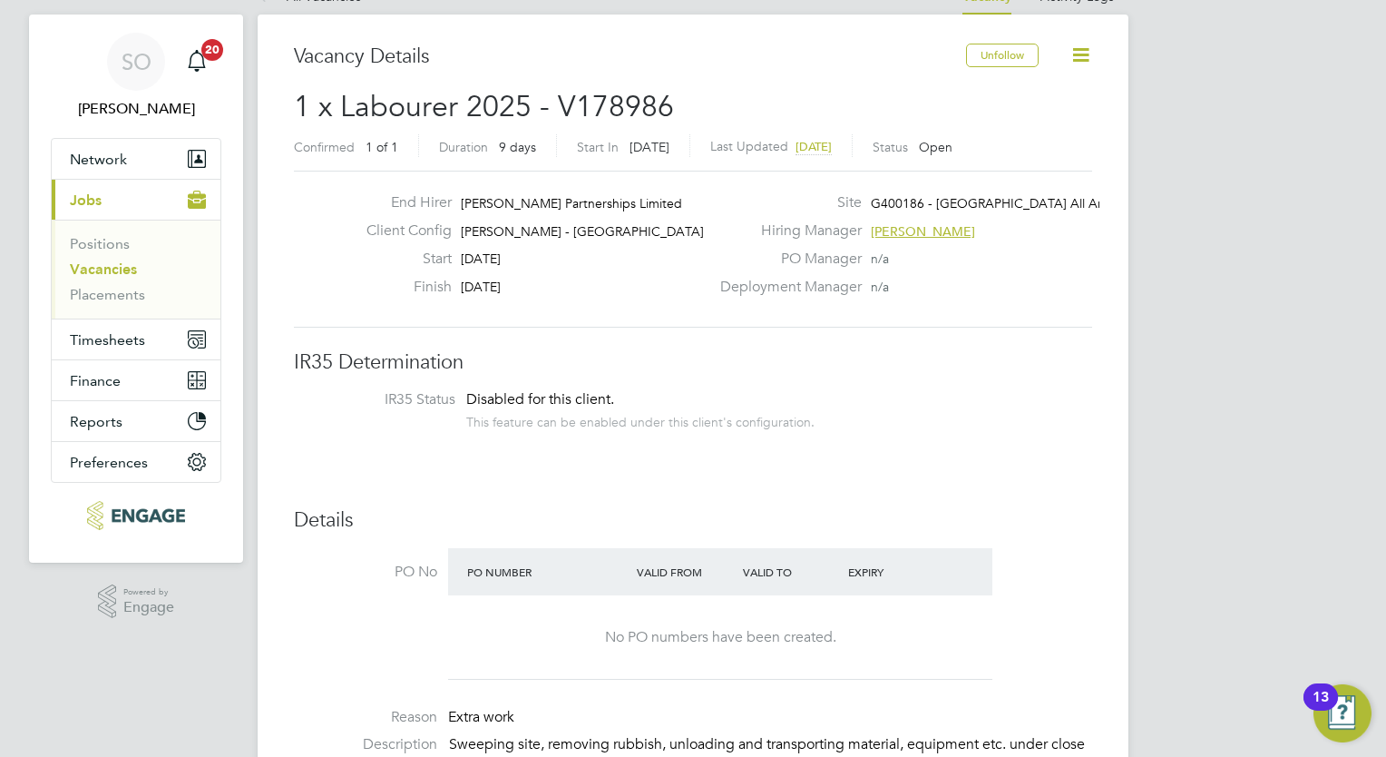
scroll to position [0, 0]
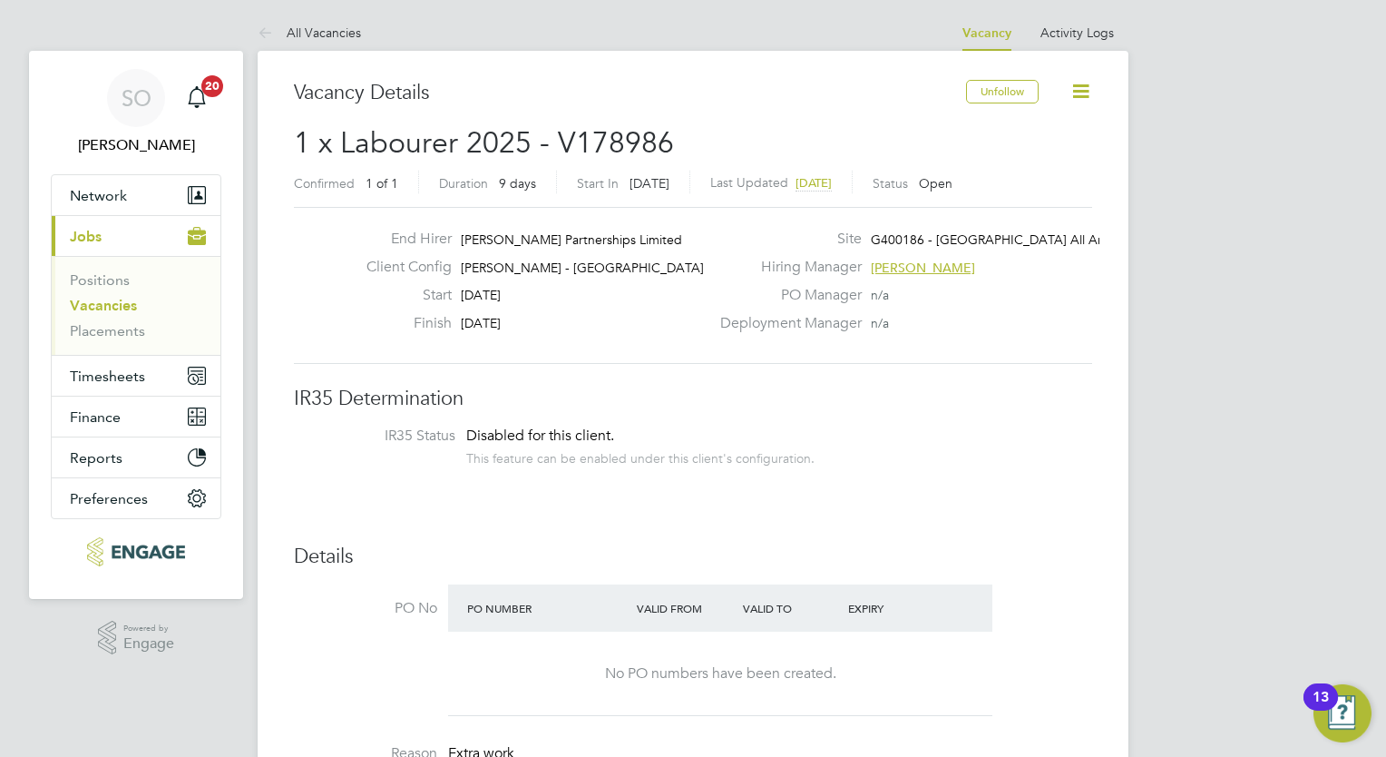
click at [1080, 90] on icon at bounding box center [1081, 91] width 23 height 23
click at [1064, 168] on li "Update Status" at bounding box center [1036, 159] width 105 height 25
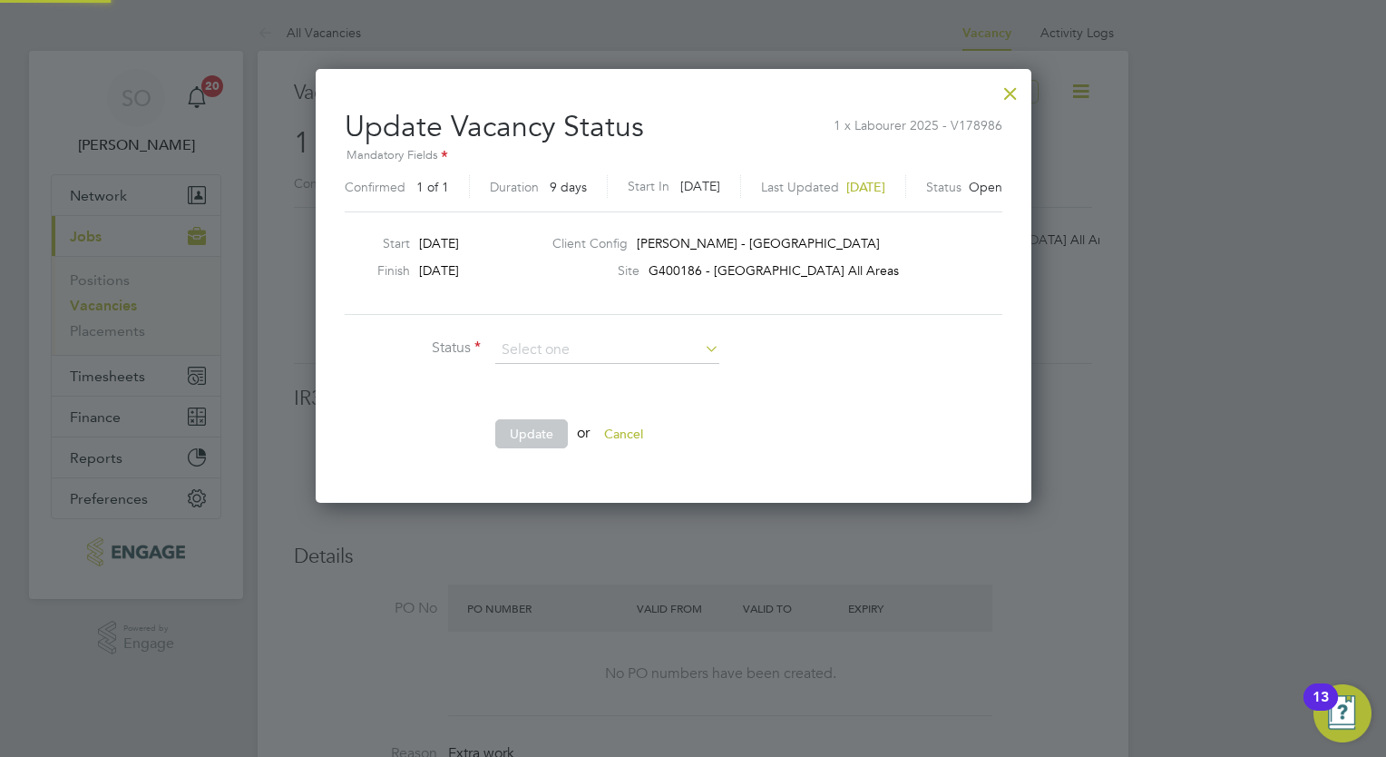
scroll to position [431, 754]
click at [1027, 93] on div at bounding box center [1010, 89] width 33 height 33
